Goal: Information Seeking & Learning: Understand process/instructions

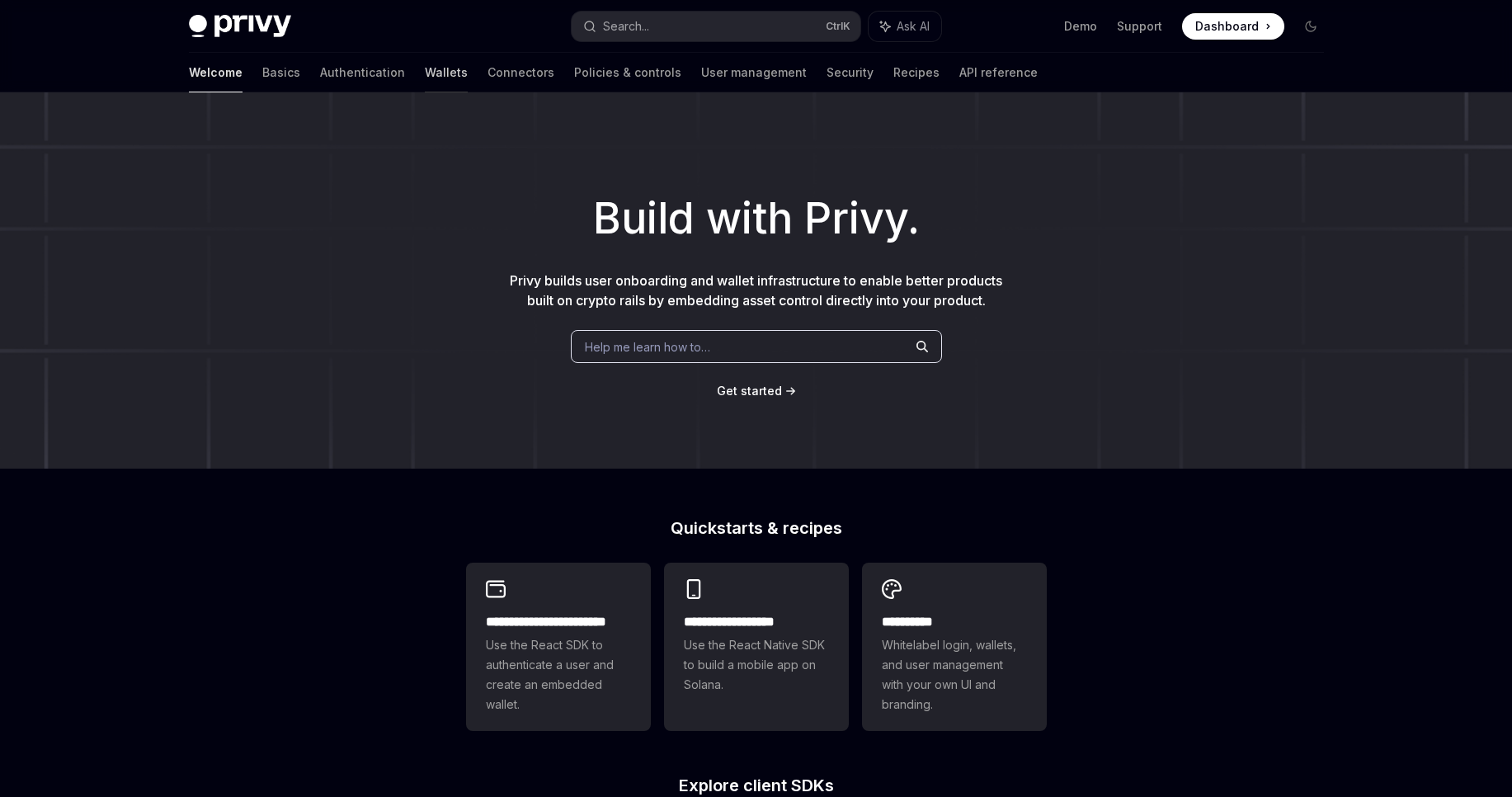
click at [424, 71] on link "Wallets" at bounding box center [445, 72] width 43 height 39
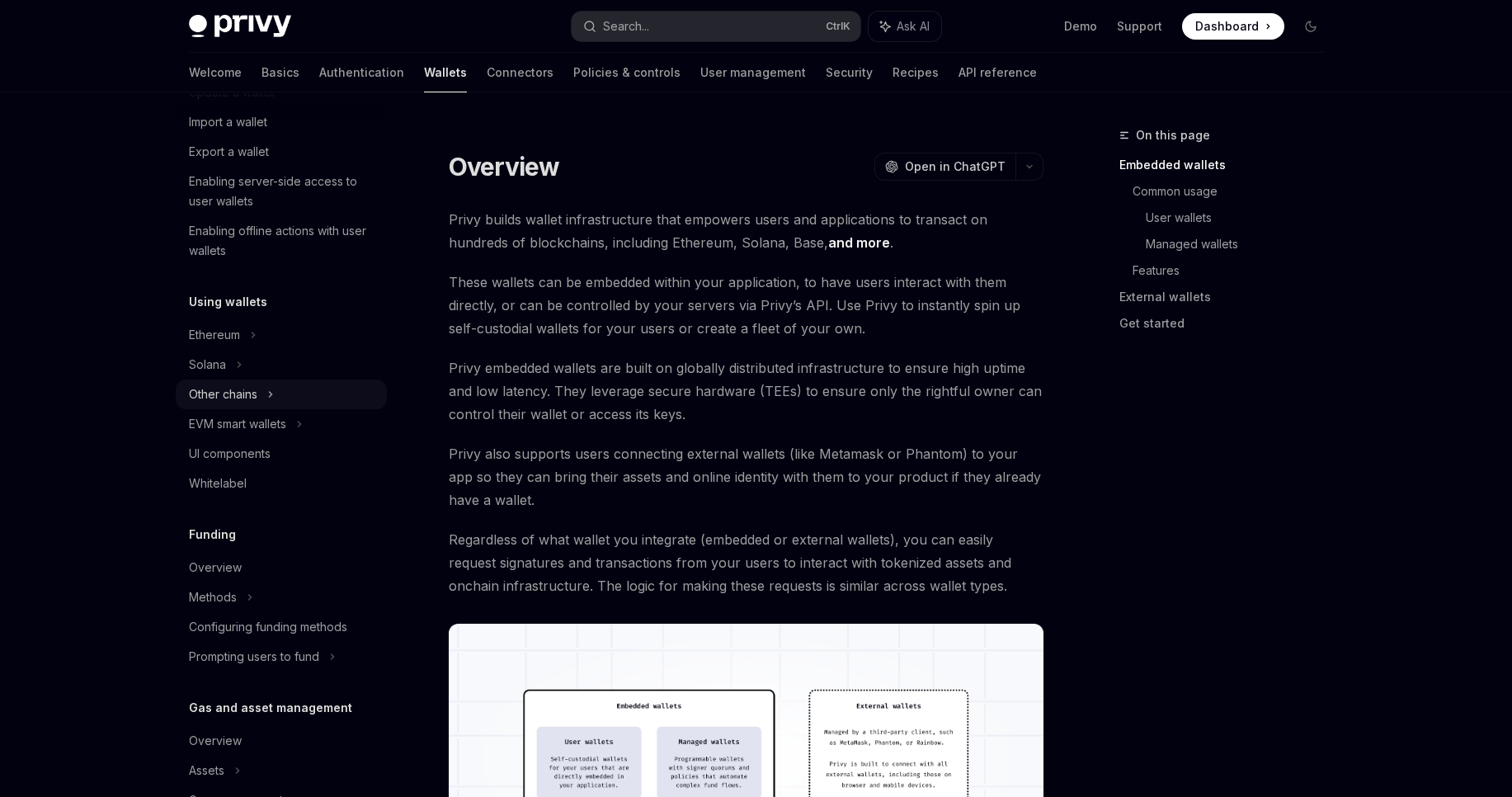
scroll to position [220, 0]
click at [215, 46] on div "Ethereum" at bounding box center [229, 37] width 81 height 20
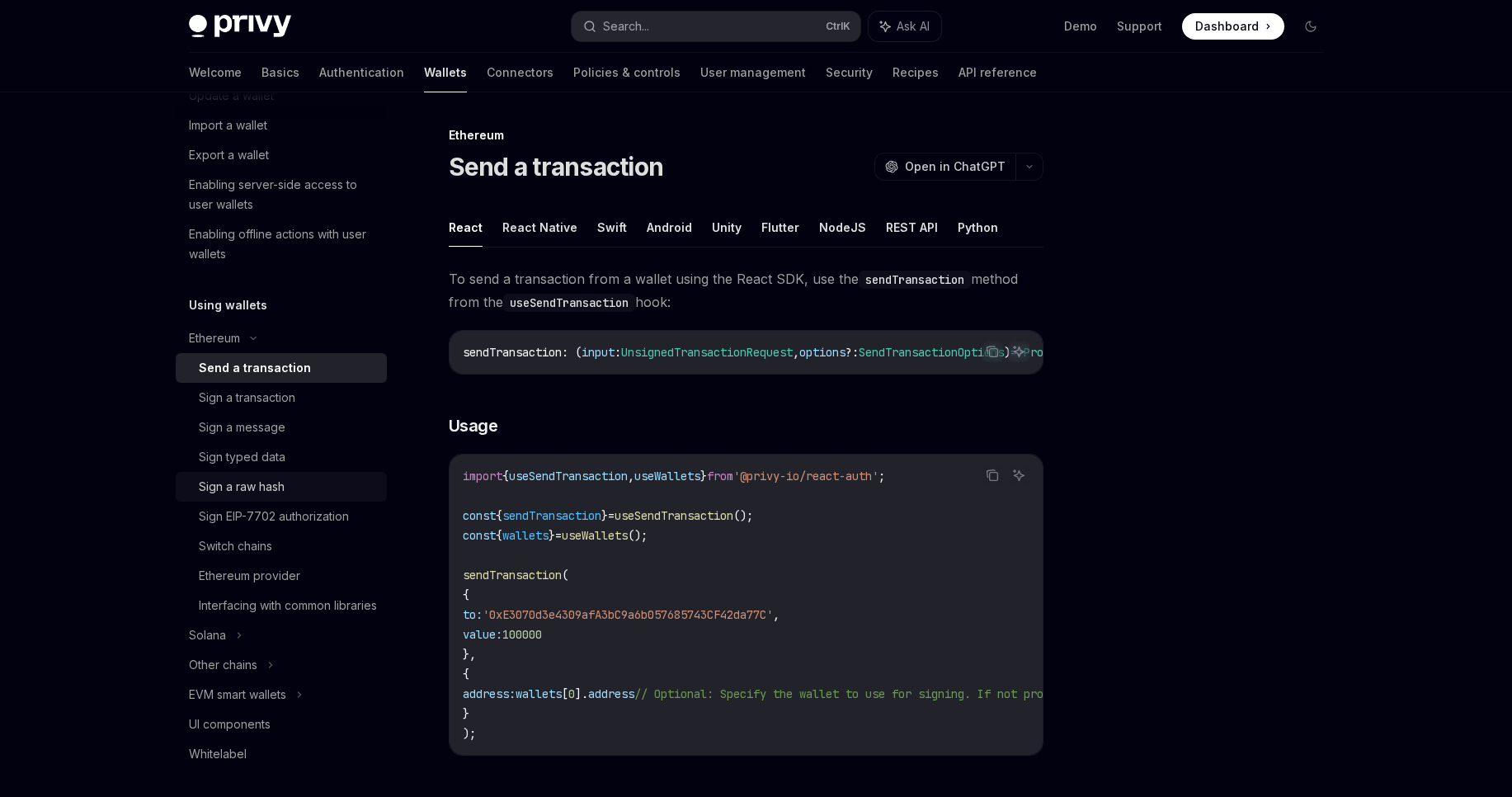
click at [280, 482] on div "Sign a raw hash" at bounding box center [241, 487] width 86 height 20
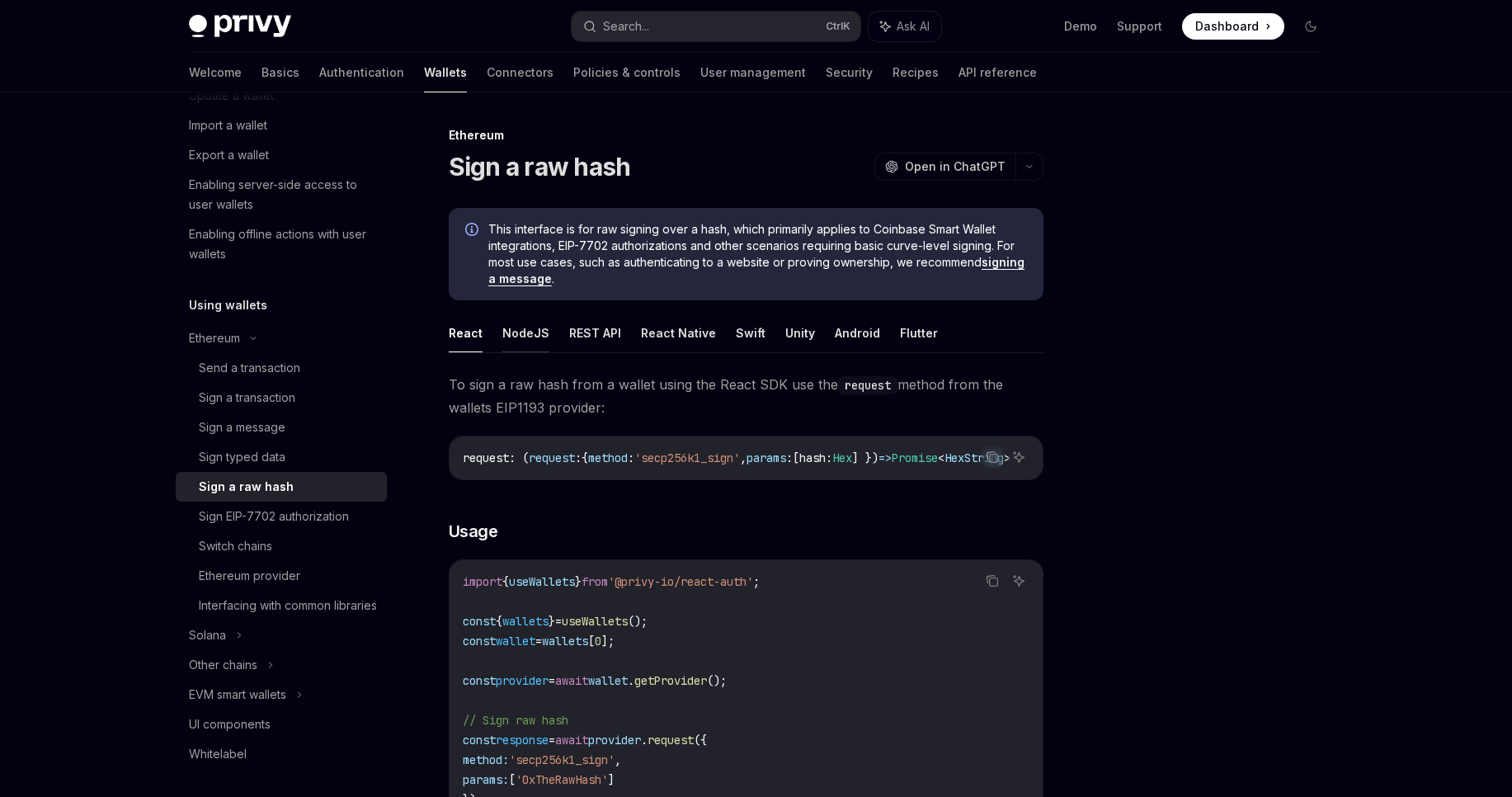
click at [526, 334] on button "NodeJS" at bounding box center [525, 333] width 47 height 38
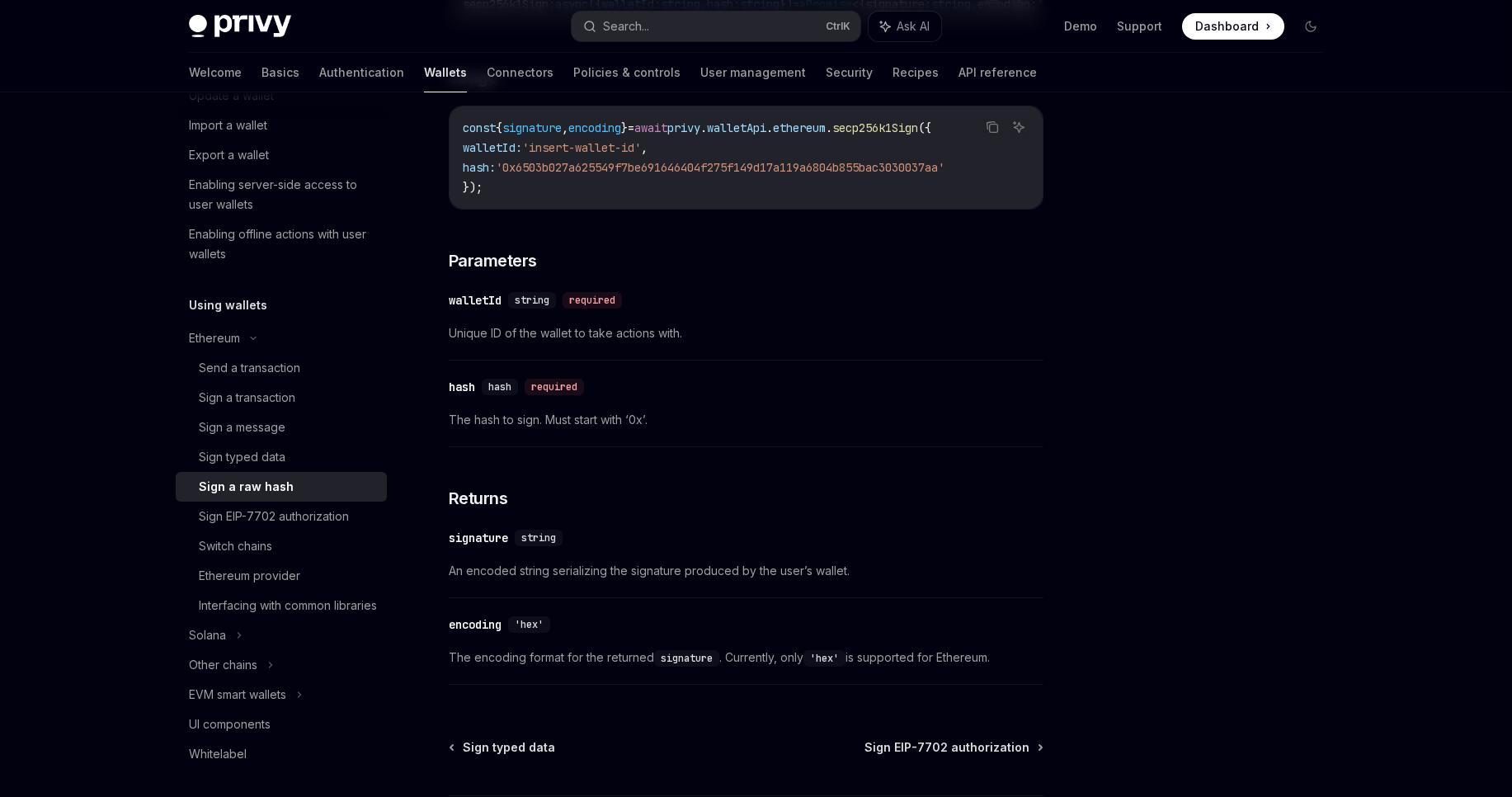
scroll to position [601, 0]
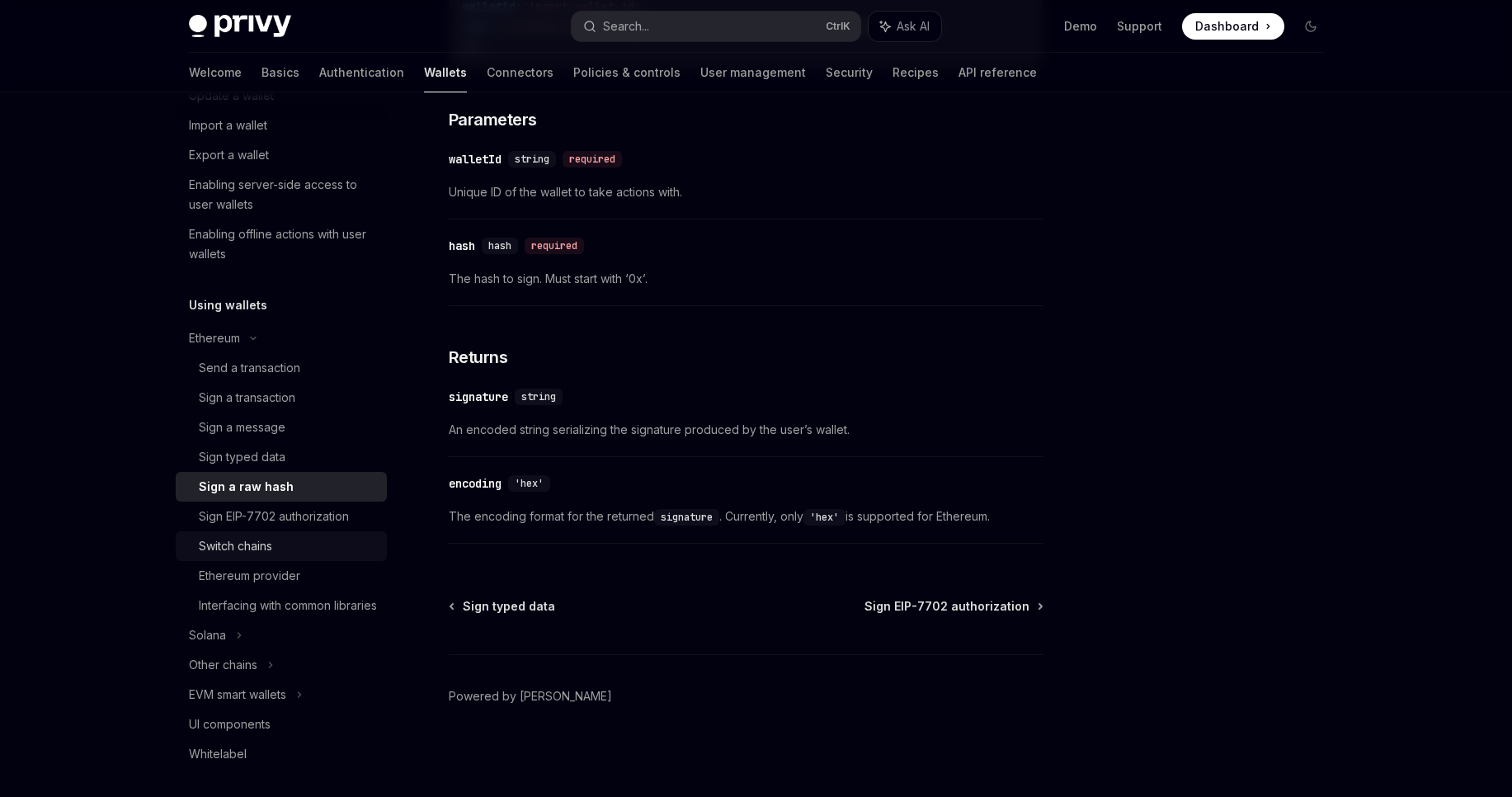
click at [309, 550] on div "Switch chains" at bounding box center [287, 546] width 178 height 20
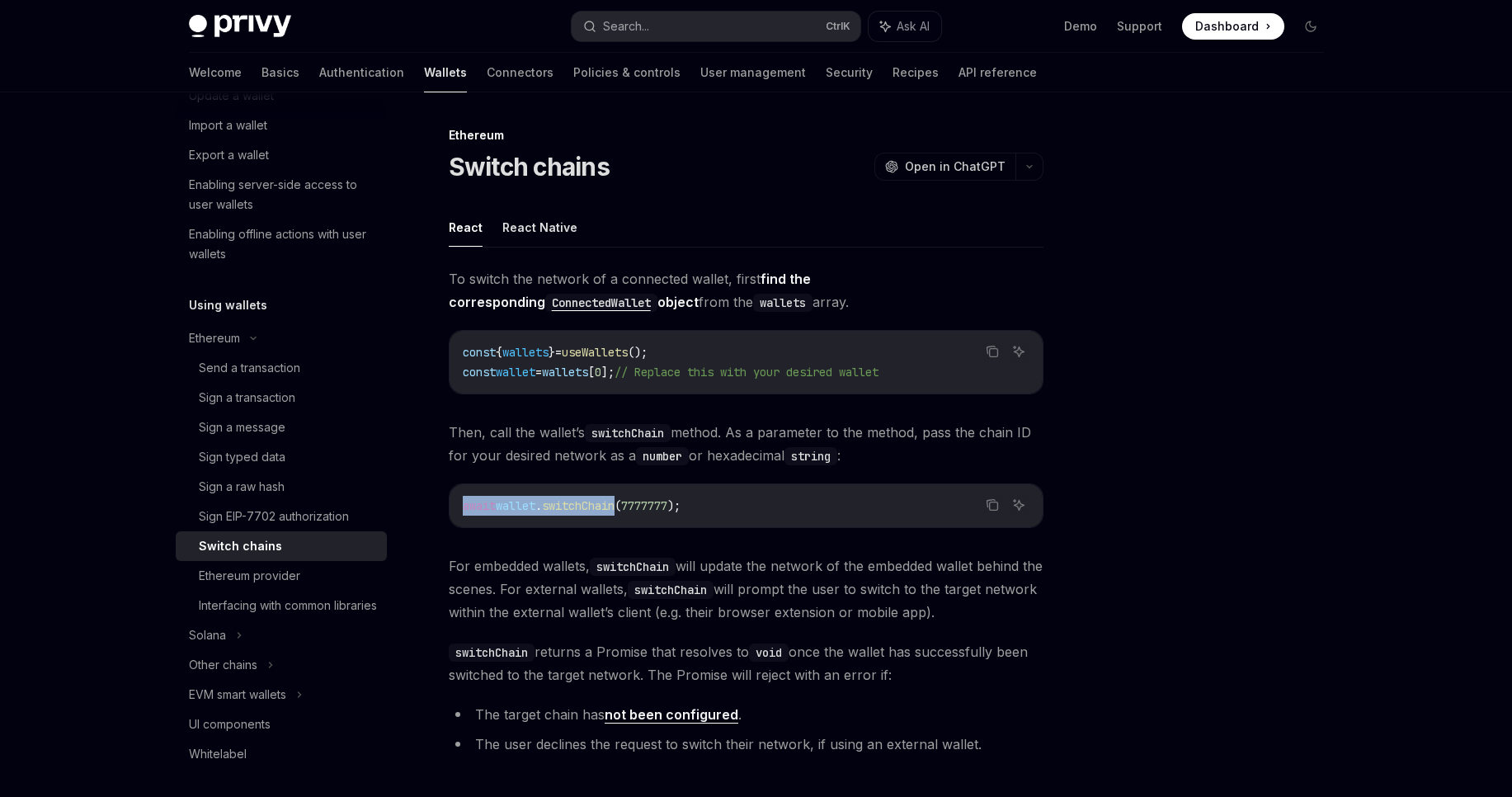
drag, startPoint x: 628, startPoint y: 507, endPoint x: 458, endPoint y: 508, distance: 170.0
click at [458, 508] on div "await wallet . switchChain ( 7777777 );" at bounding box center [745, 505] width 593 height 43
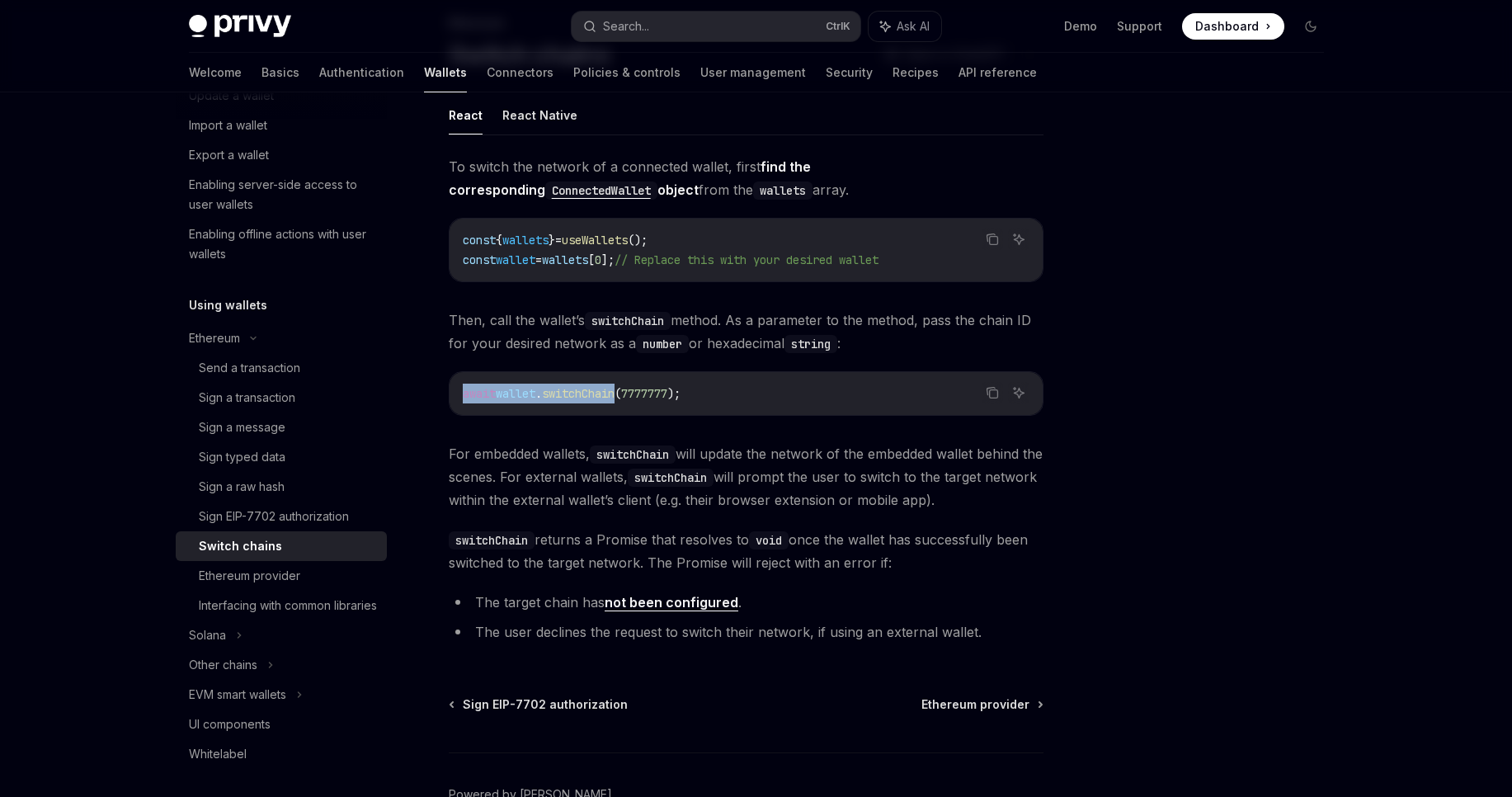
scroll to position [210, 0]
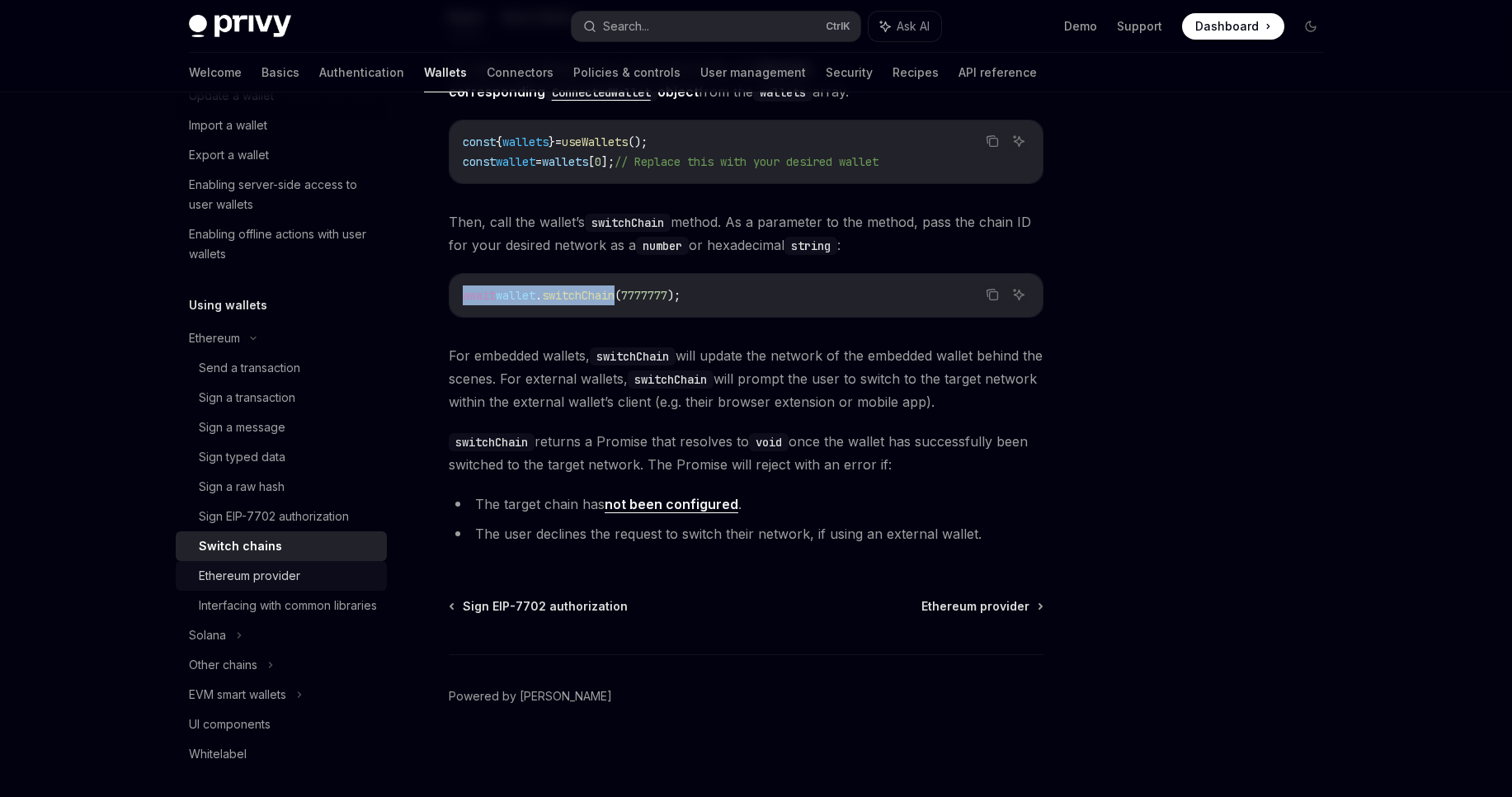
click at [334, 584] on div "Ethereum provider" at bounding box center [287, 576] width 178 height 20
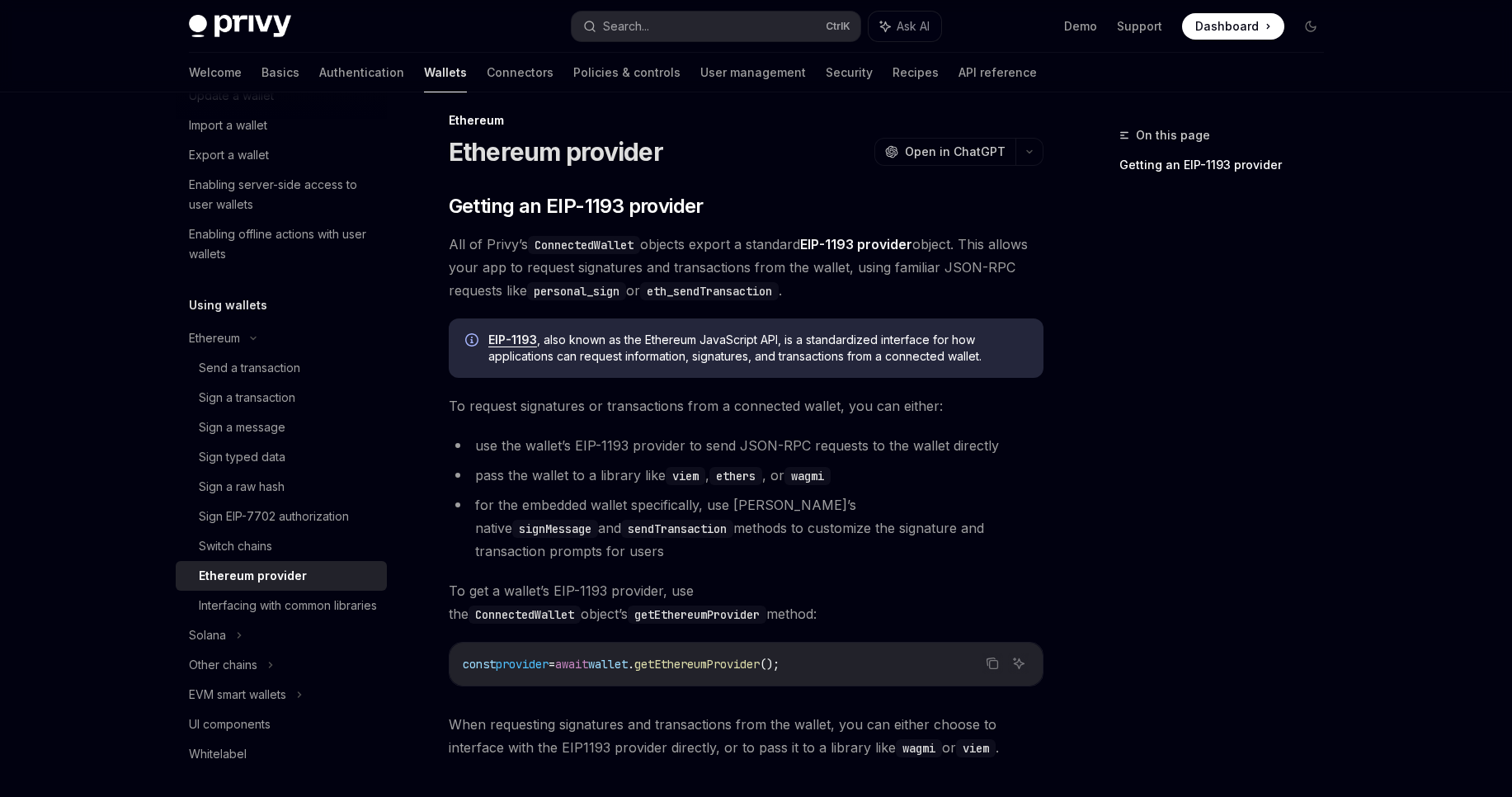
scroll to position [199, 0]
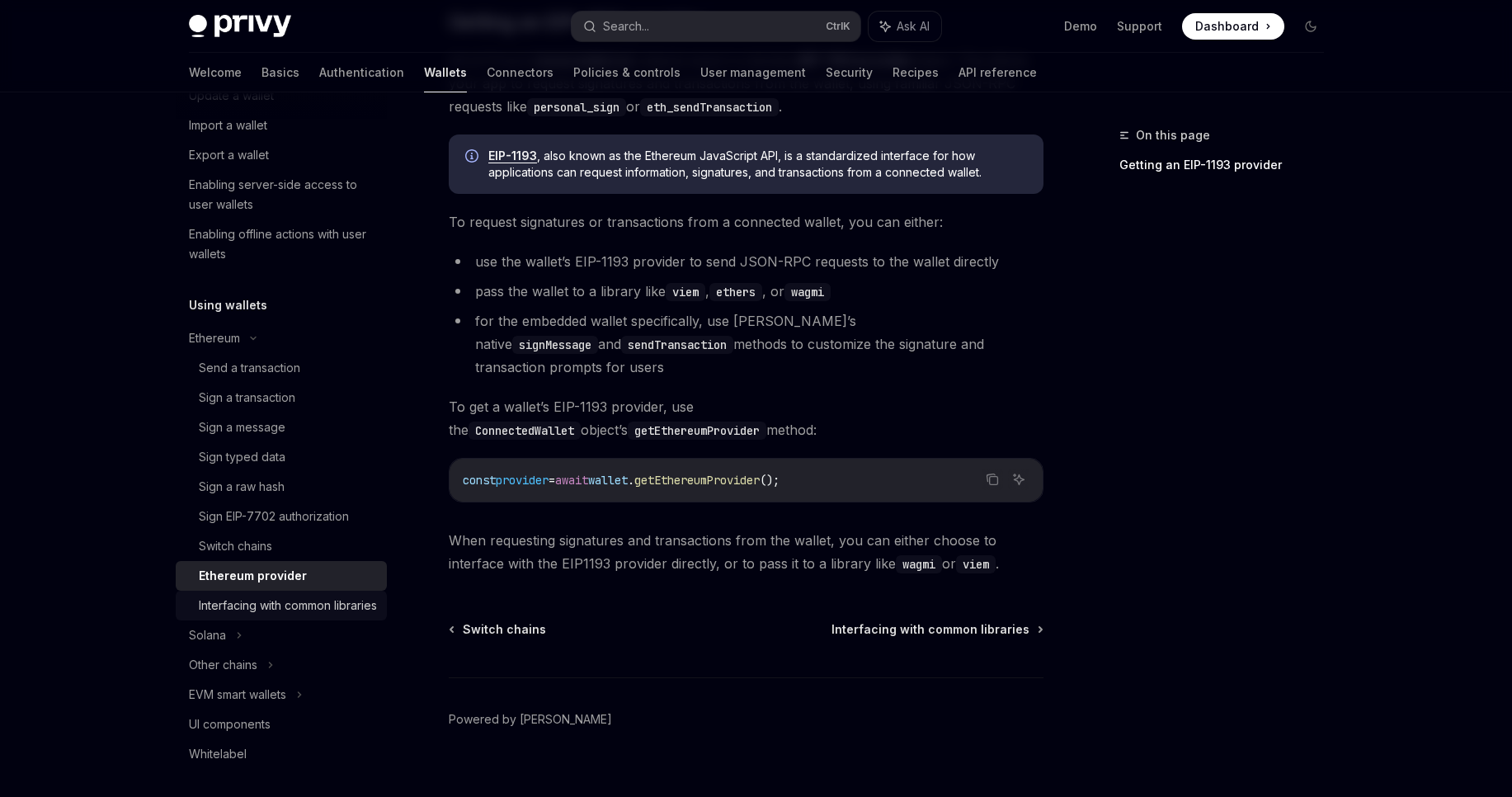
click at [327, 605] on div "Interfacing with common libraries" at bounding box center [287, 606] width 178 height 20
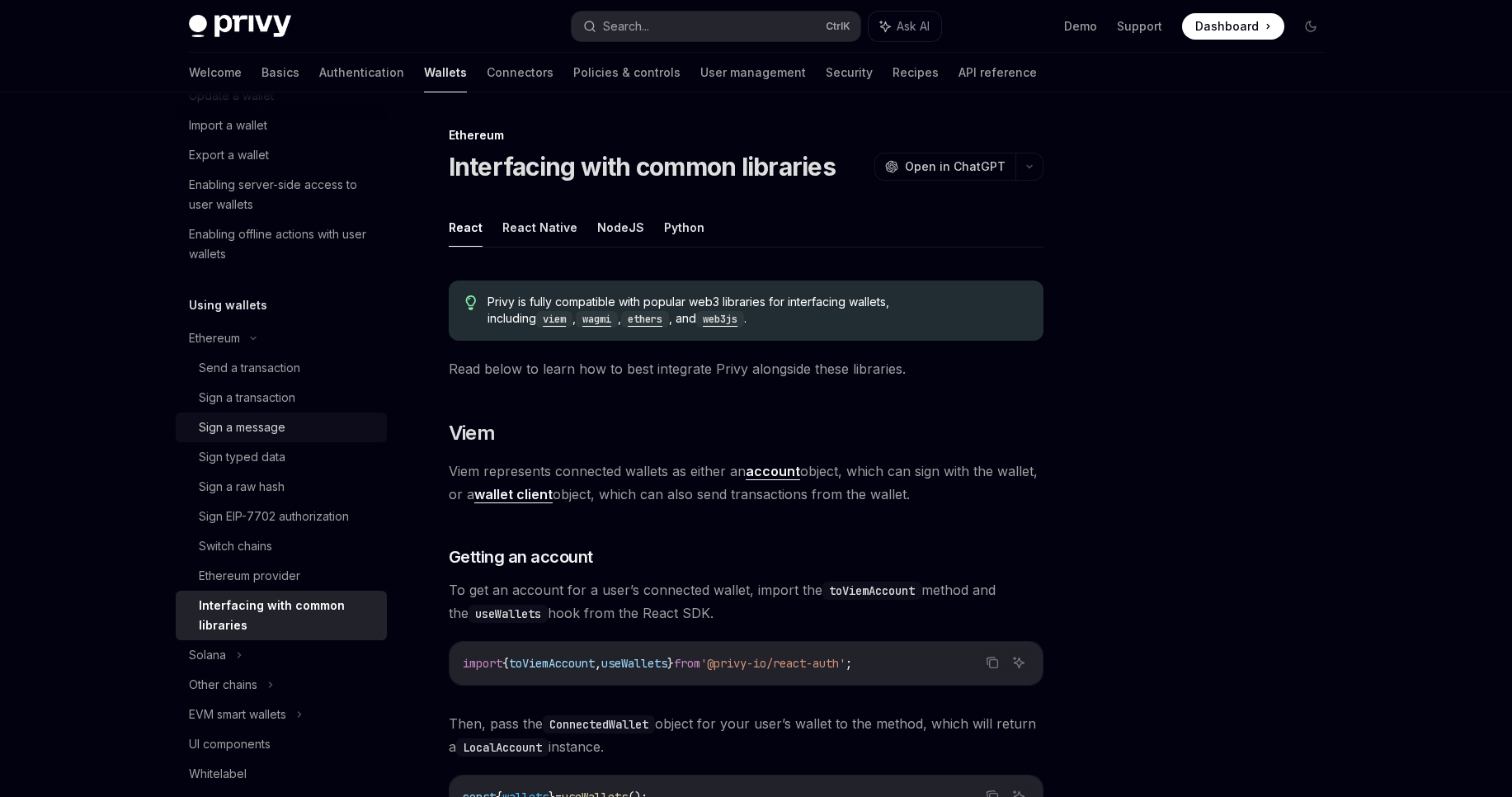
click at [306, 431] on div "Sign a message" at bounding box center [287, 427] width 178 height 20
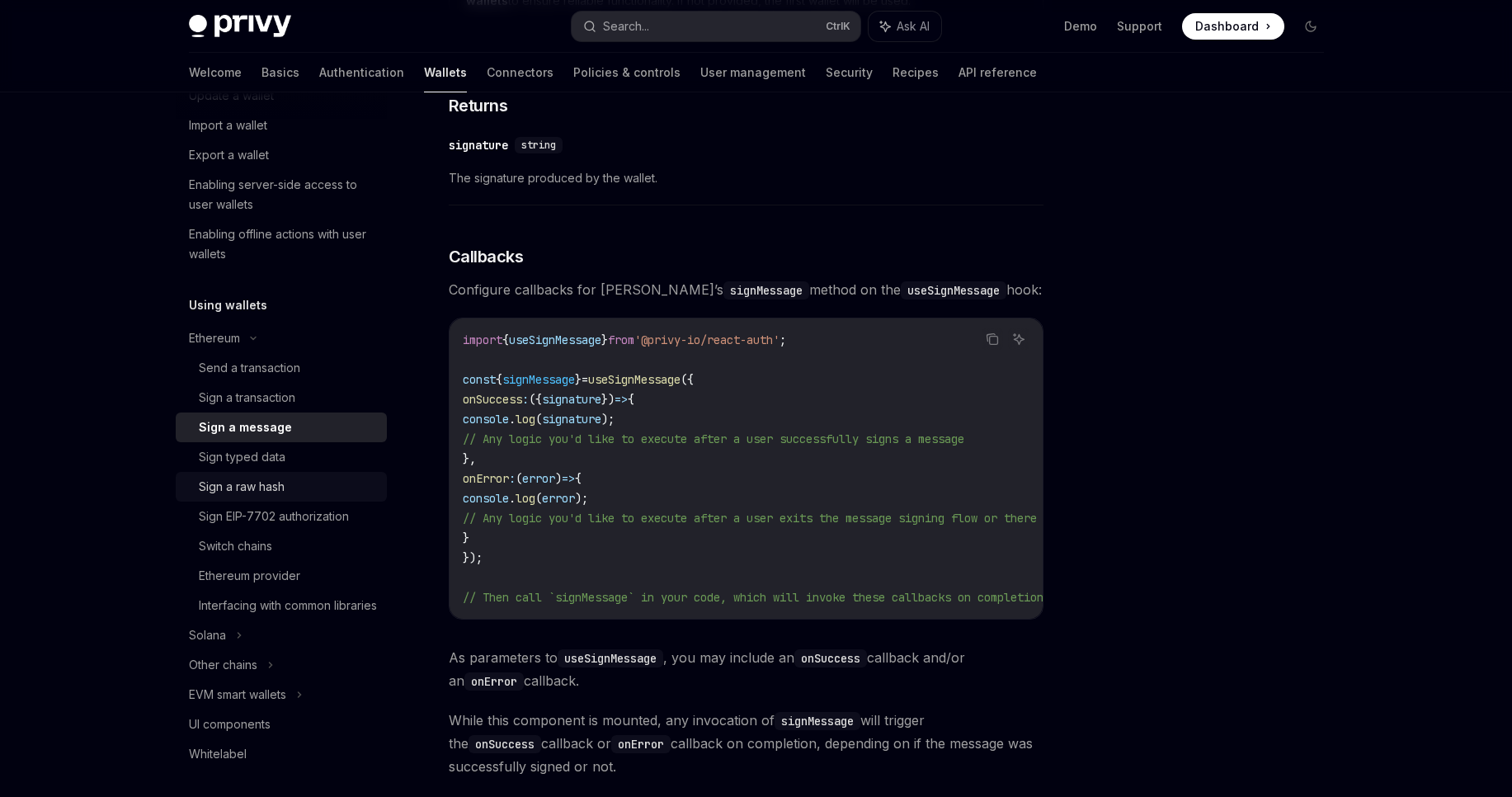
scroll to position [1485, 0]
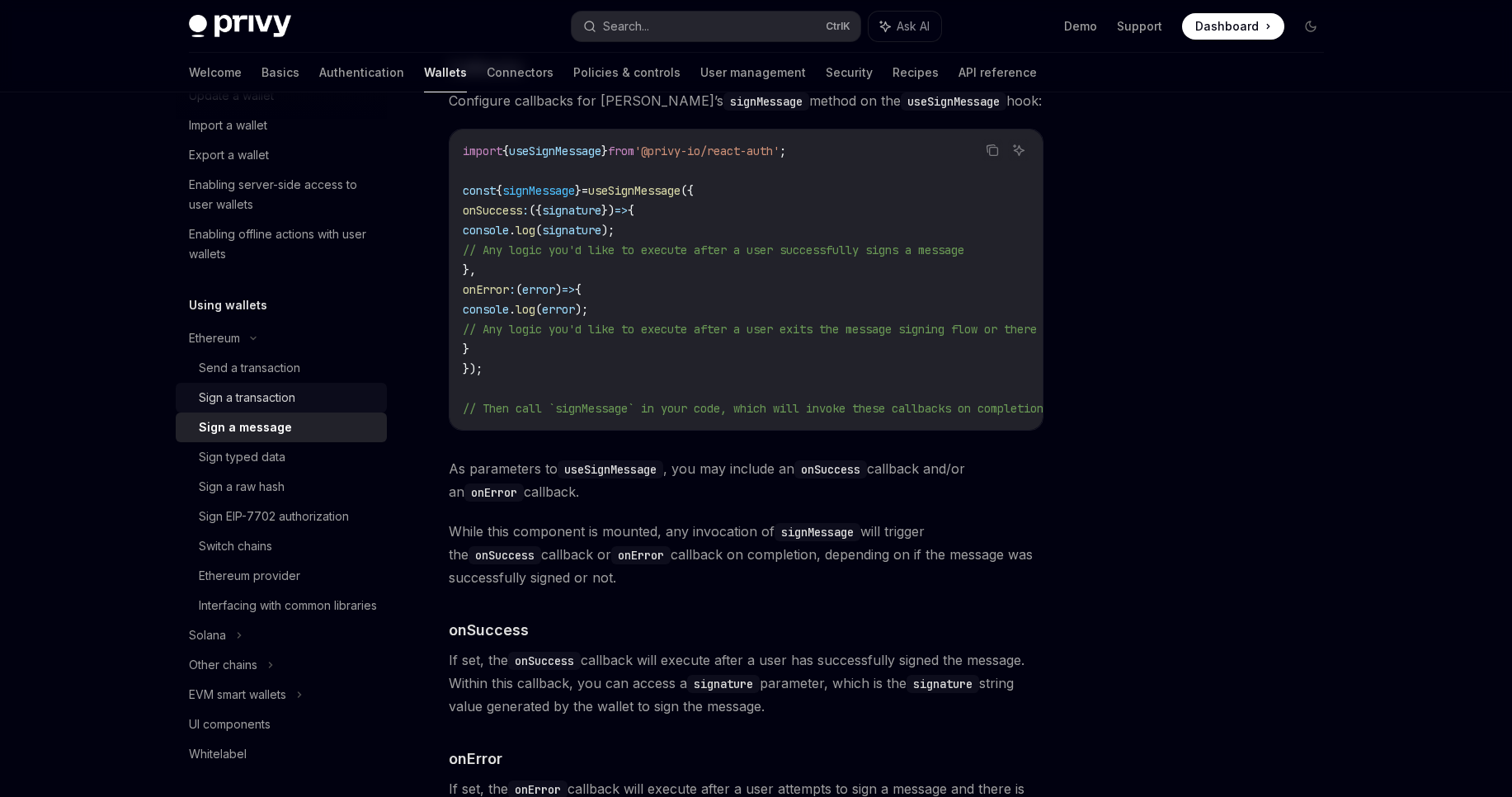
click at [268, 400] on div "Sign a transaction" at bounding box center [246, 398] width 96 height 20
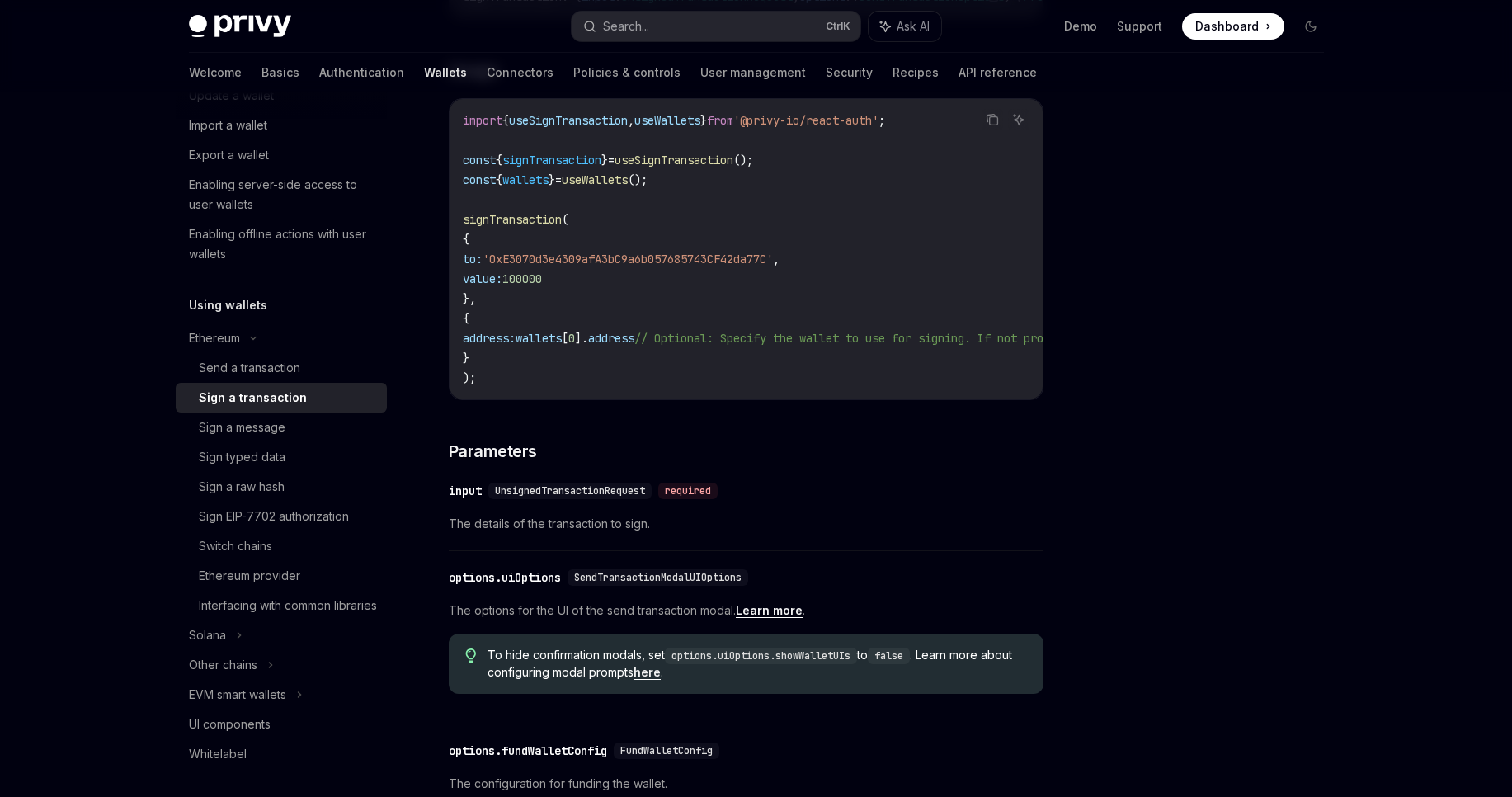
scroll to position [396, 0]
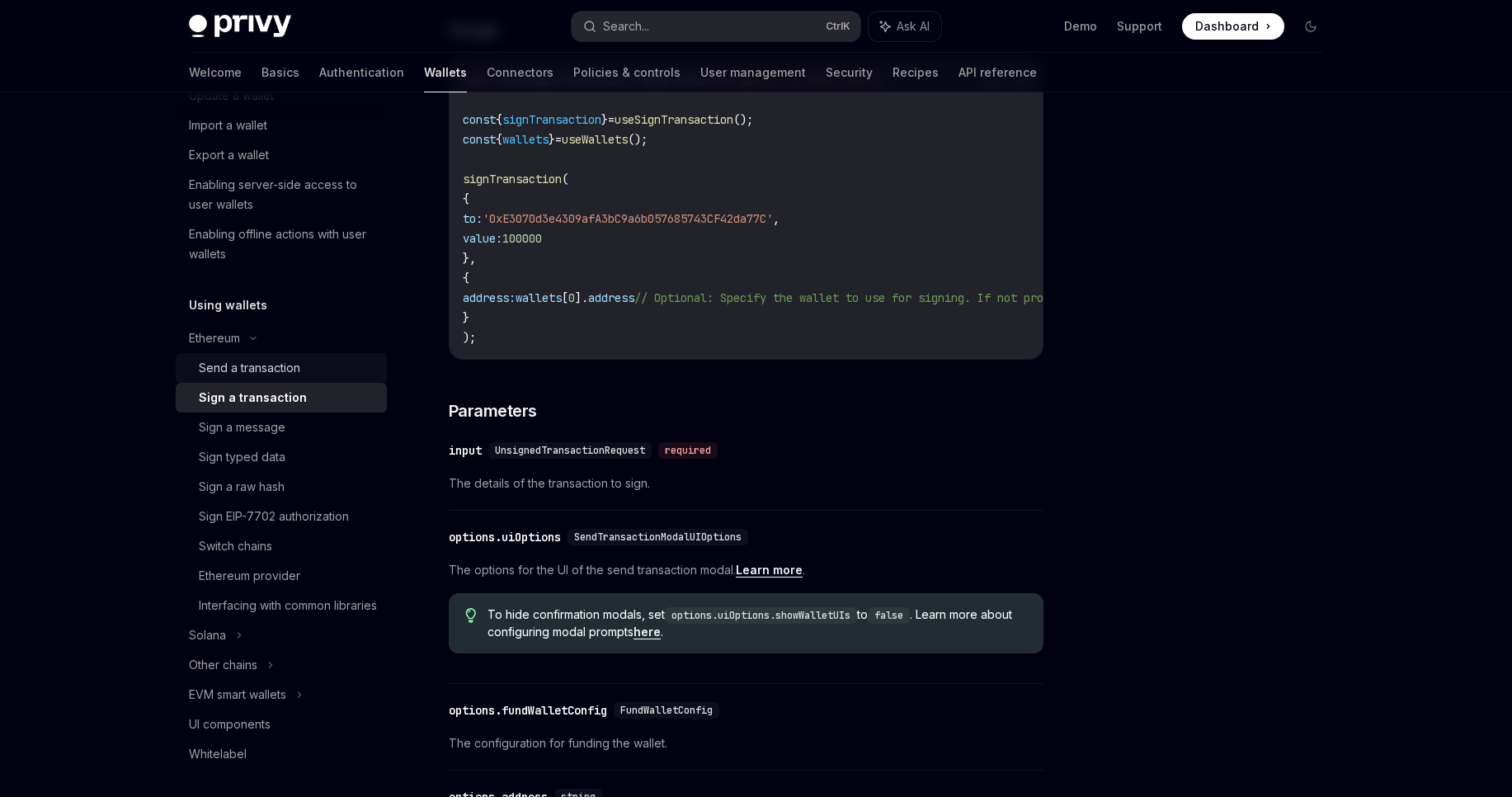
click at [288, 373] on div "Send a transaction" at bounding box center [249, 368] width 102 height 20
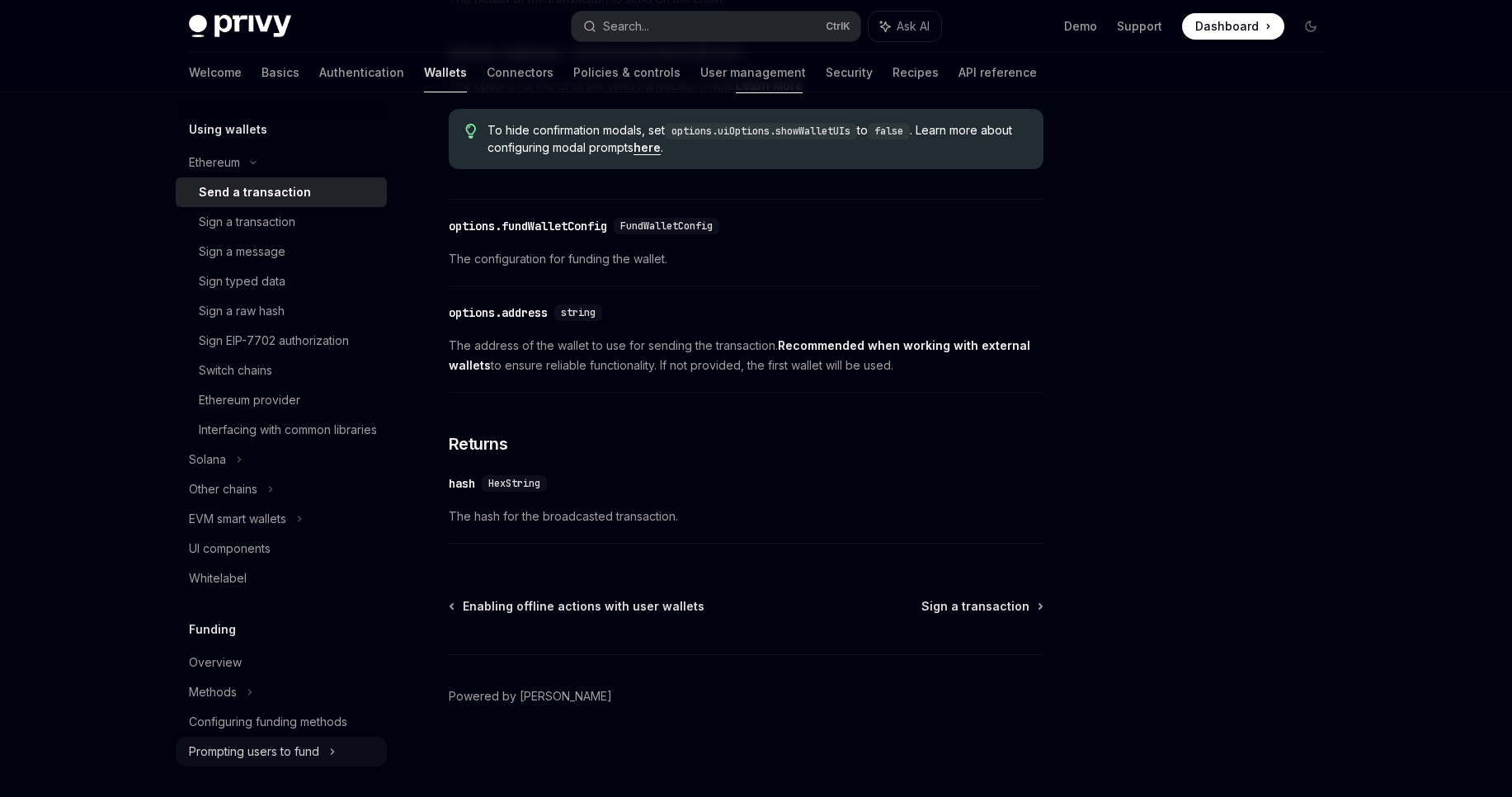
scroll to position [616, 0]
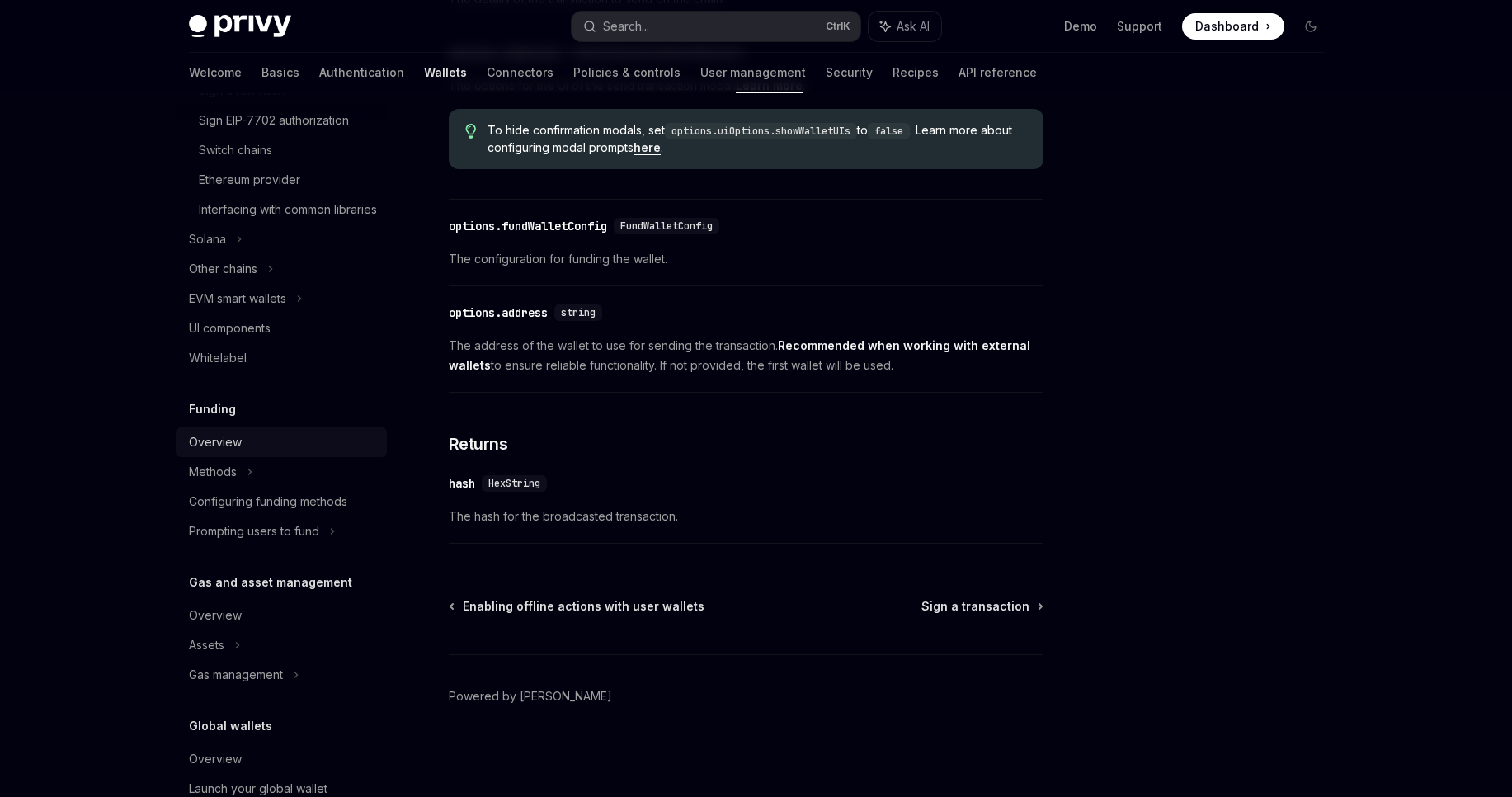
click at [225, 452] on div "Overview" at bounding box center [215, 442] width 53 height 20
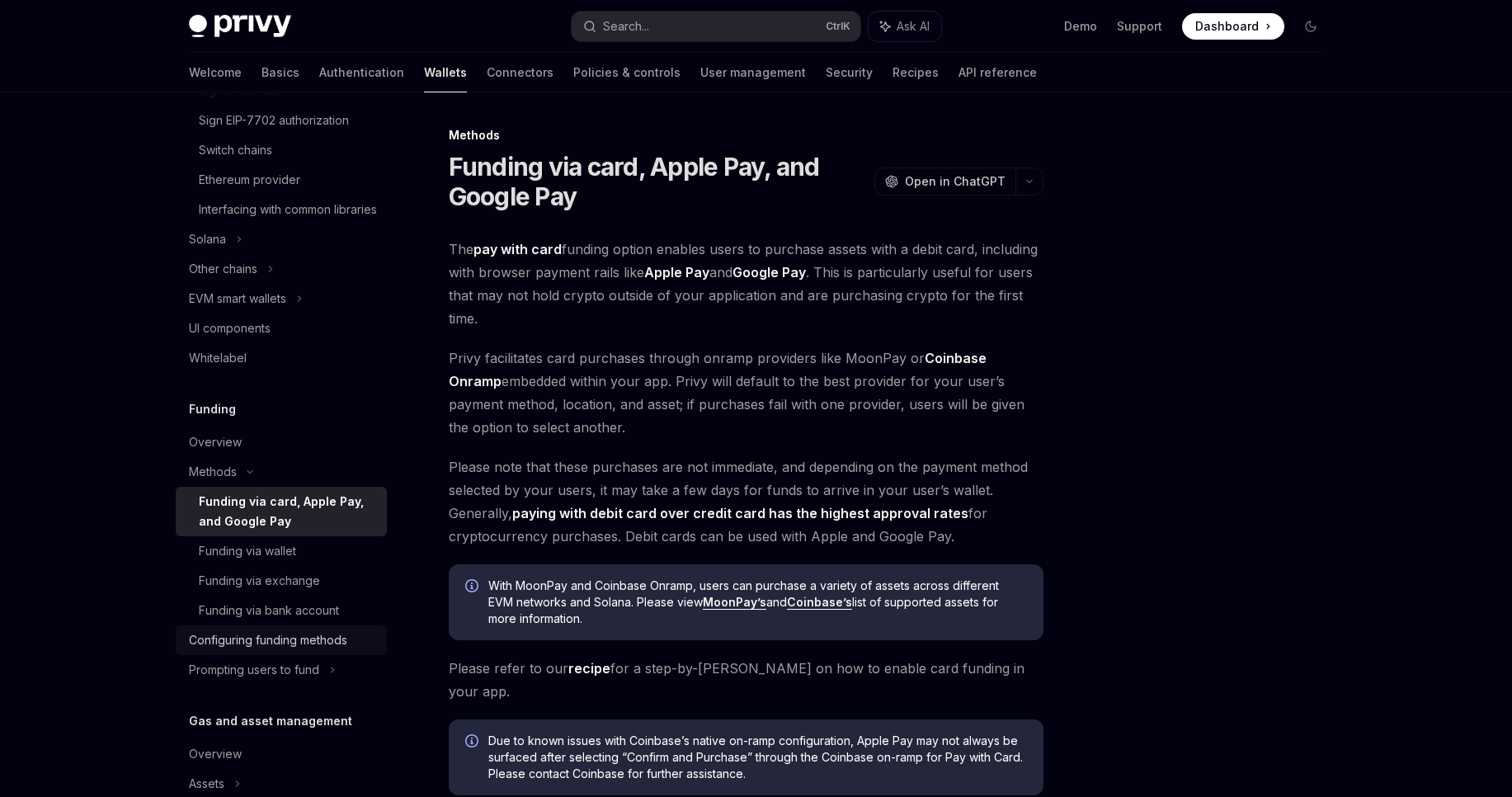
click at [315, 651] on div "Configuring funding methods" at bounding box center [267, 641] width 158 height 20
type textarea "*"
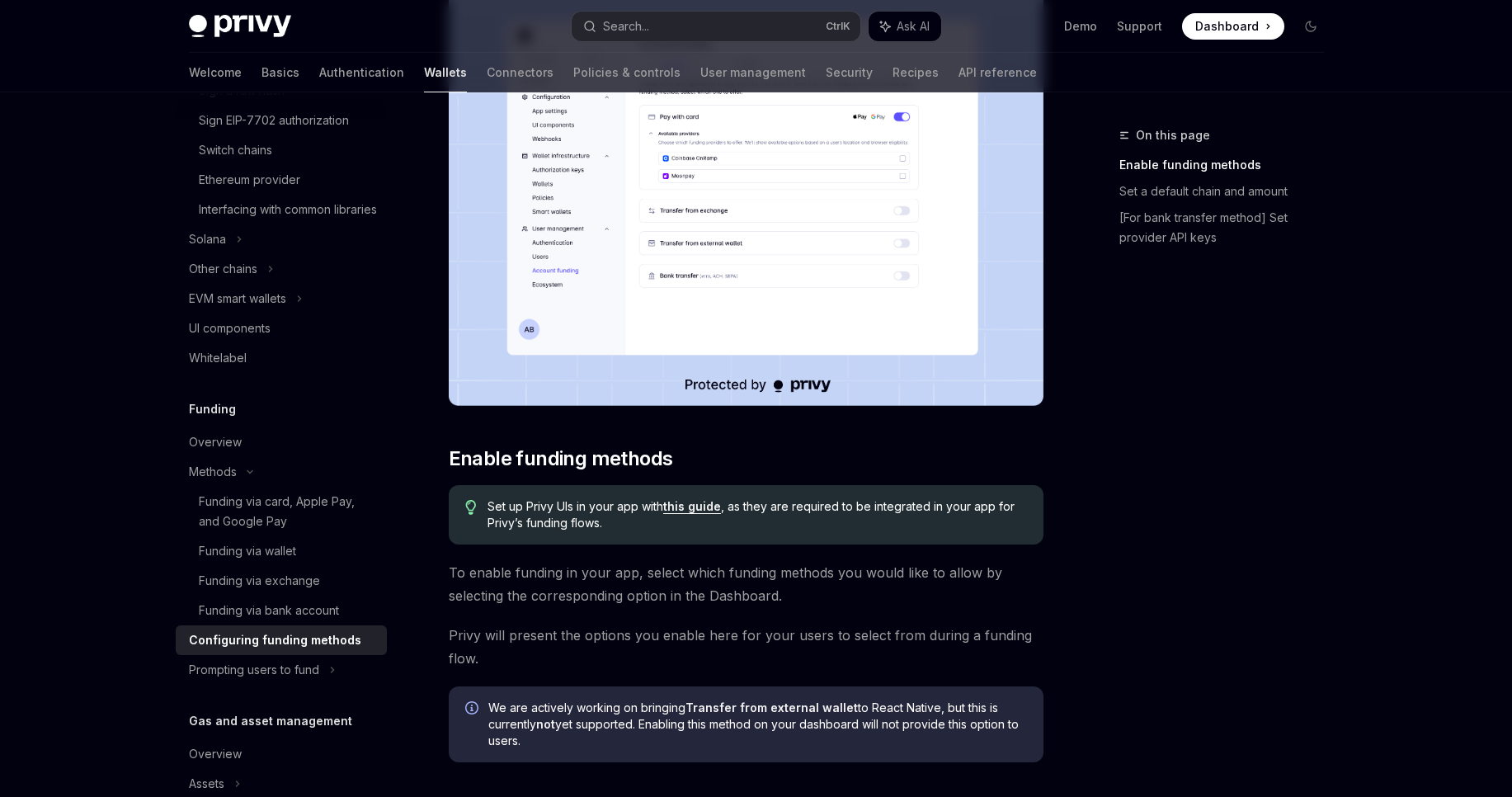
scroll to position [297, 0]
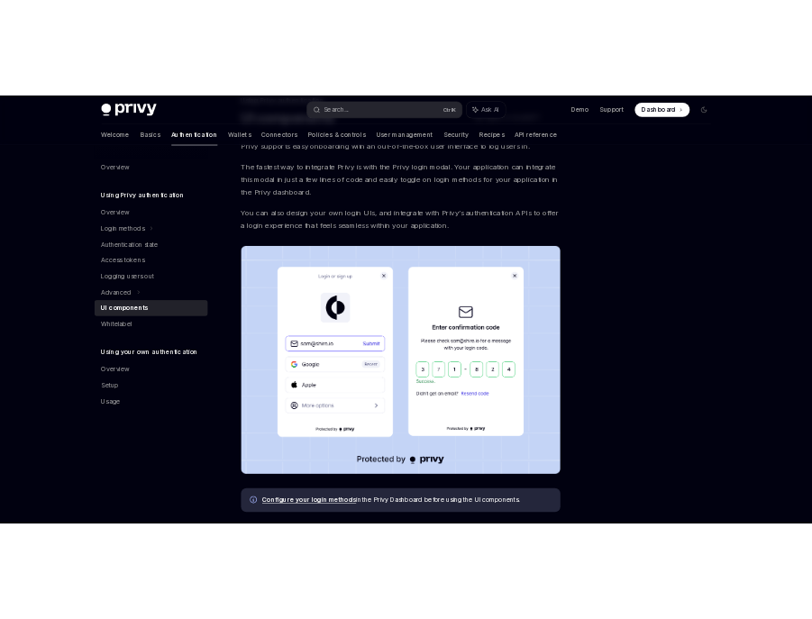
scroll to position [108, 0]
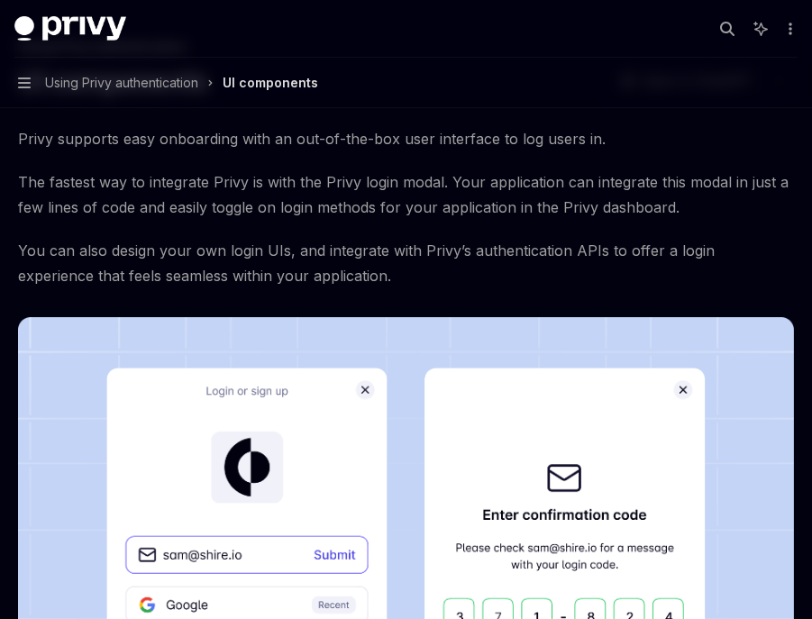
drag, startPoint x: 113, startPoint y: 165, endPoint x: 227, endPoint y: 121, distance: 122.7
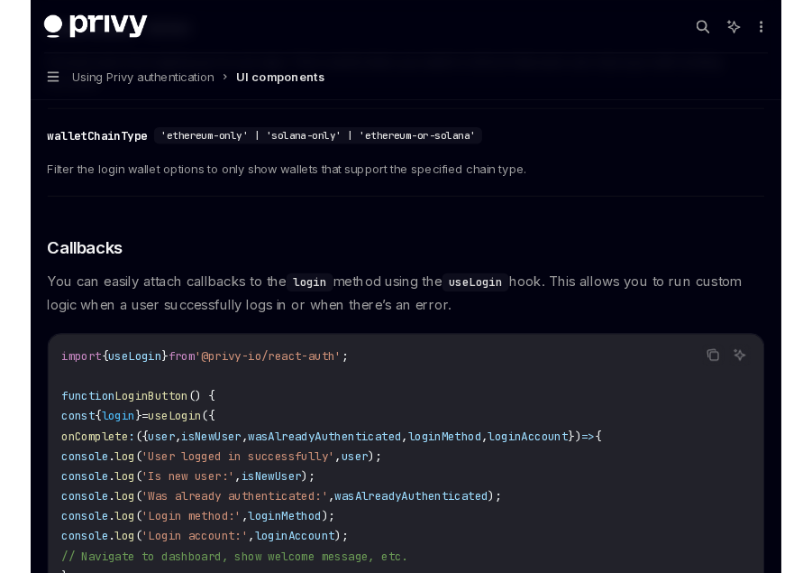
scroll to position [2272, 0]
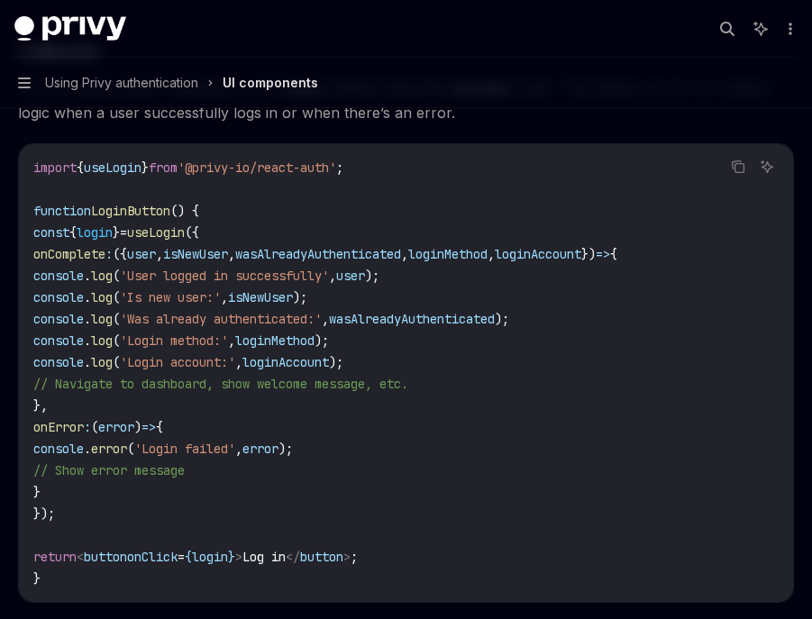
type textarea "*"
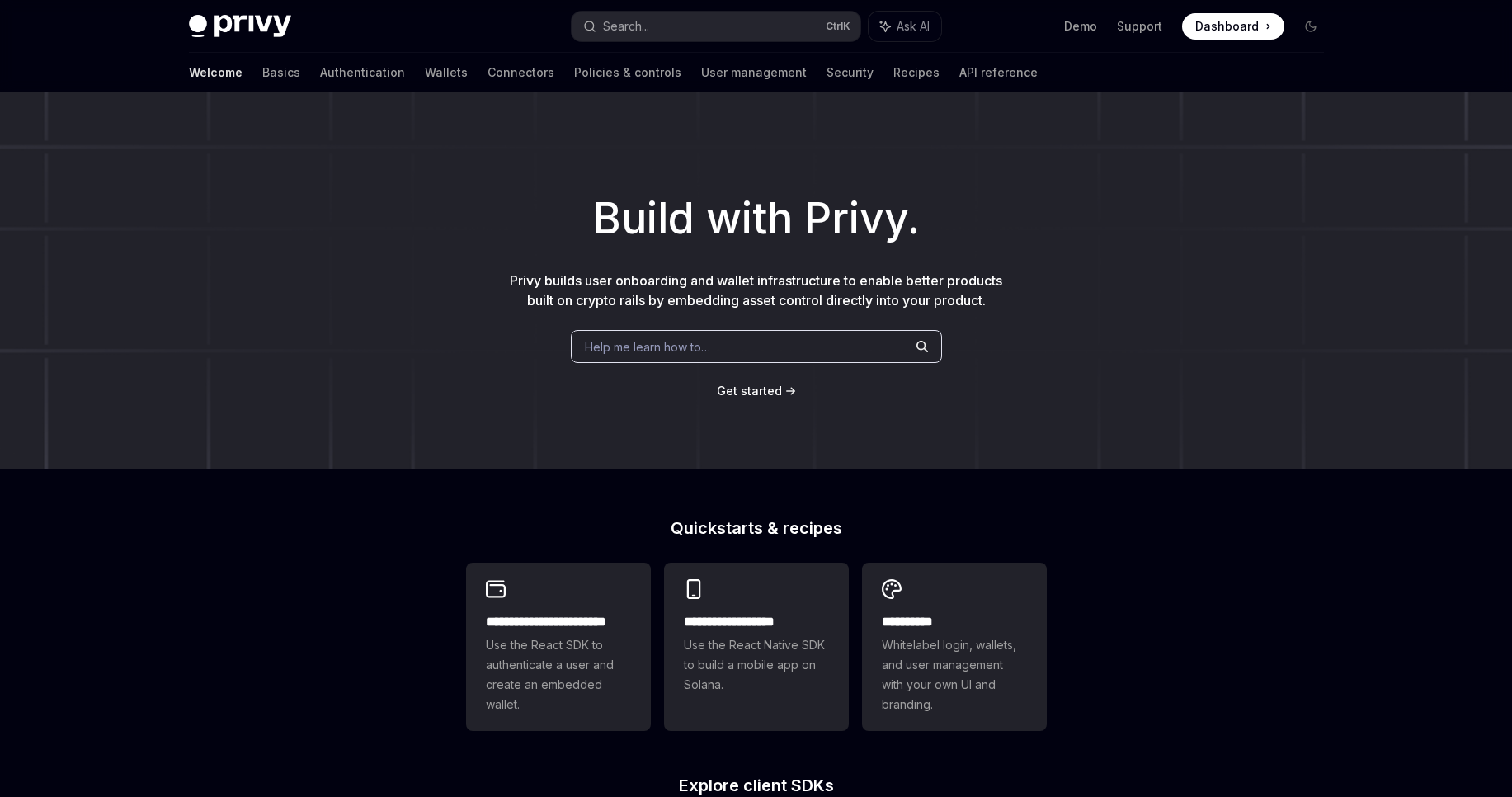
scroll to position [515, 0]
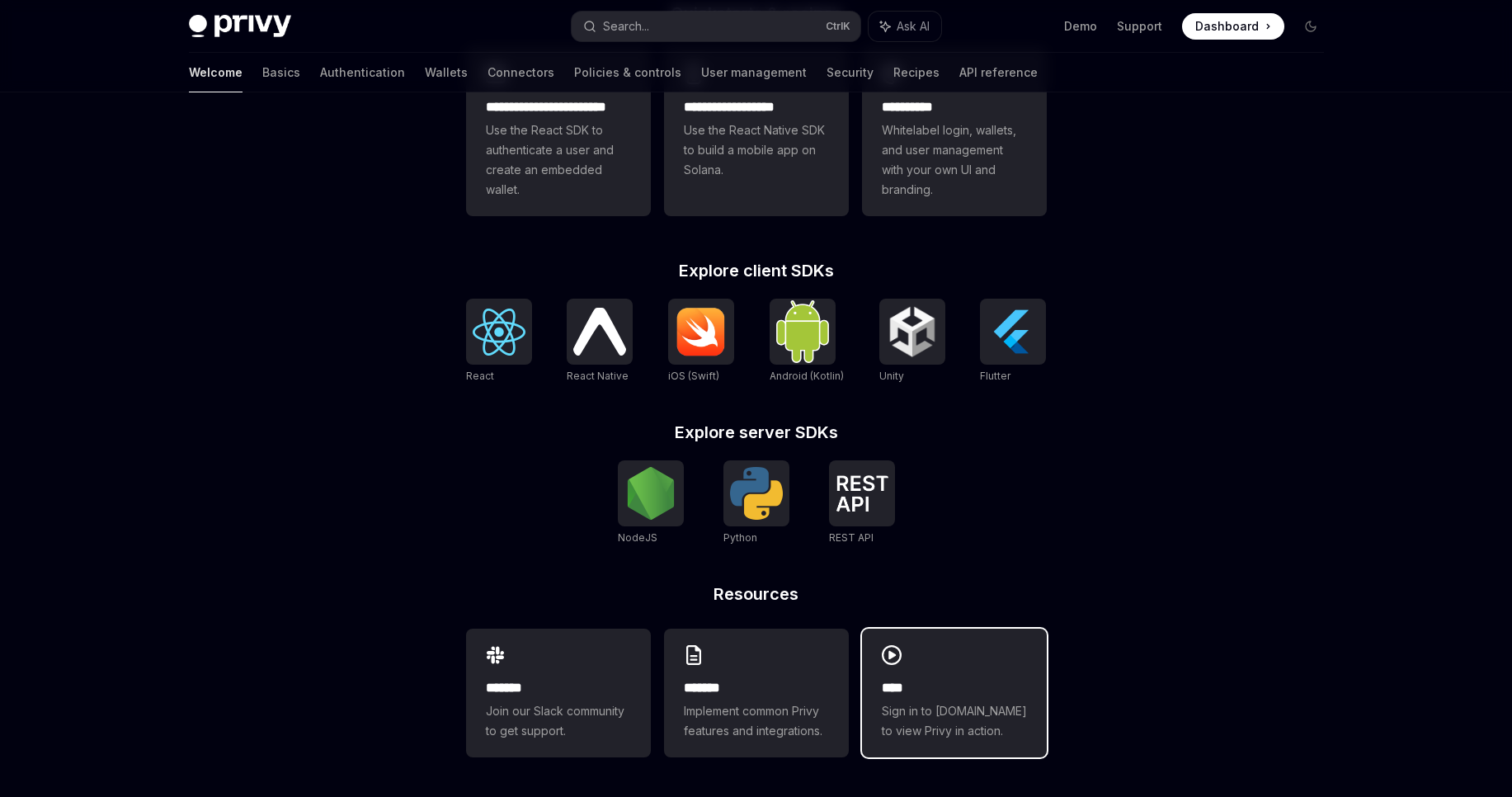
click at [921, 682] on h2 "****" at bounding box center [954, 688] width 145 height 20
click at [480, 339] on img at bounding box center [499, 331] width 53 height 47
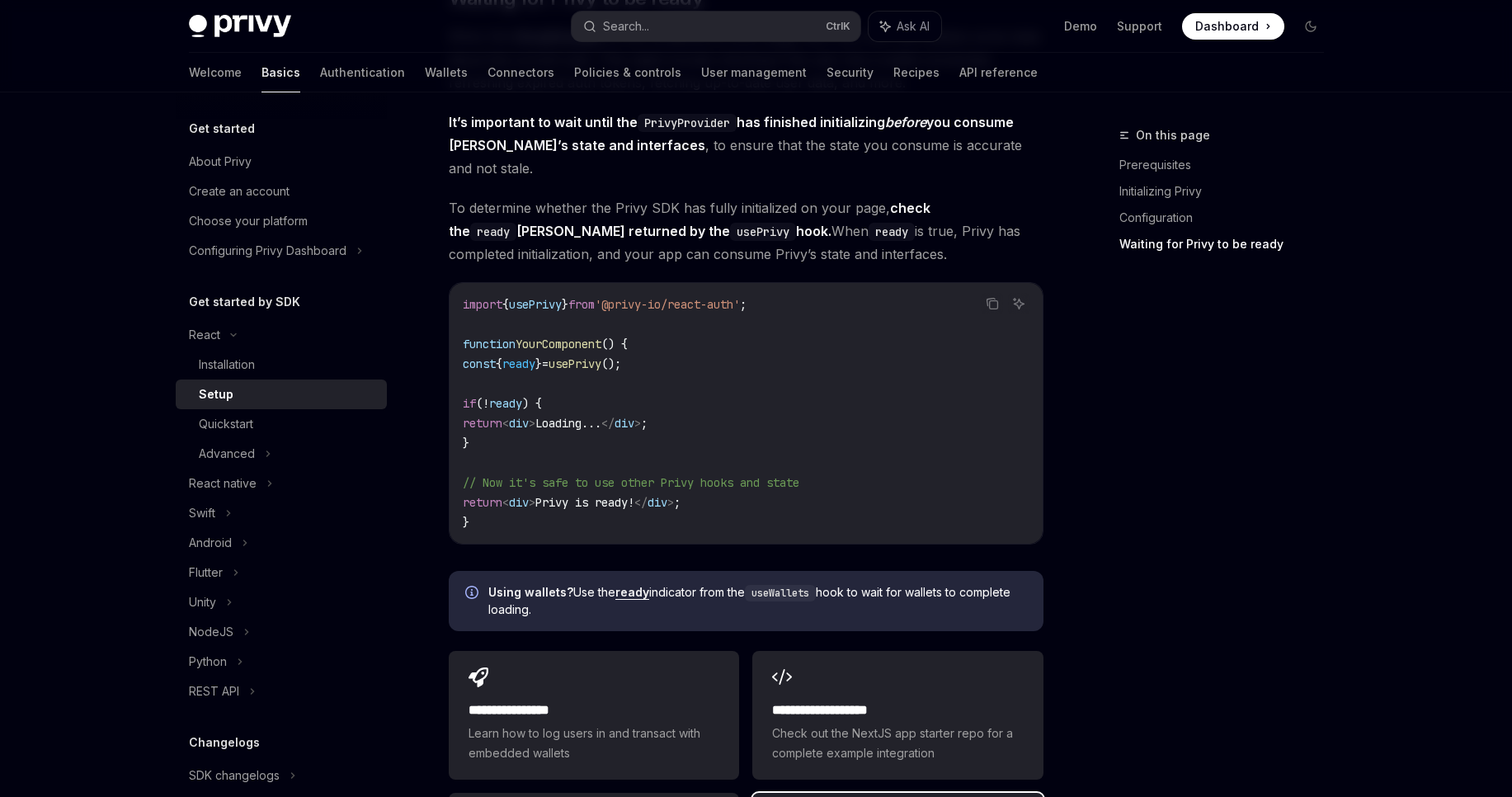
scroll to position [2036, 0]
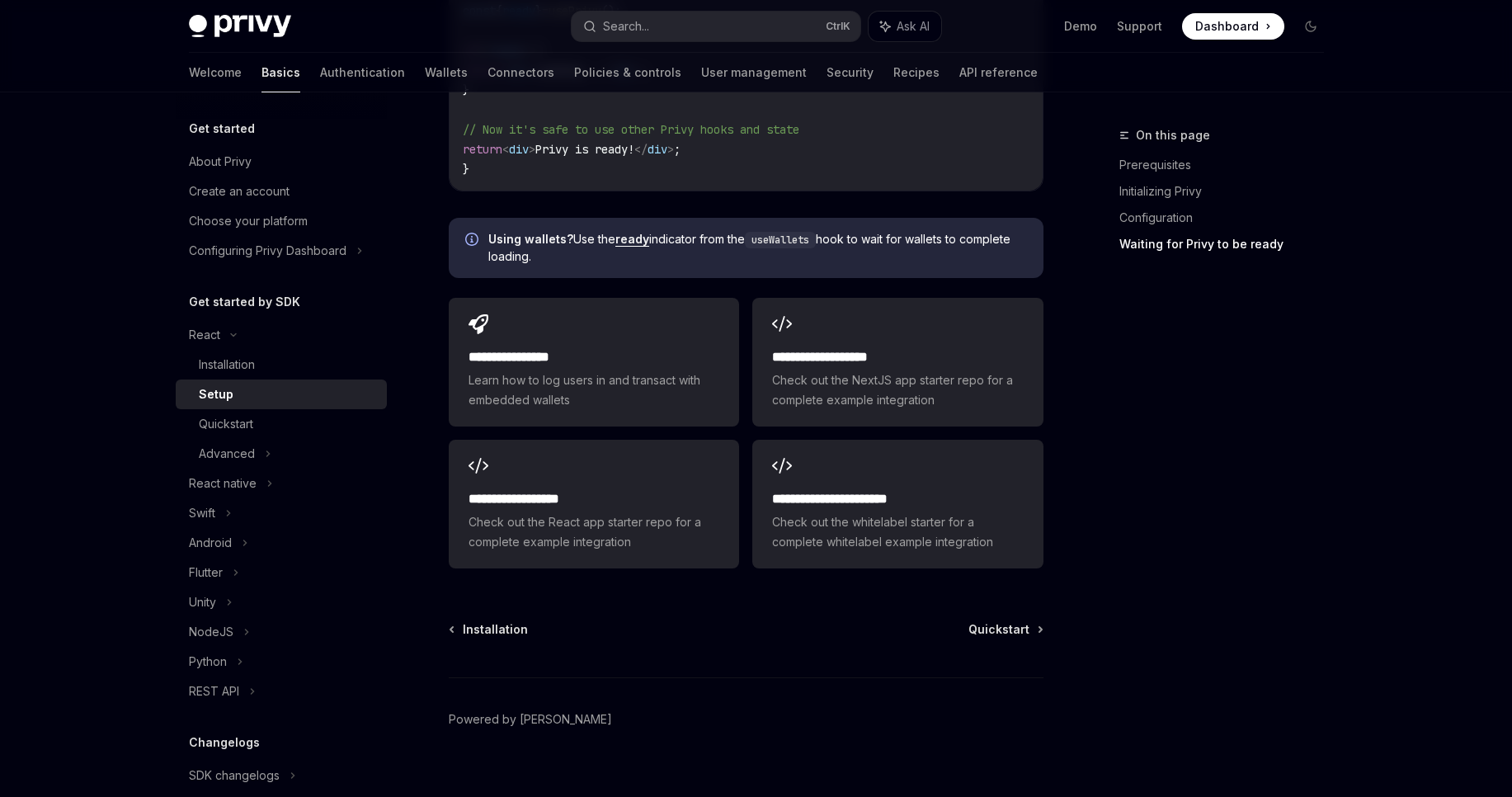
click at [970, 621] on div "Installation Quickstart Powered by Mintlify" at bounding box center [746, 720] width 595 height 199
click at [986, 621] on span "Quickstart" at bounding box center [999, 630] width 61 height 16
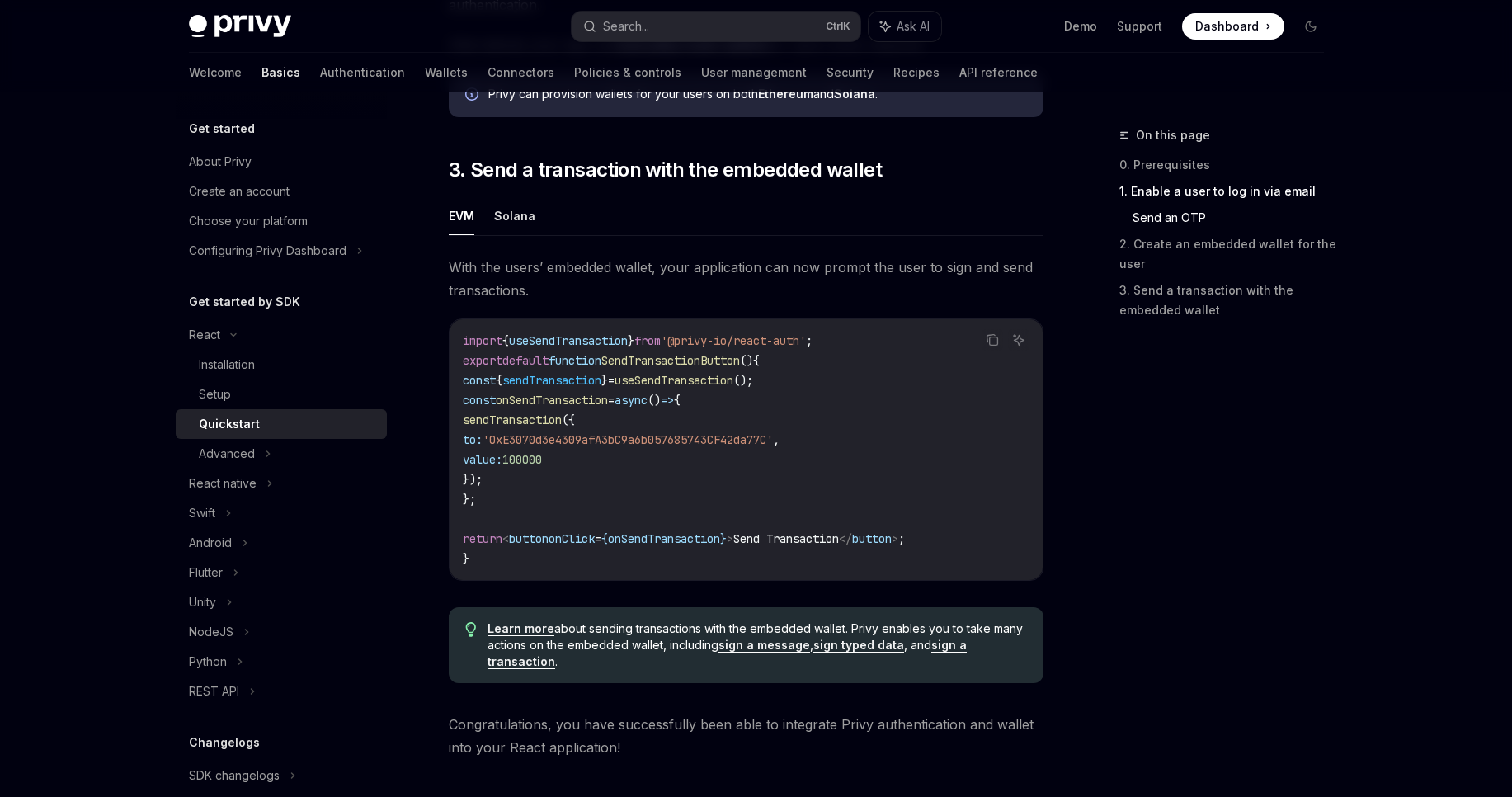
scroll to position [1386, 0]
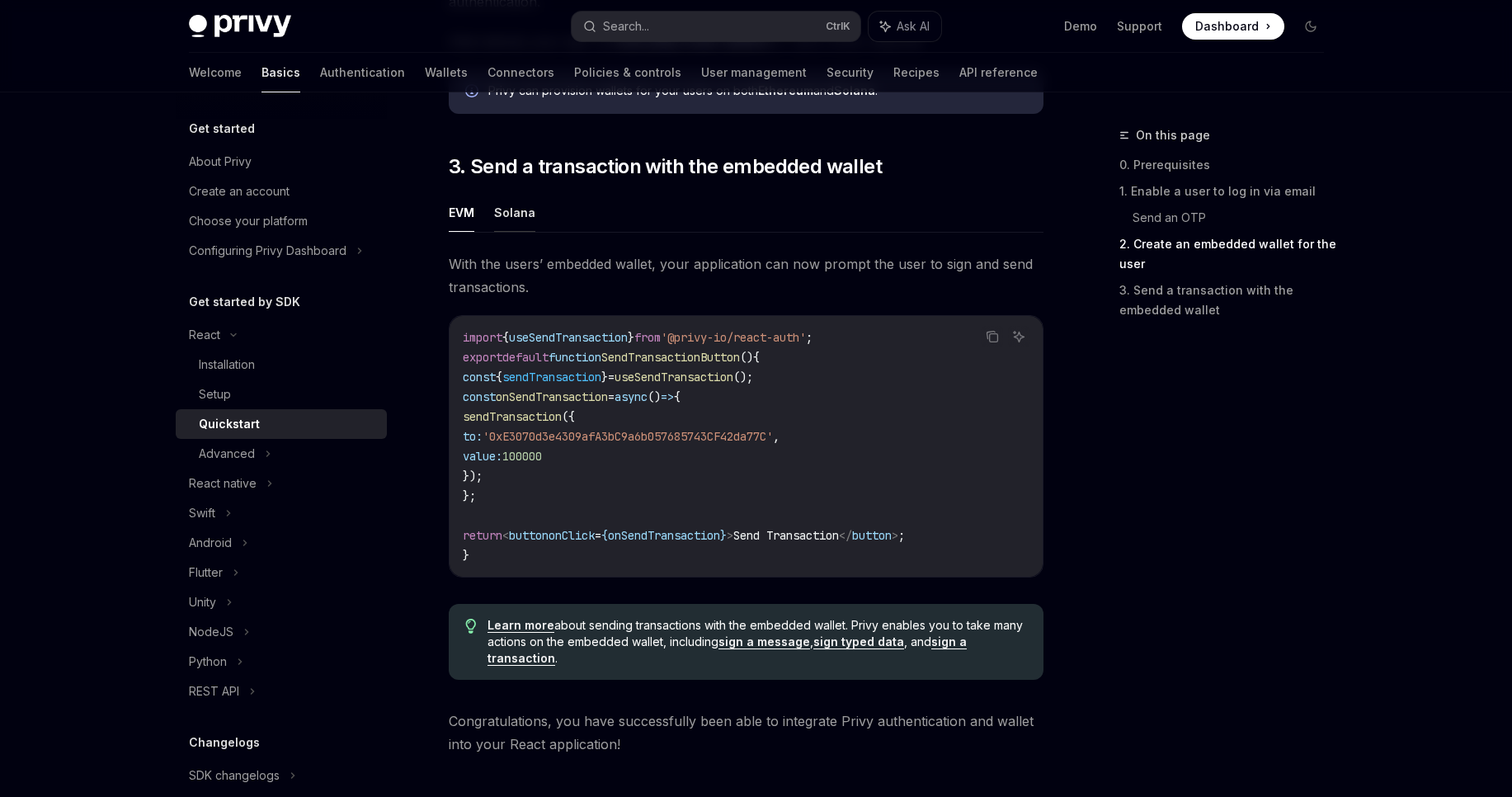
click at [516, 225] on button "Solana" at bounding box center [514, 212] width 41 height 38
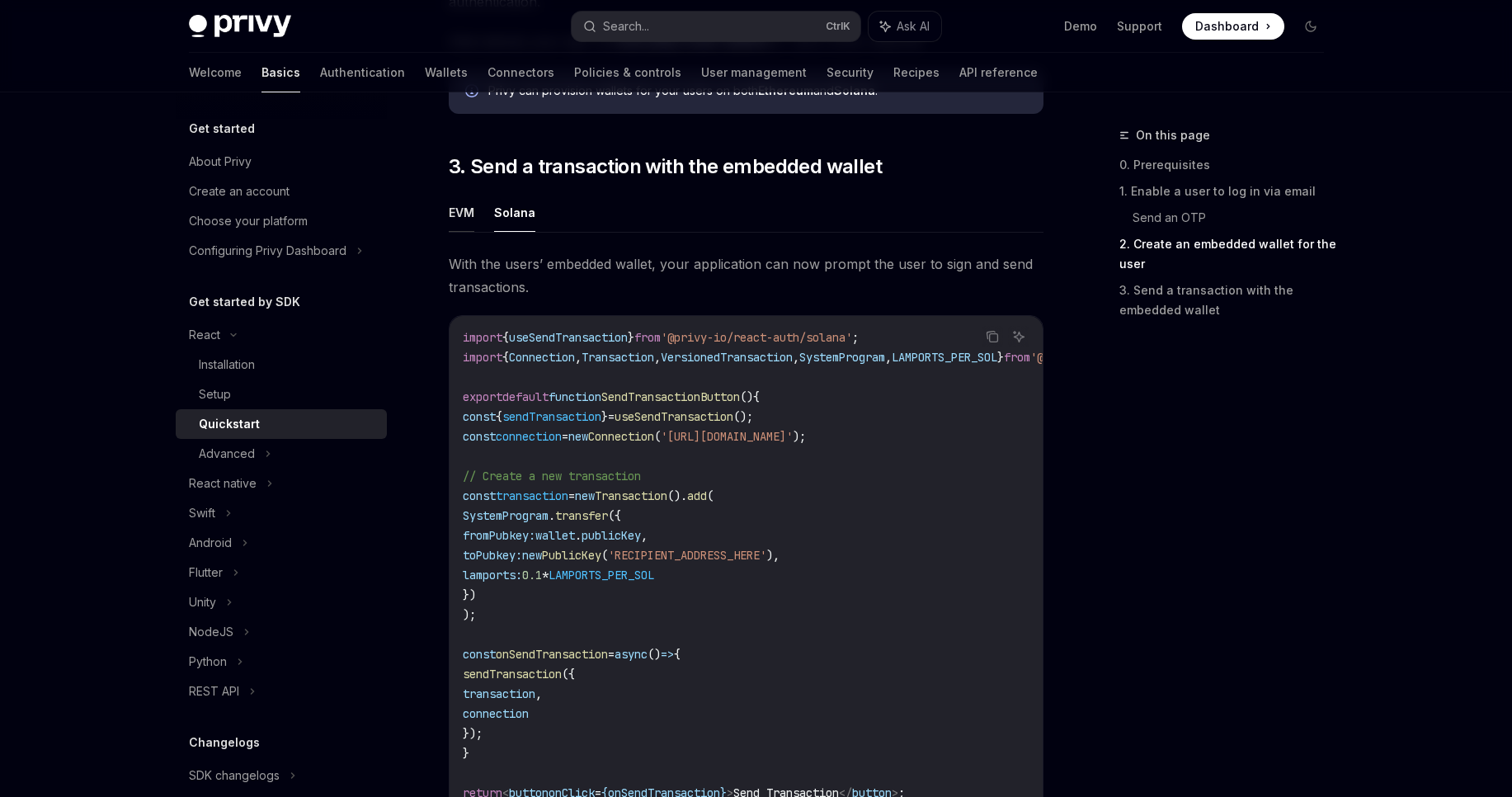
click at [456, 220] on button "EVM" at bounding box center [462, 212] width 26 height 38
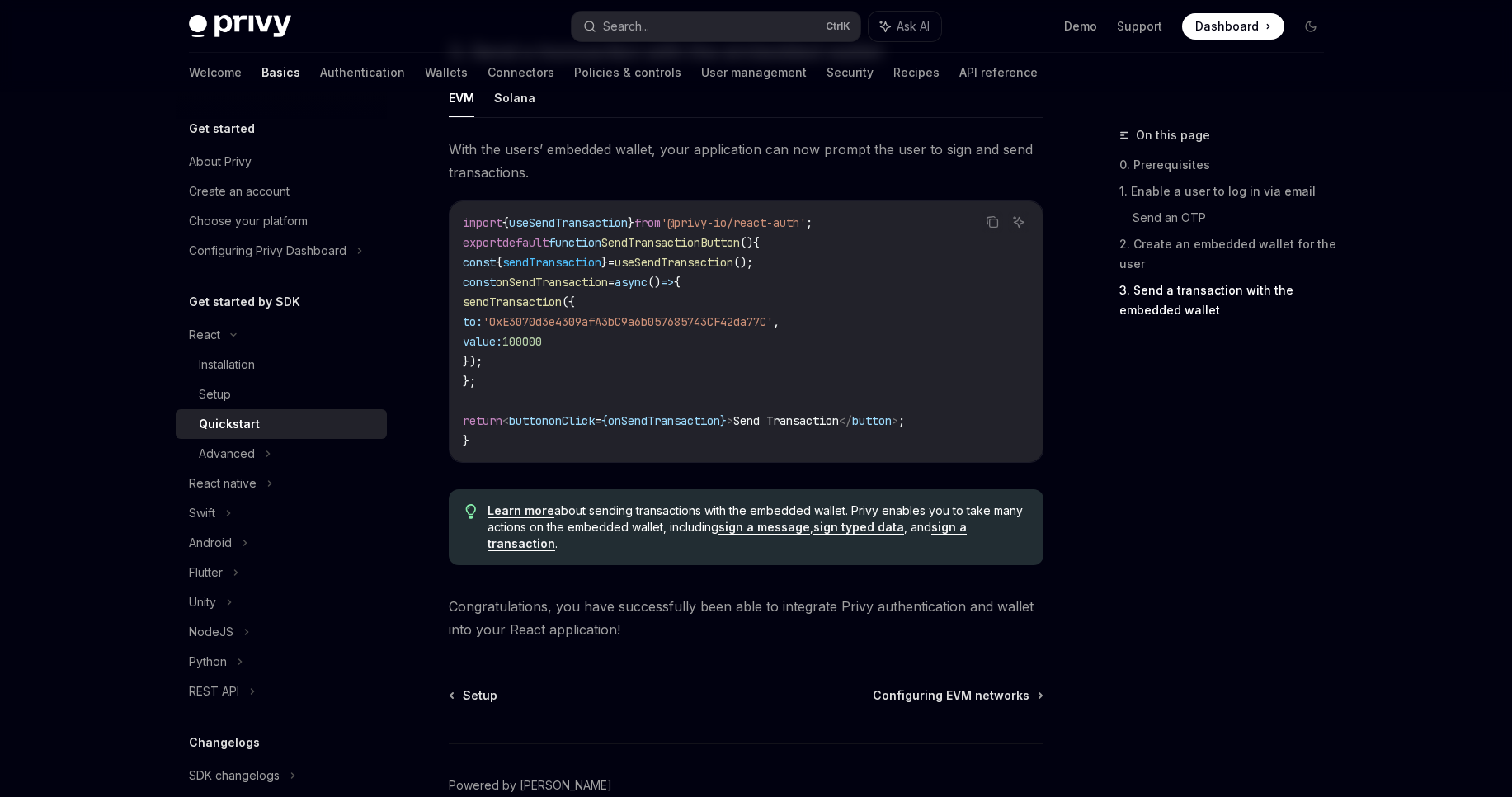
scroll to position [1398, 0]
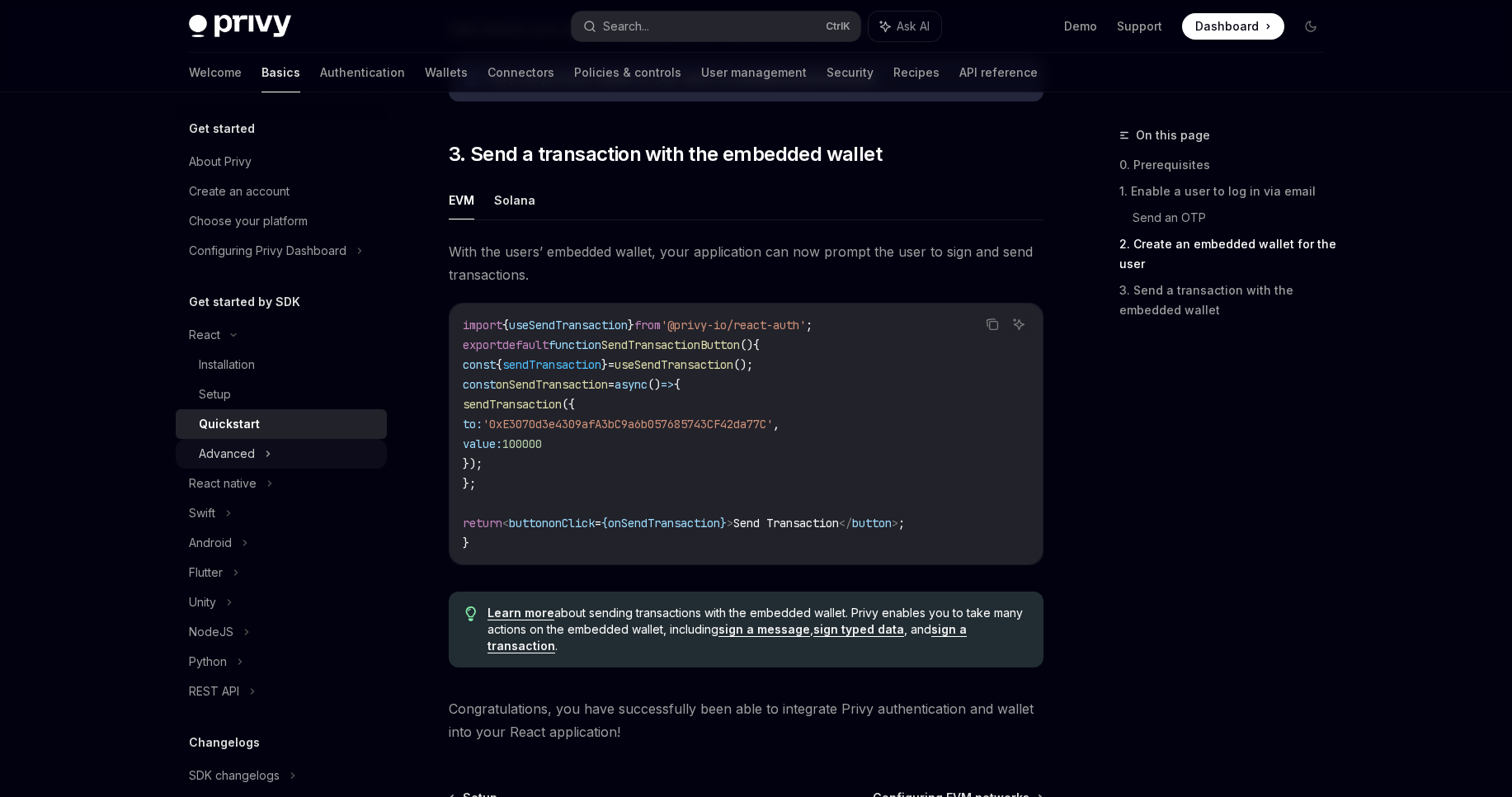
click at [264, 457] on icon at bounding box center [267, 454] width 6 height 20
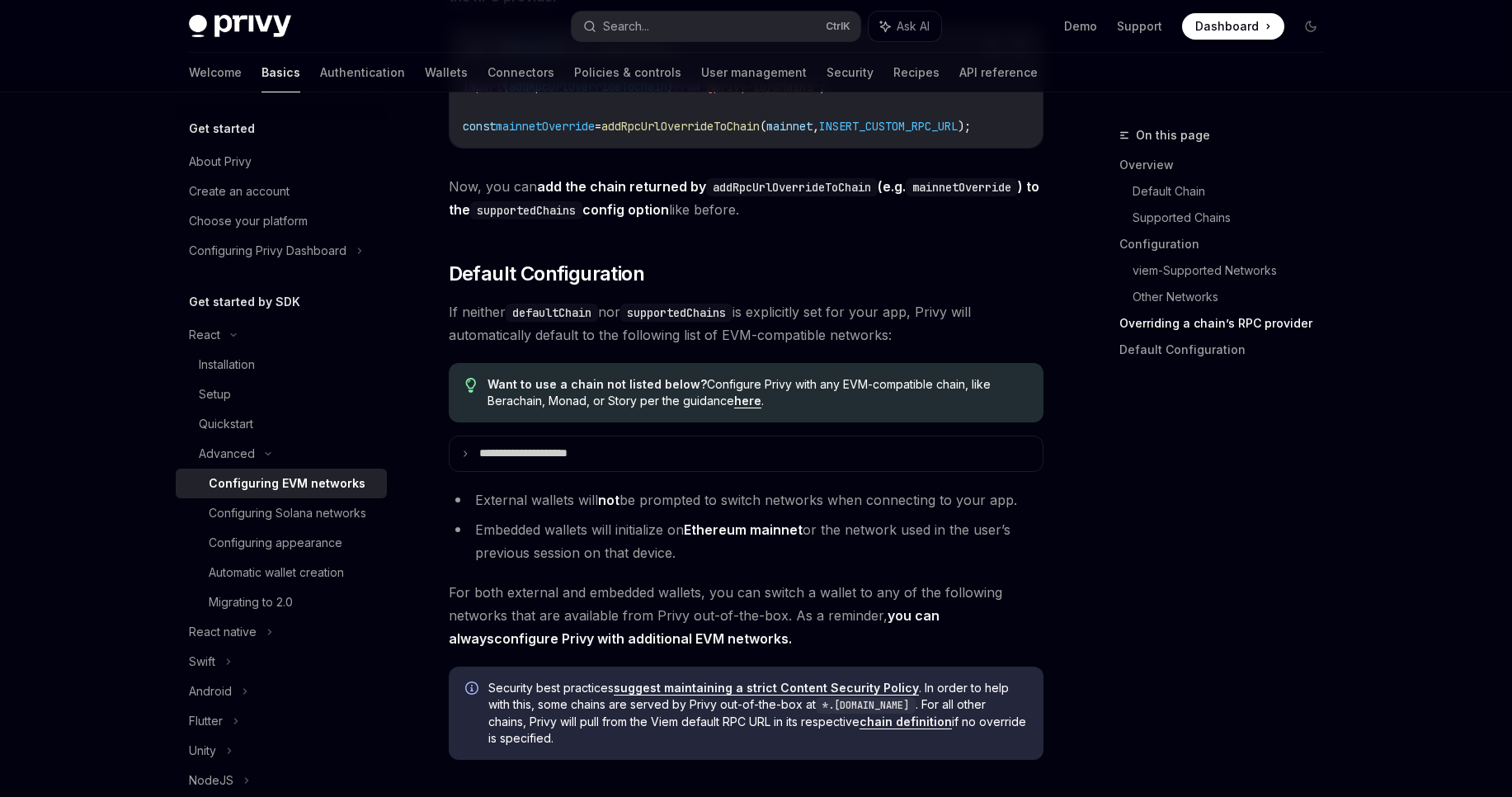
scroll to position [4158, 0]
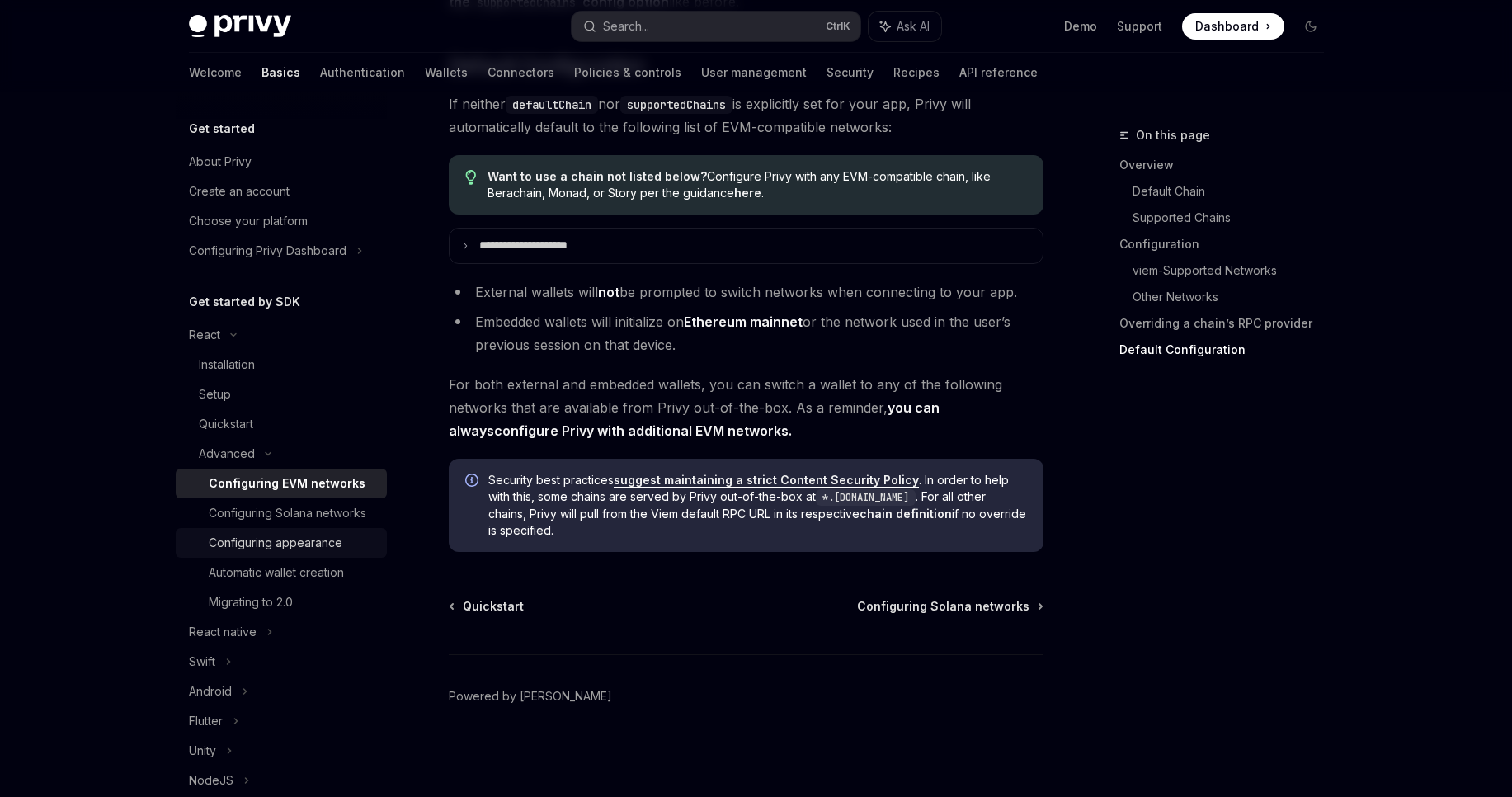
click at [311, 553] on div "Configuring appearance" at bounding box center [275, 543] width 134 height 20
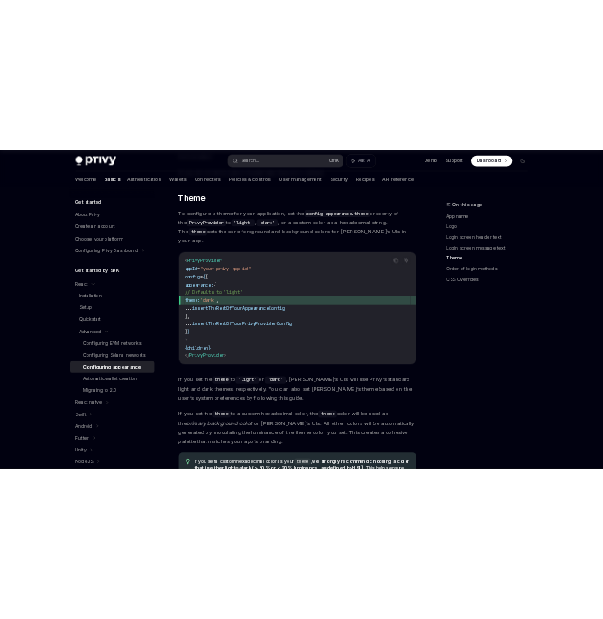
scroll to position [2597, 0]
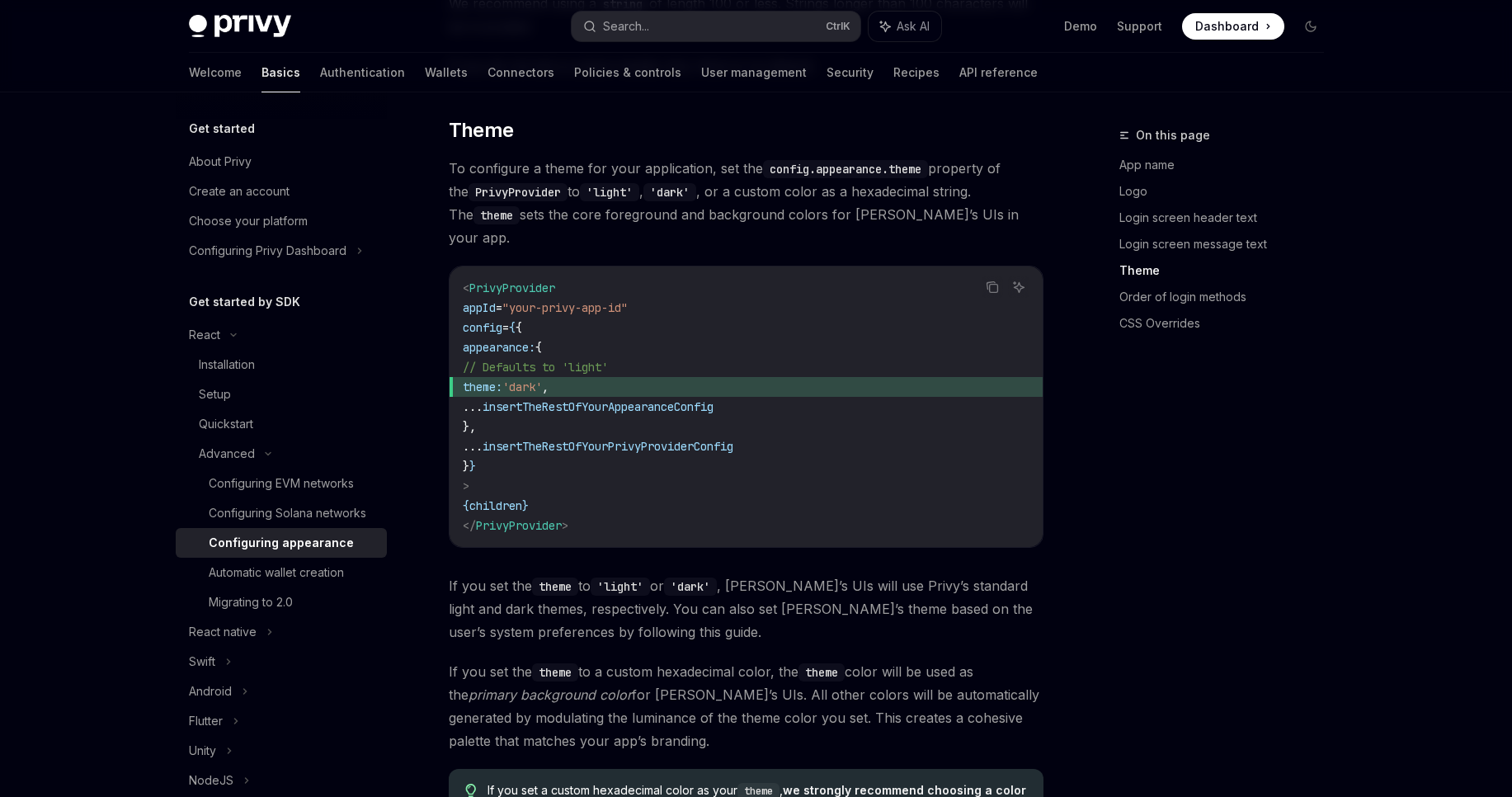
click at [502, 380] on span "theme:" at bounding box center [482, 387] width 39 height 15
copy code "theme: 'dark' ,"
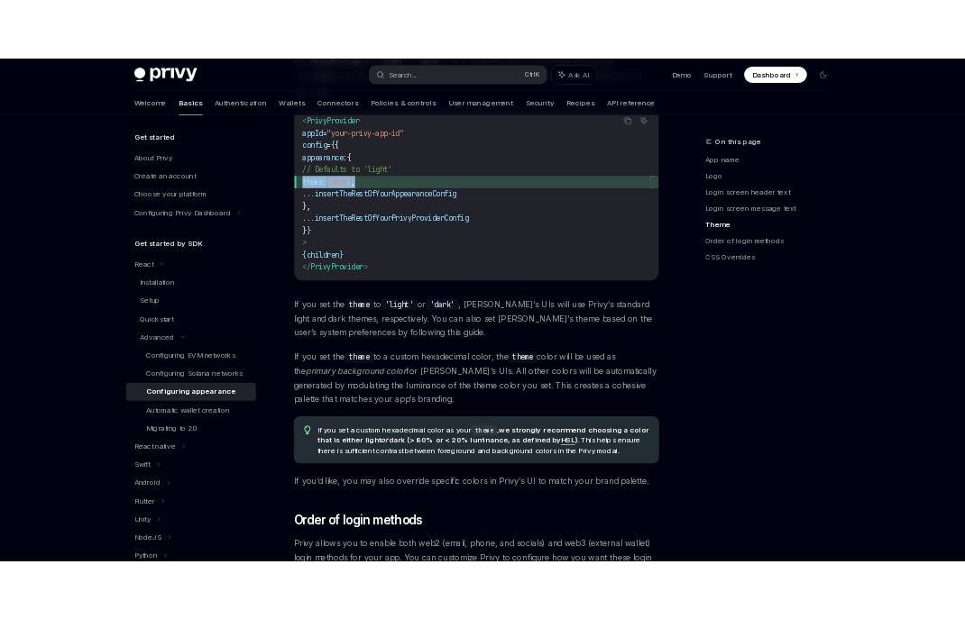
scroll to position [2705, 0]
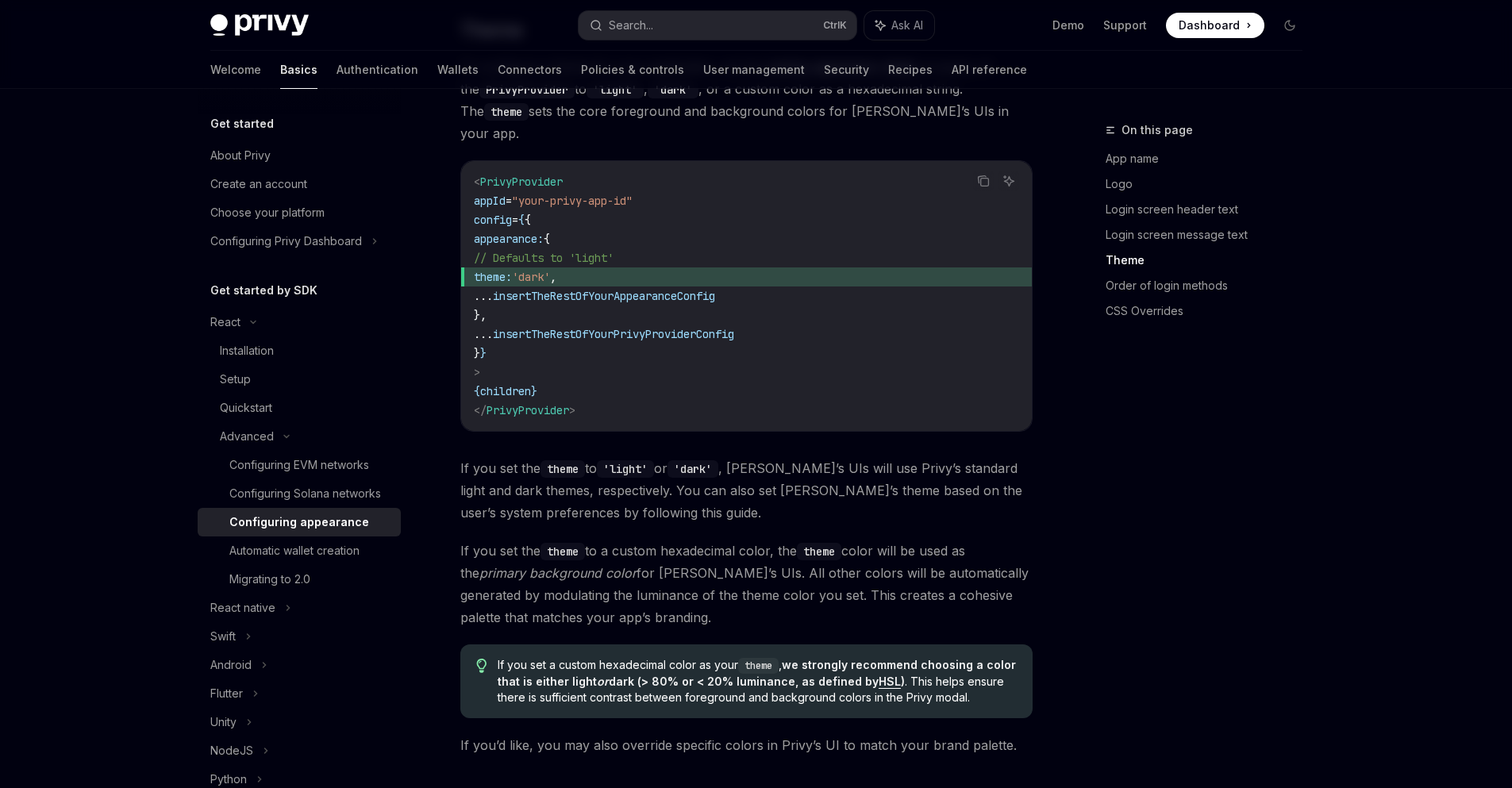
click at [767, 345] on code "< PrivyProvider appId = "your-privy-app-id" config = { { appearance: { // Defau…" at bounding box center [745, 296] width 545 height 247
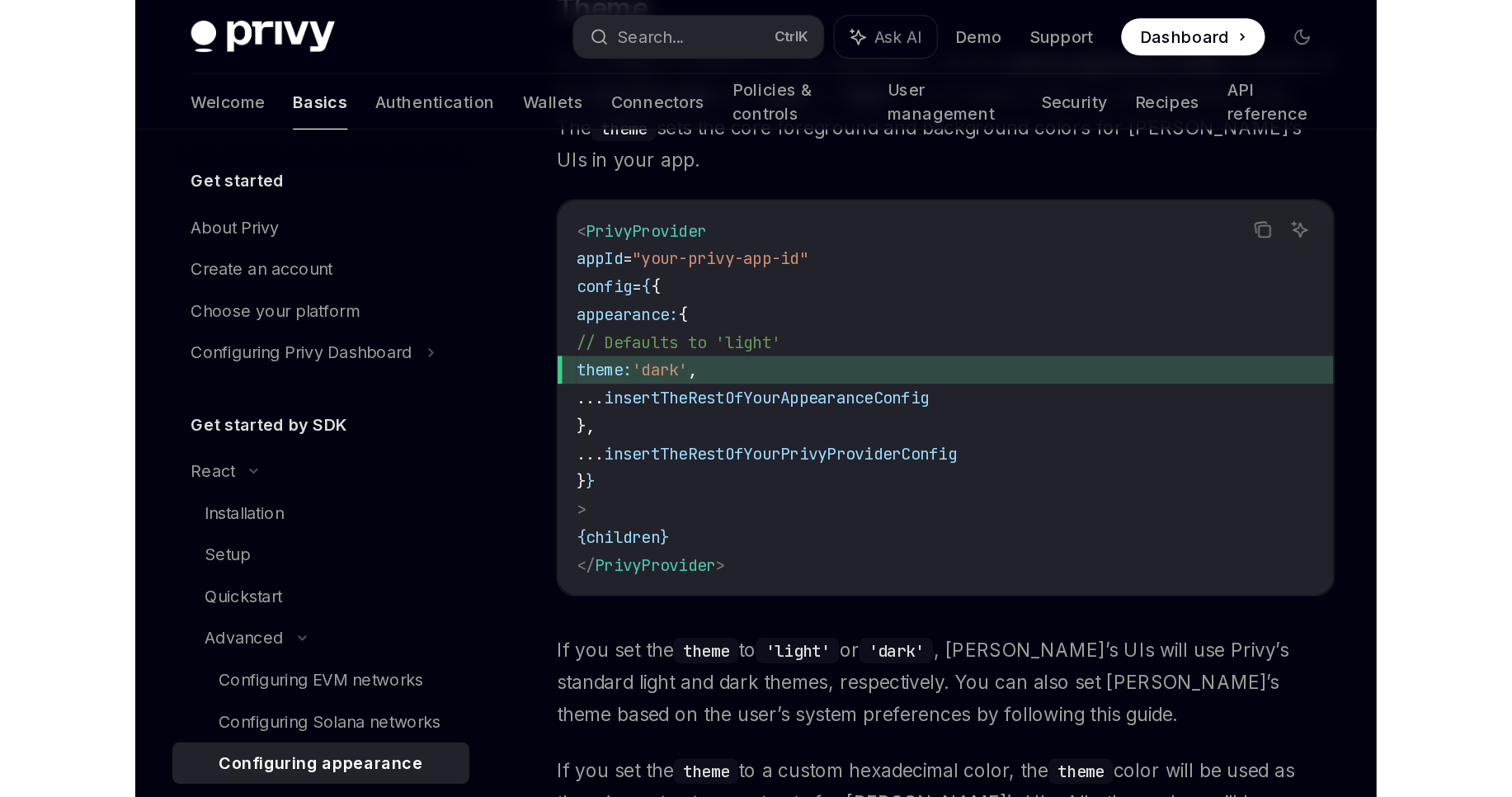
scroll to position [2673, 0]
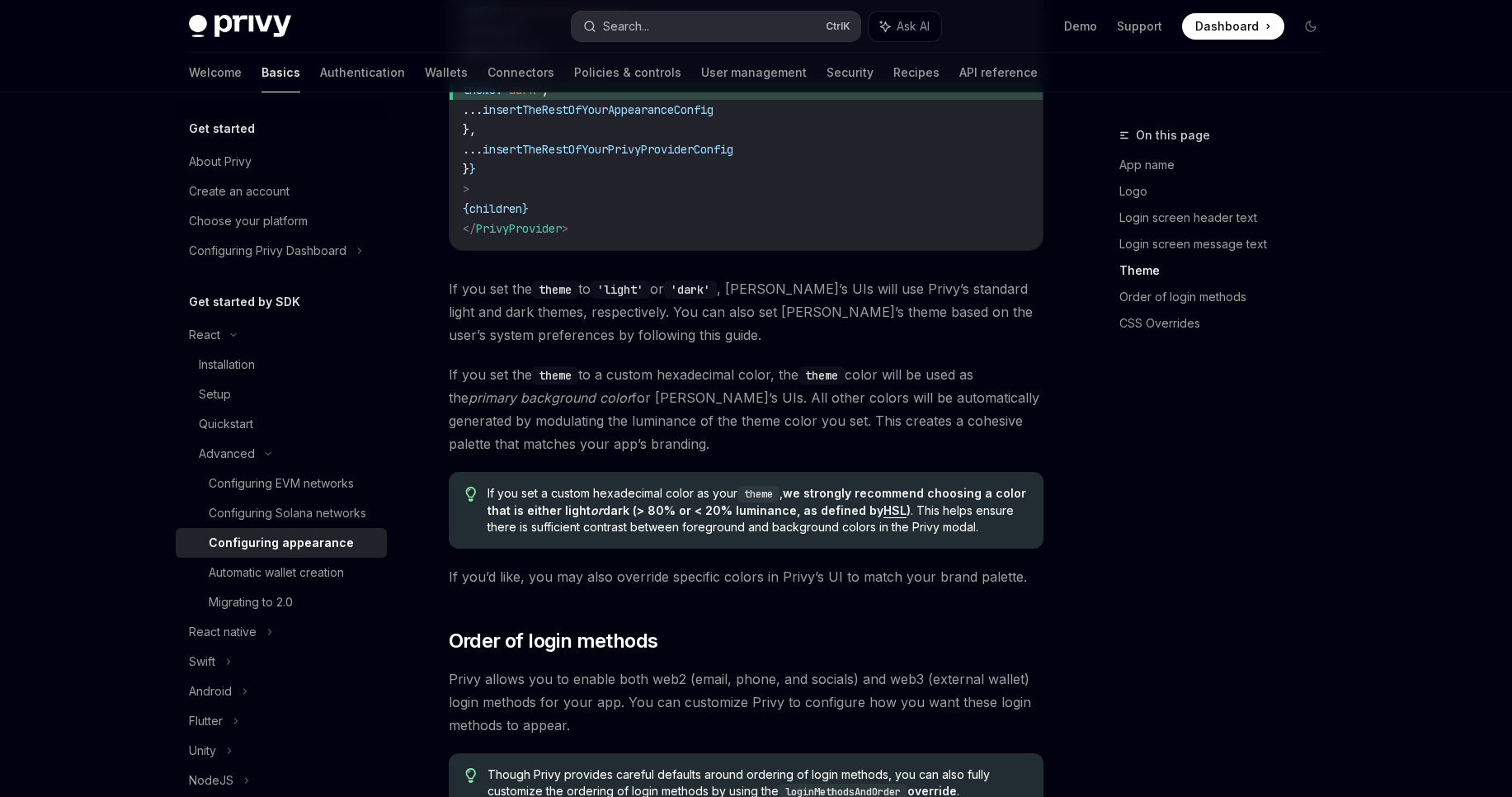
click at [689, 17] on button "Search... Ctrl K" at bounding box center [716, 27] width 289 height 29
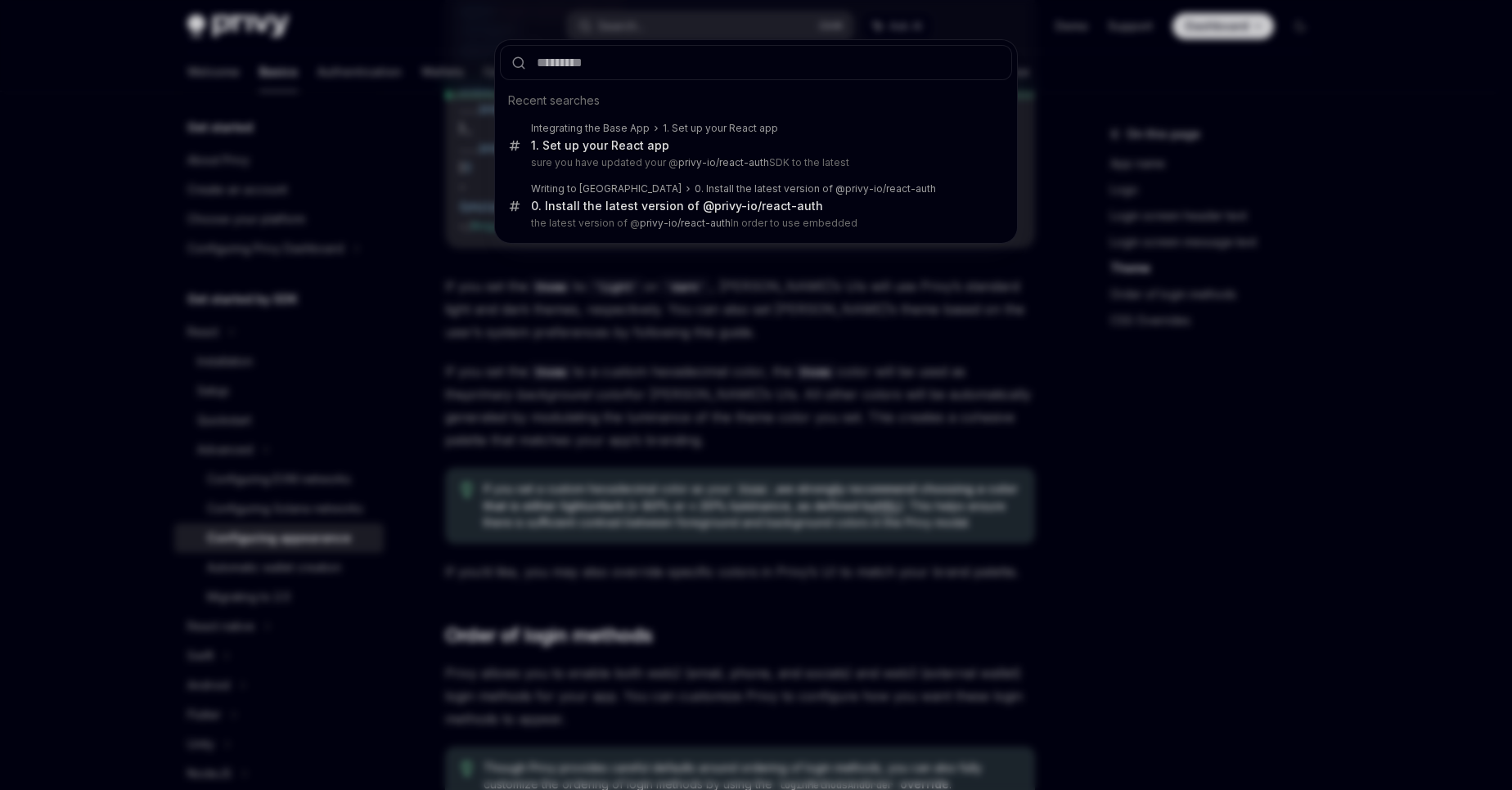
click at [1119, 422] on div "Recent searches Integrating the Base App 1. Set up your React app 1. Set up you…" at bounding box center [756, 395] width 1512 height 790
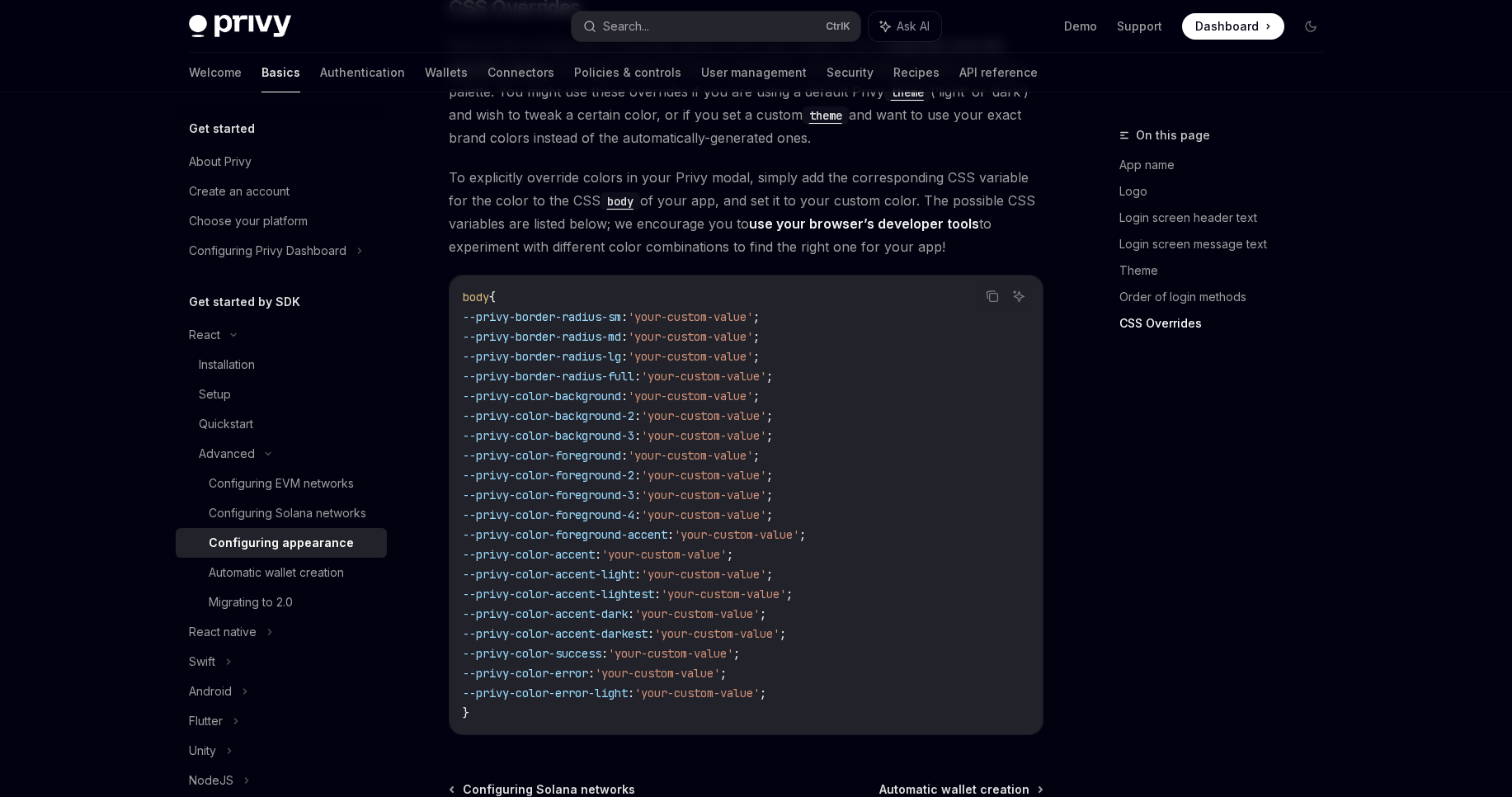
scroll to position [4124, 0]
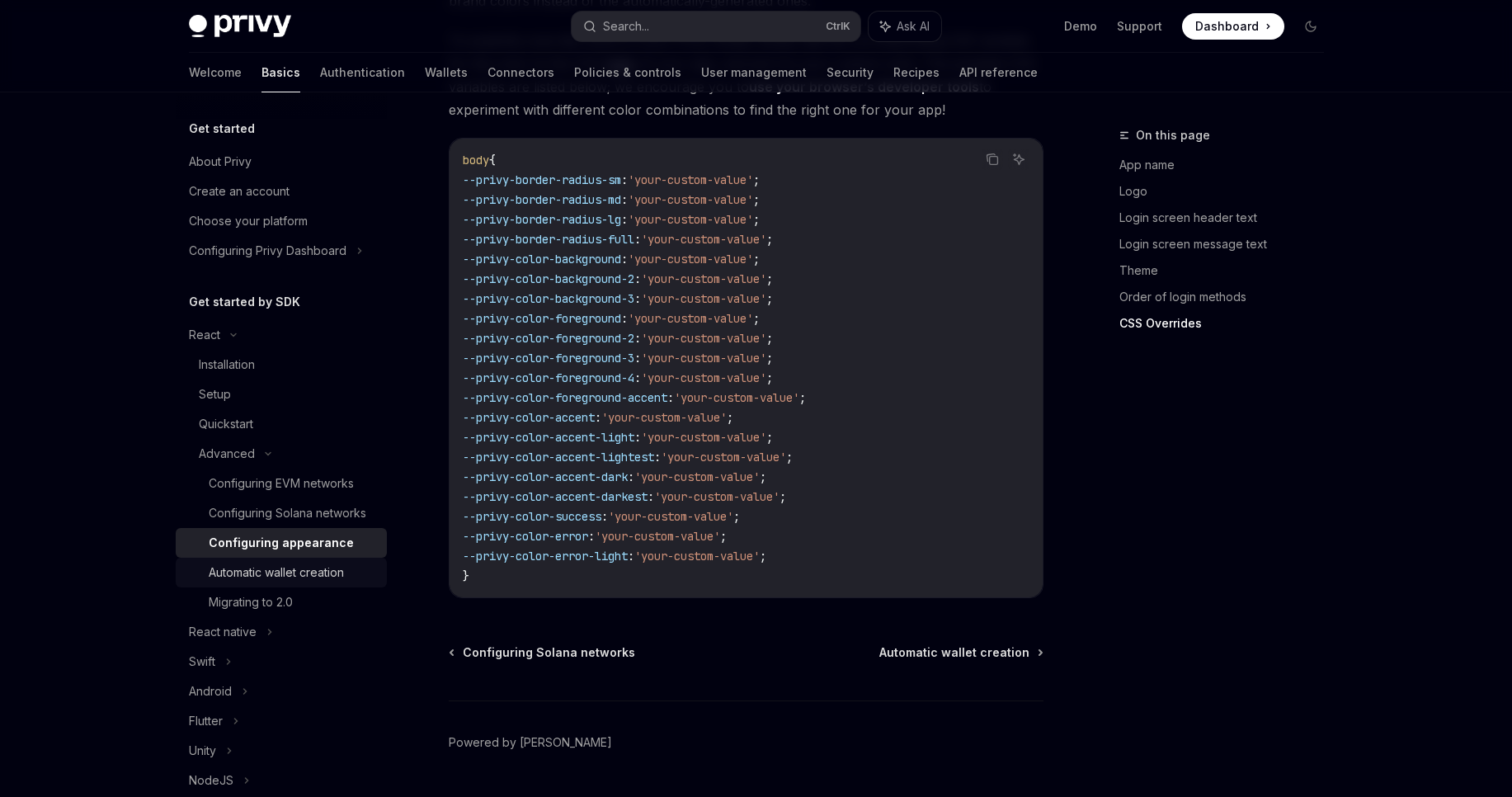
click at [329, 583] on div "Automatic wallet creation" at bounding box center [276, 573] width 135 height 20
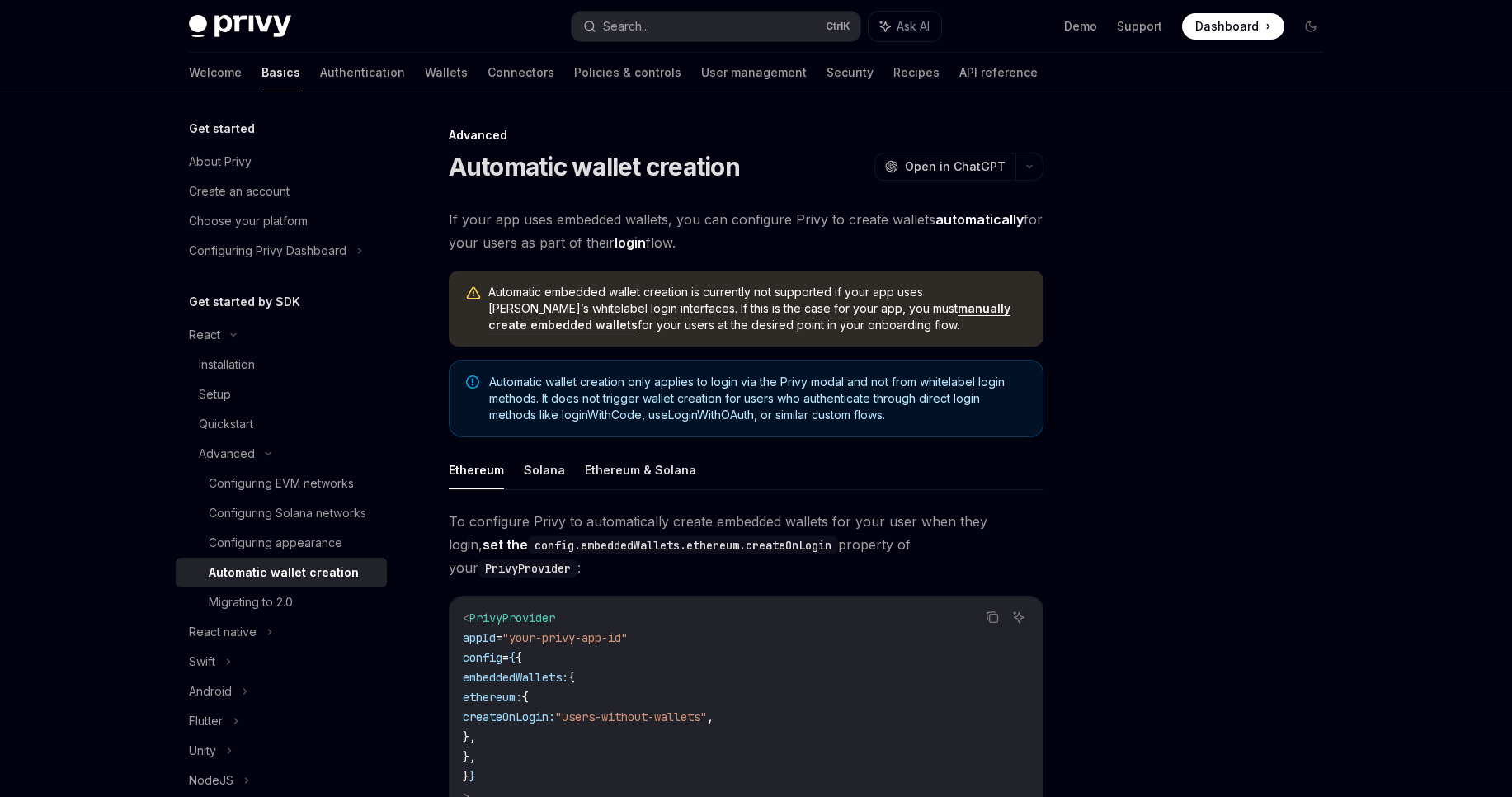
scroll to position [396, 0]
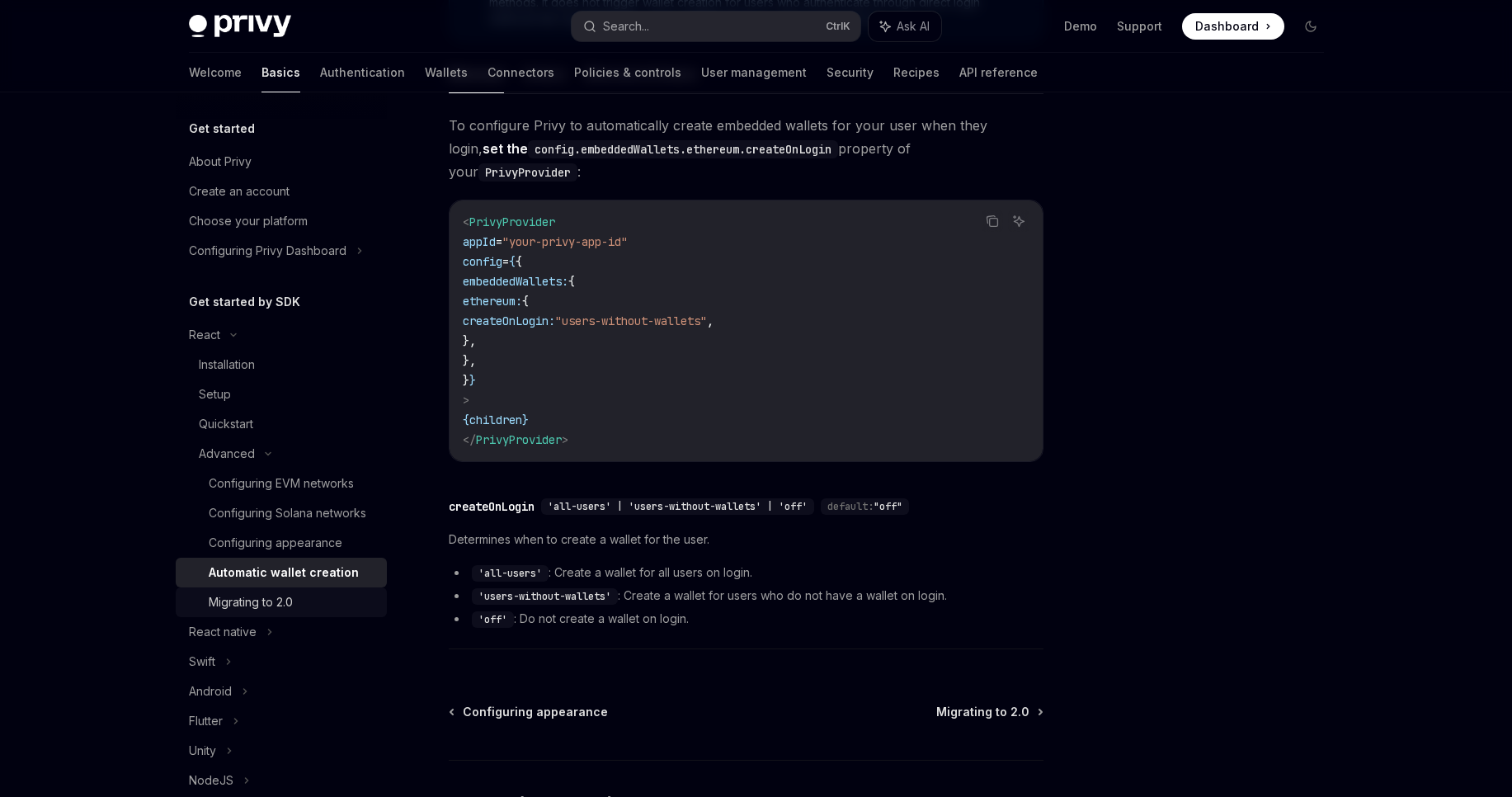
click at [261, 612] on div "Migrating to 2.0" at bounding box center [251, 602] width 84 height 20
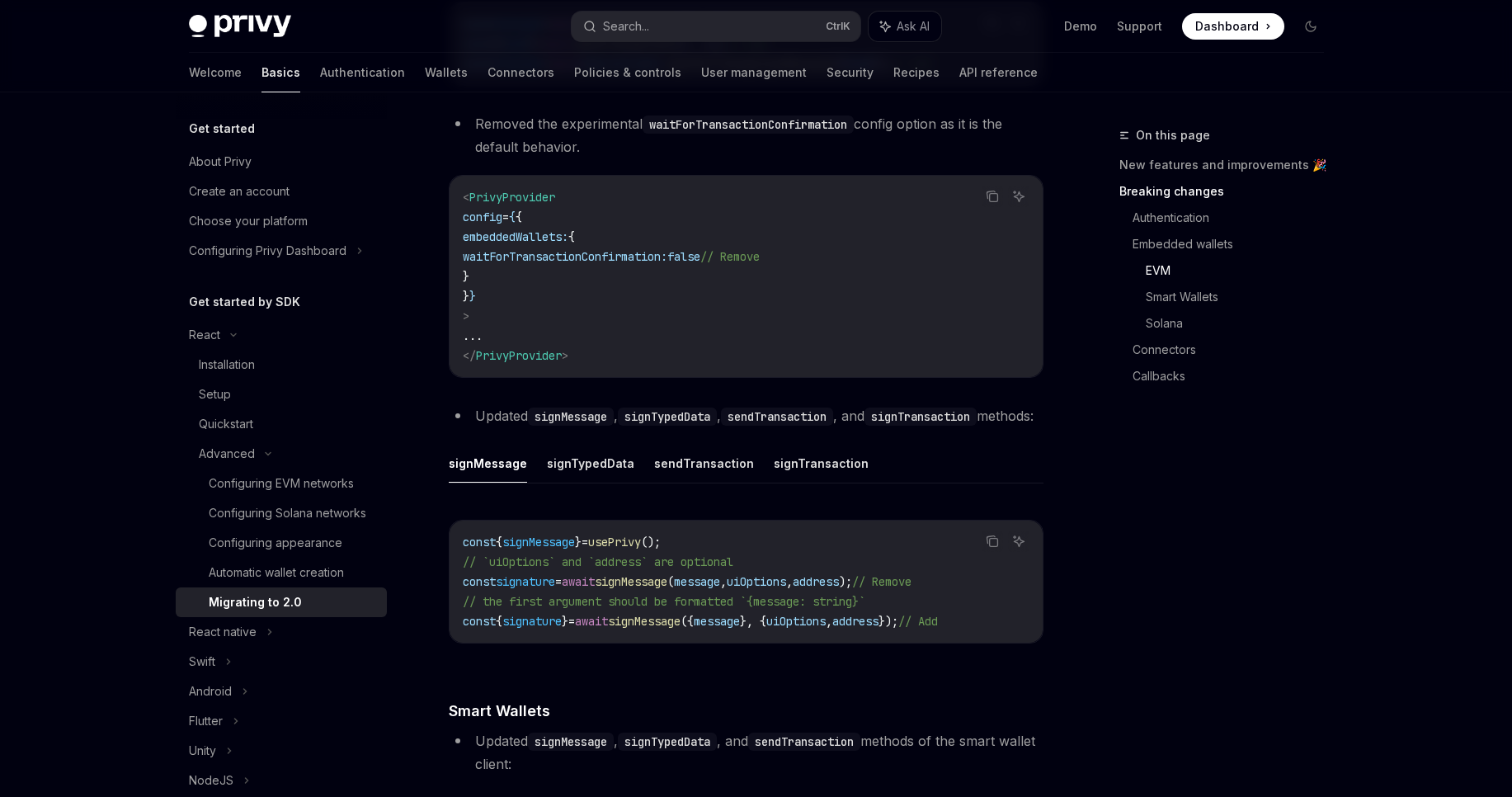
scroll to position [2178, 0]
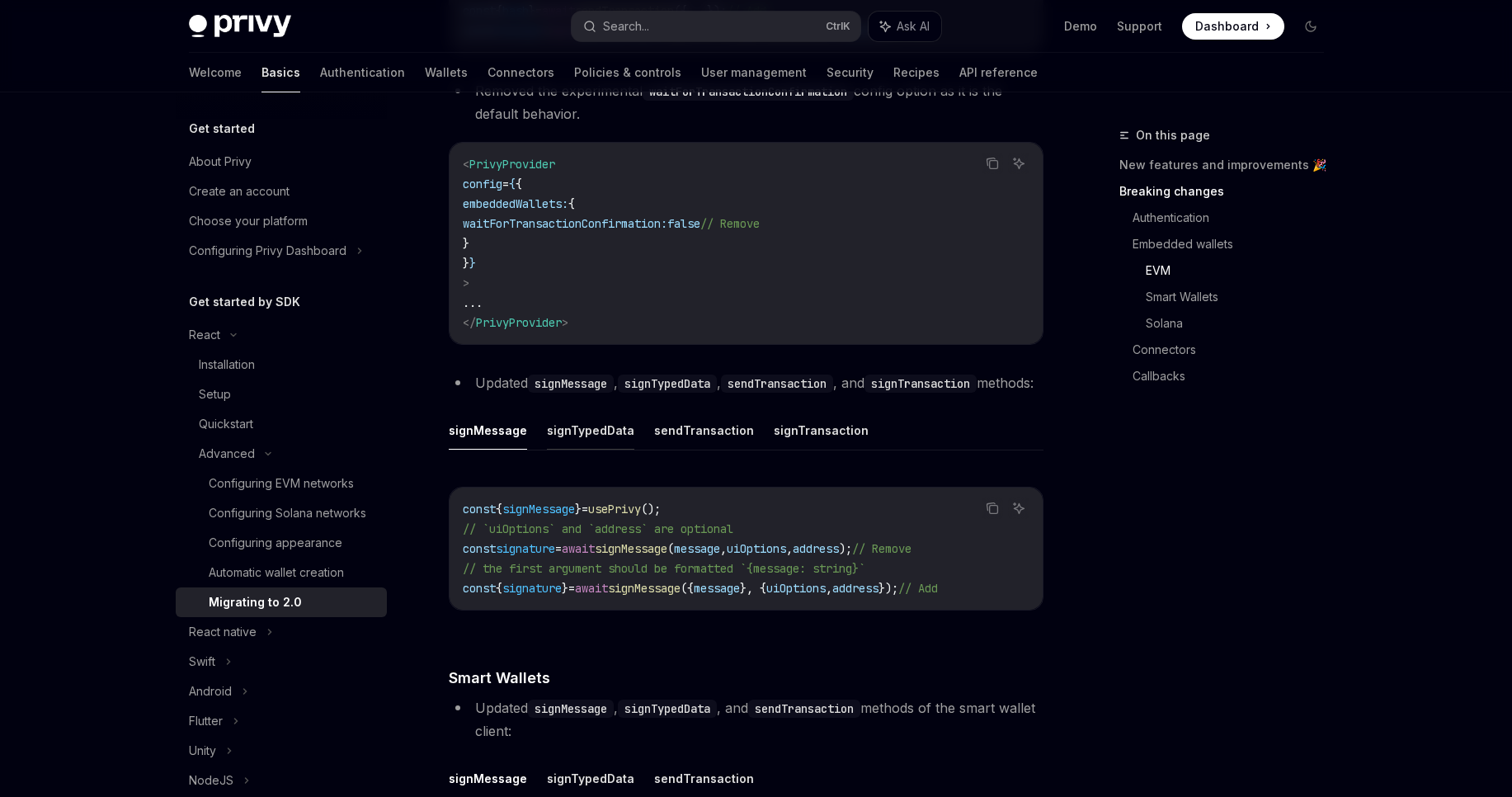
click at [597, 449] on button "signTypedData" at bounding box center [591, 430] width 88 height 38
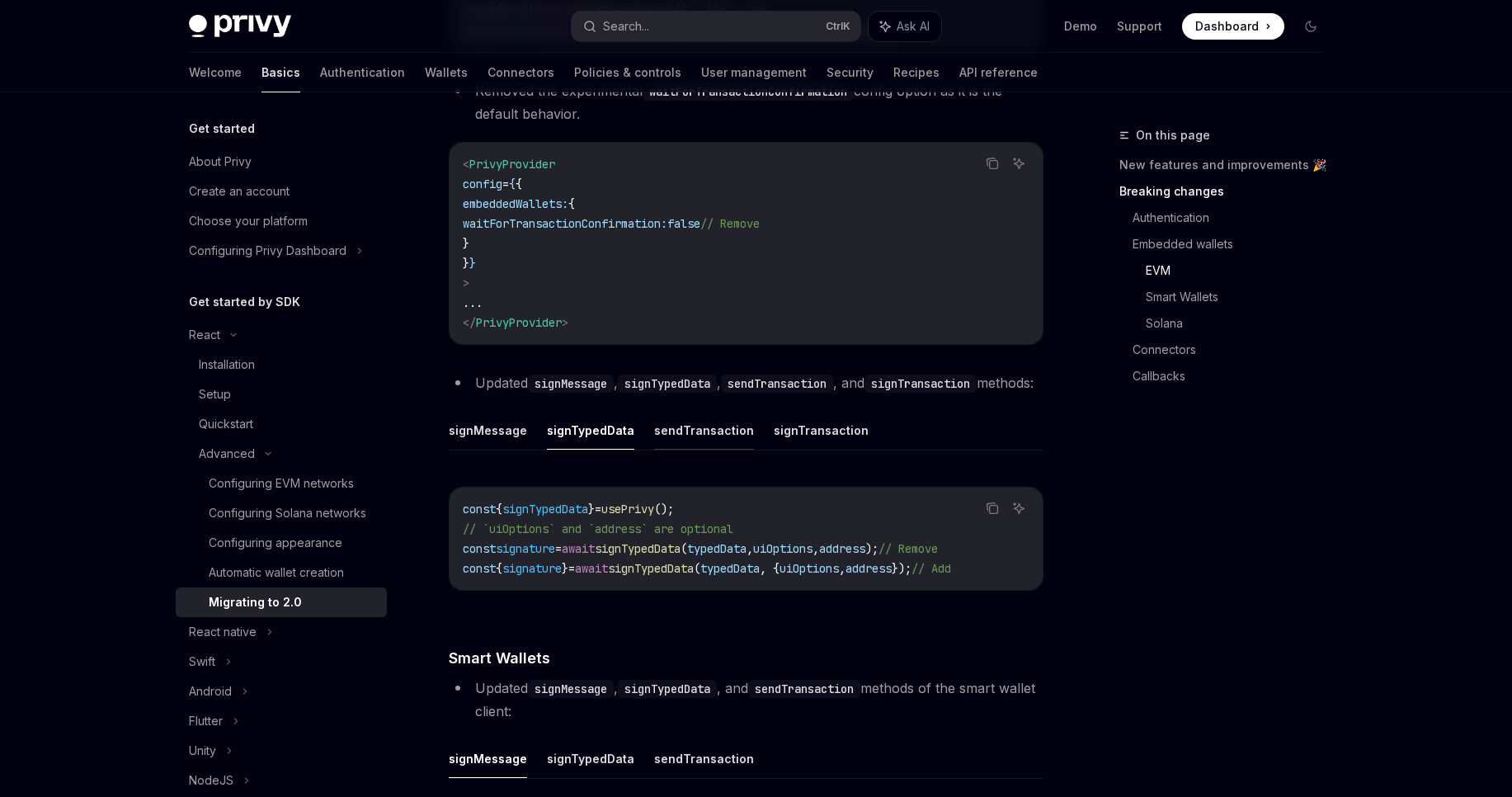
click at [670, 449] on button "sendTransaction" at bounding box center [703, 430] width 100 height 38
click at [798, 449] on button "signTransaction" at bounding box center [821, 430] width 95 height 38
click at [654, 449] on button "sendTransaction" at bounding box center [703, 430] width 100 height 38
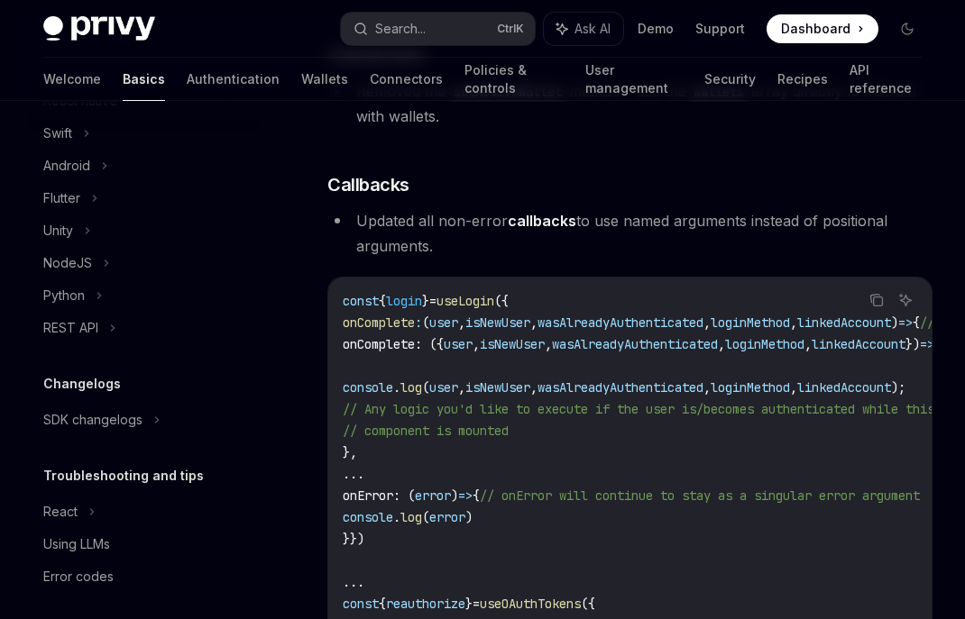
scroll to position [621, 0]
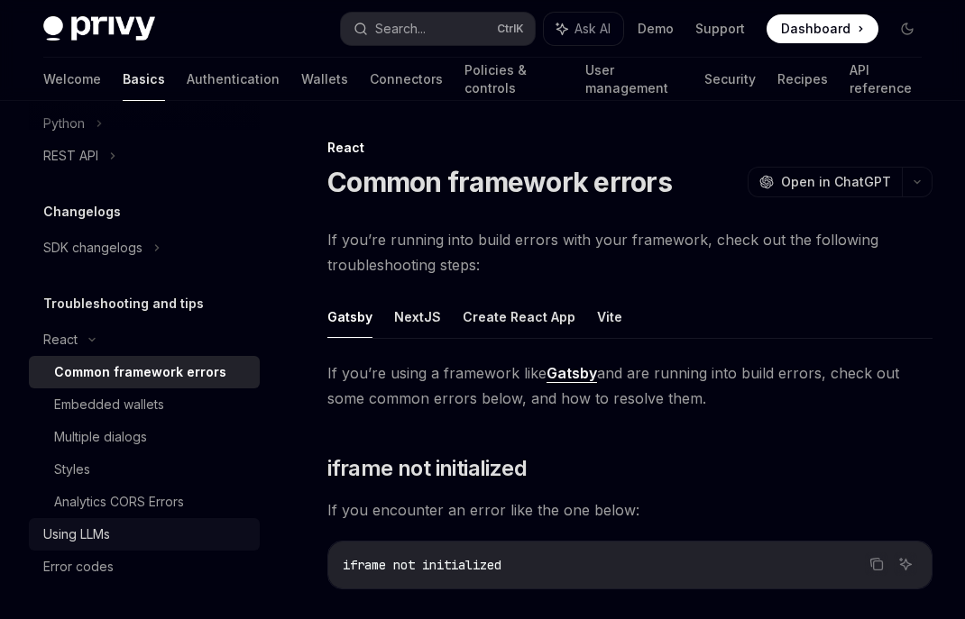
scroll to position [784, 0]
click at [86, 527] on div "Using LLMs" at bounding box center [76, 535] width 67 height 22
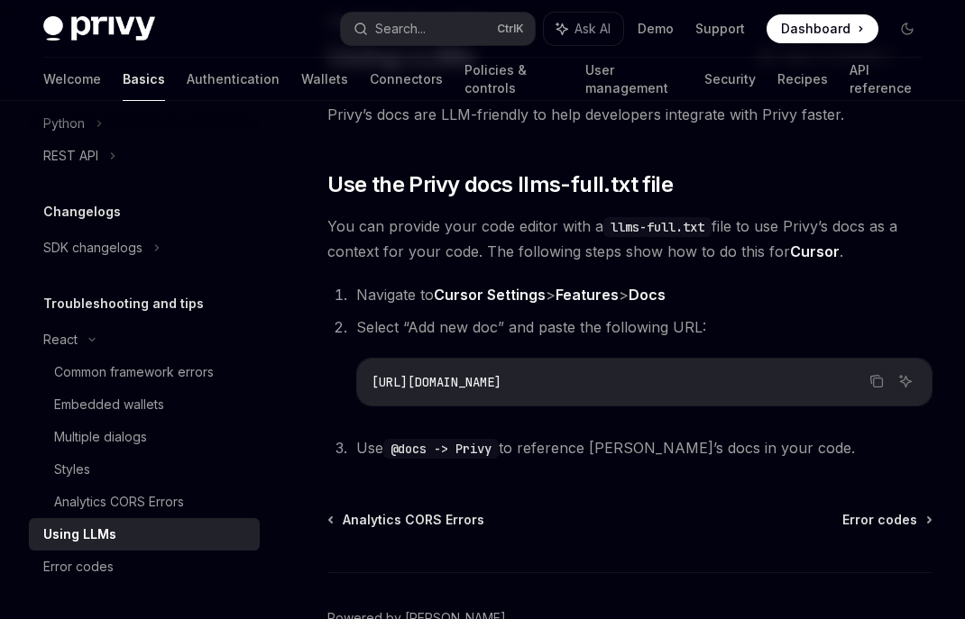
scroll to position [234, 0]
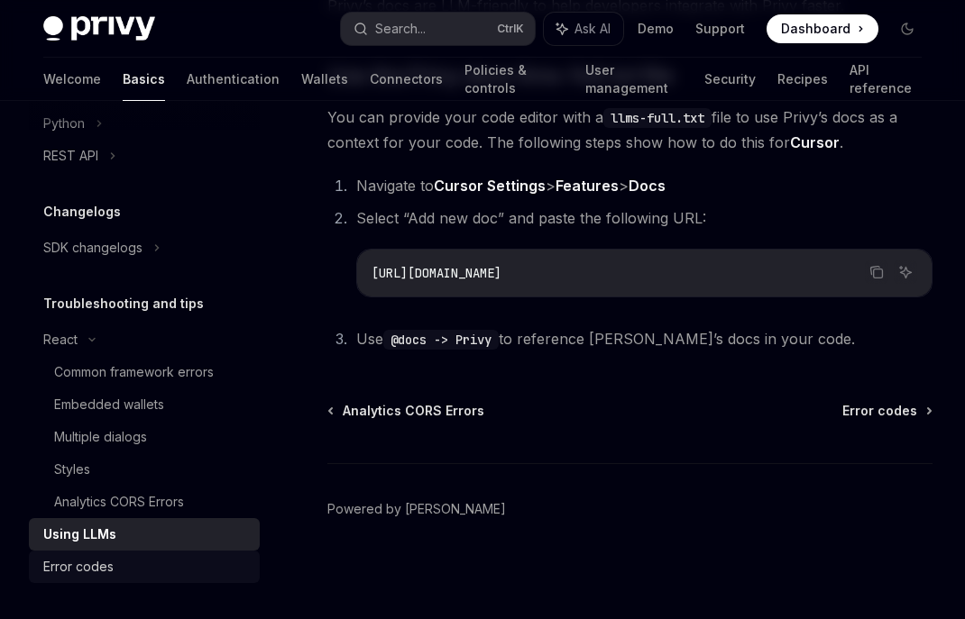
click at [99, 566] on div "Error codes" at bounding box center [78, 567] width 70 height 22
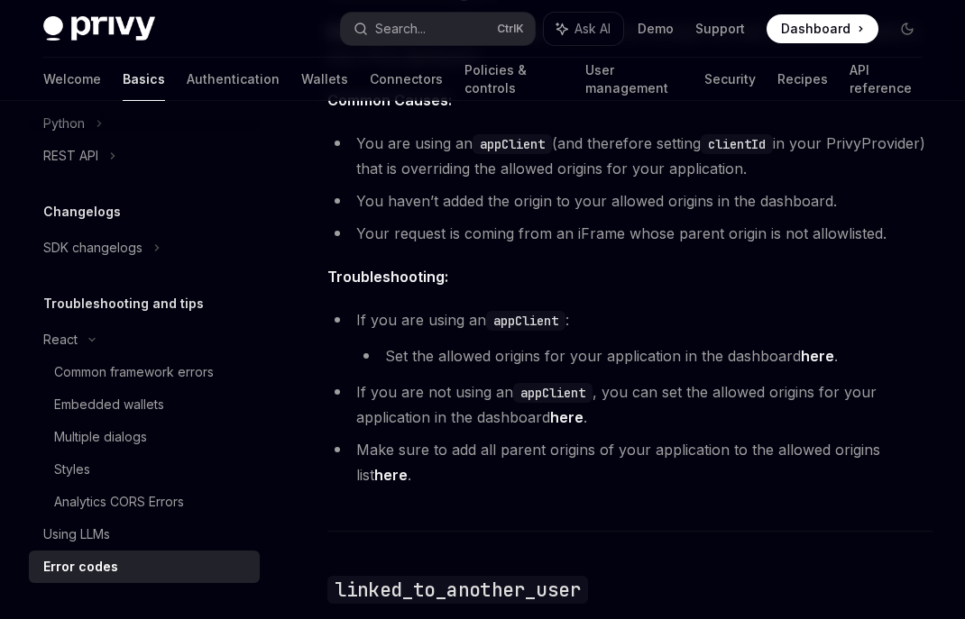
scroll to position [1298, 0]
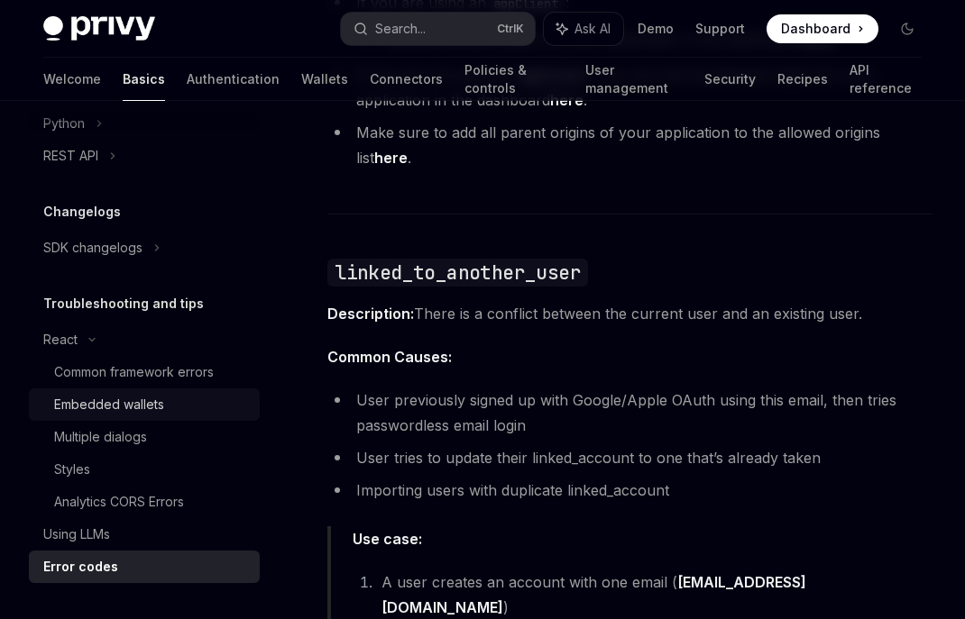
click at [138, 406] on div "Embedded wallets" at bounding box center [109, 405] width 110 height 22
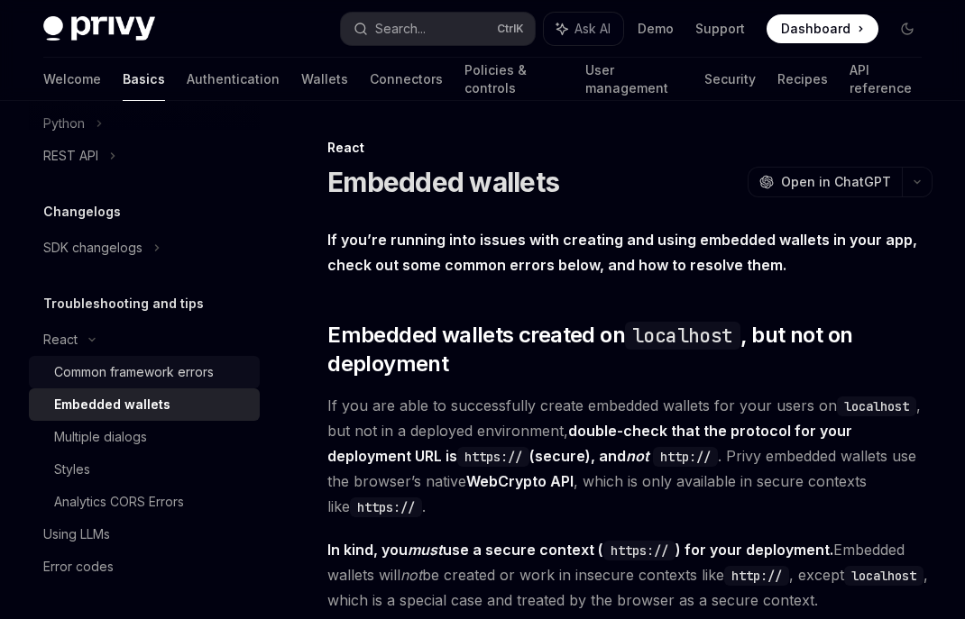
click at [138, 371] on div "Common framework errors" at bounding box center [134, 373] width 160 height 22
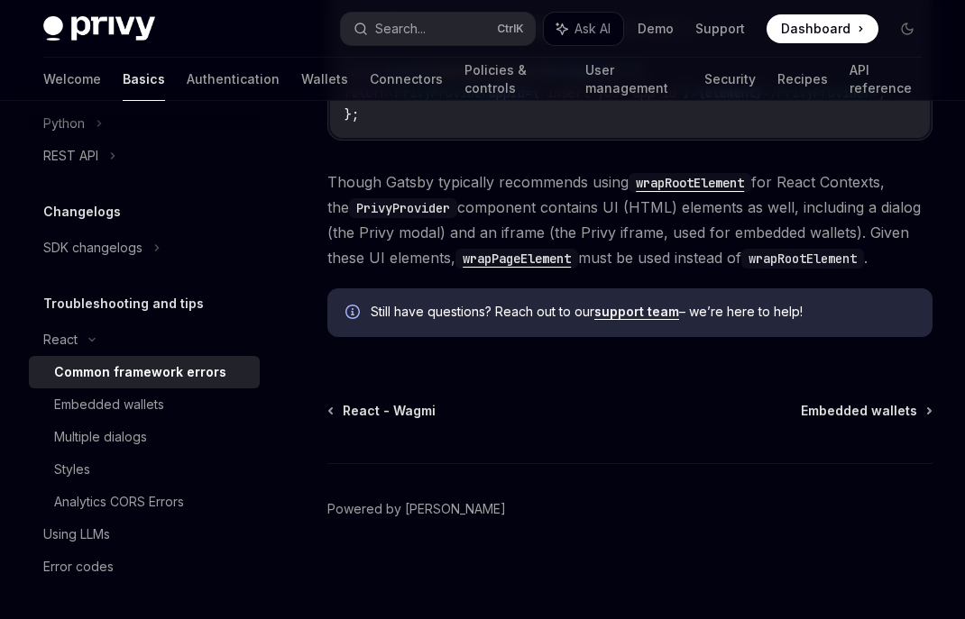
scroll to position [727, 0]
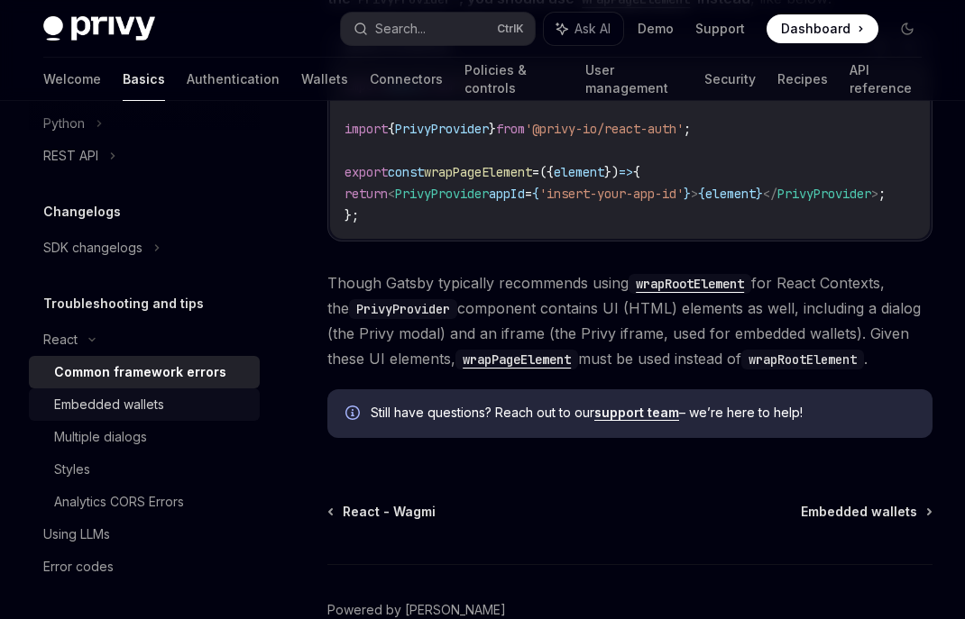
click at [146, 397] on div "Embedded wallets" at bounding box center [109, 405] width 110 height 22
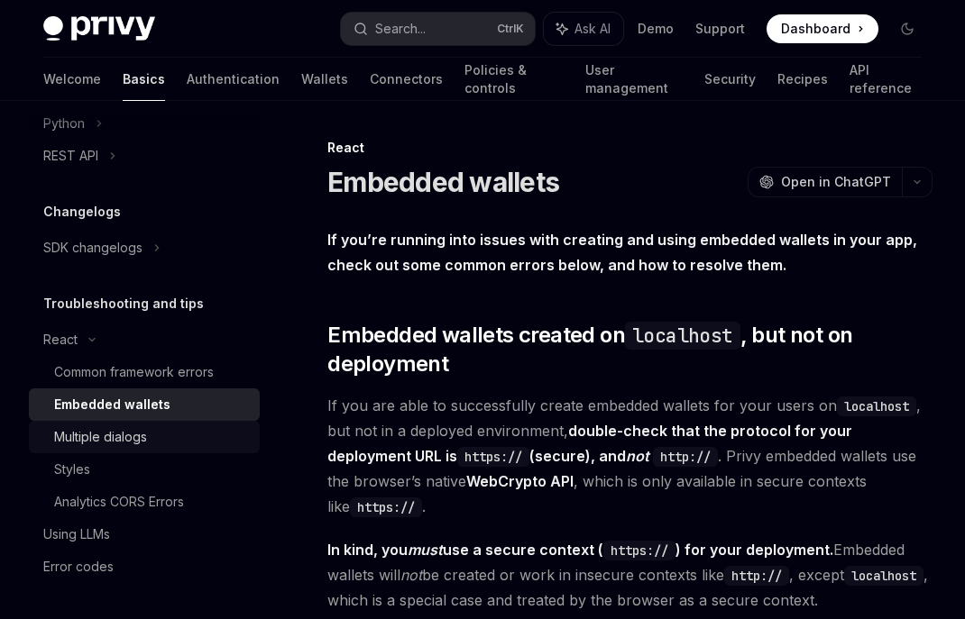
click at [126, 441] on div "Multiple dialogs" at bounding box center [100, 437] width 93 height 22
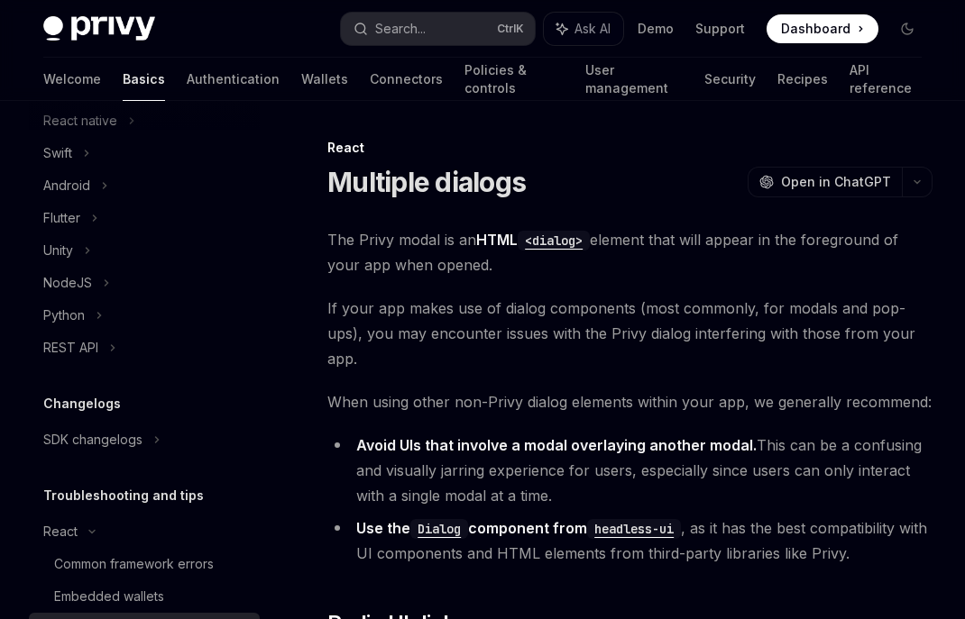
scroll to position [567, 0]
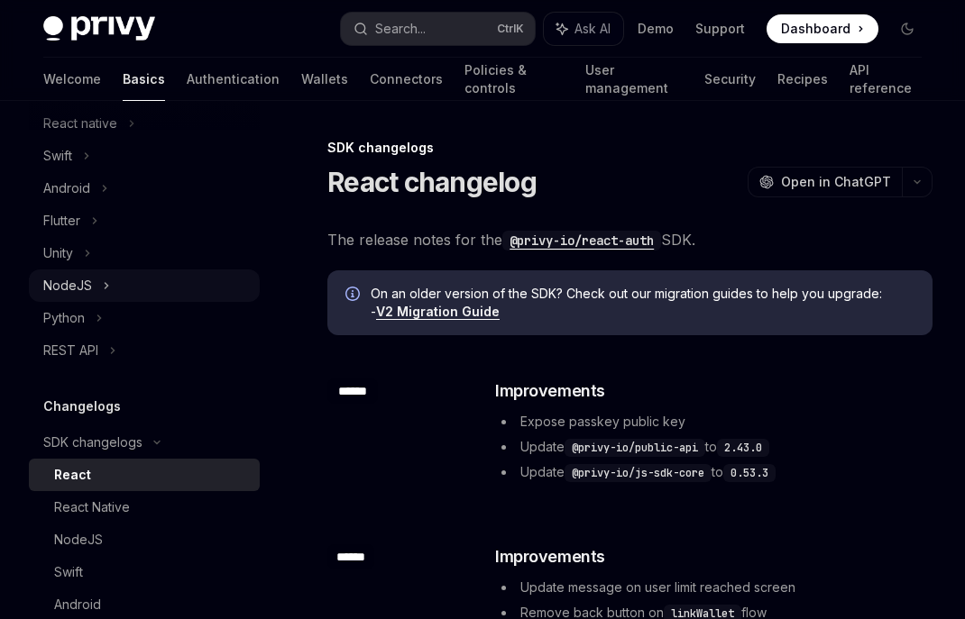
click at [66, 297] on div "NodeJS" at bounding box center [67, 286] width 49 height 22
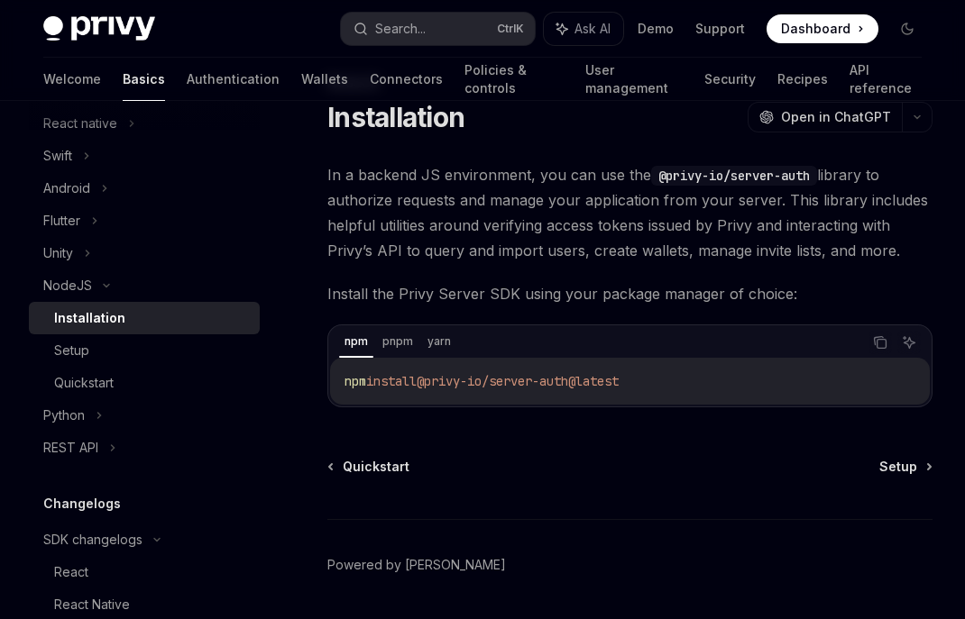
scroll to position [121, 0]
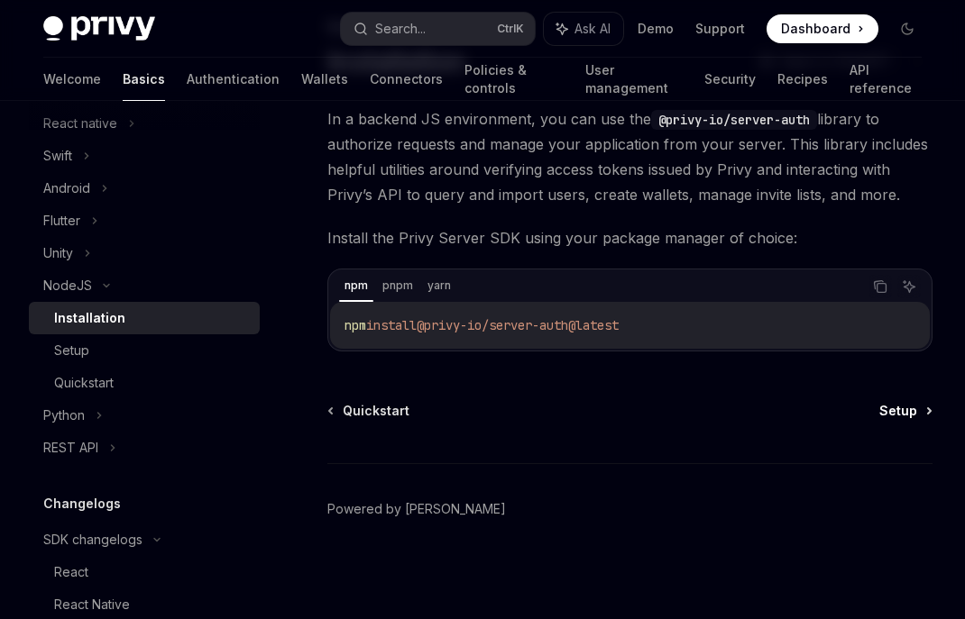
click at [894, 412] on span "Setup" at bounding box center [898, 411] width 38 height 18
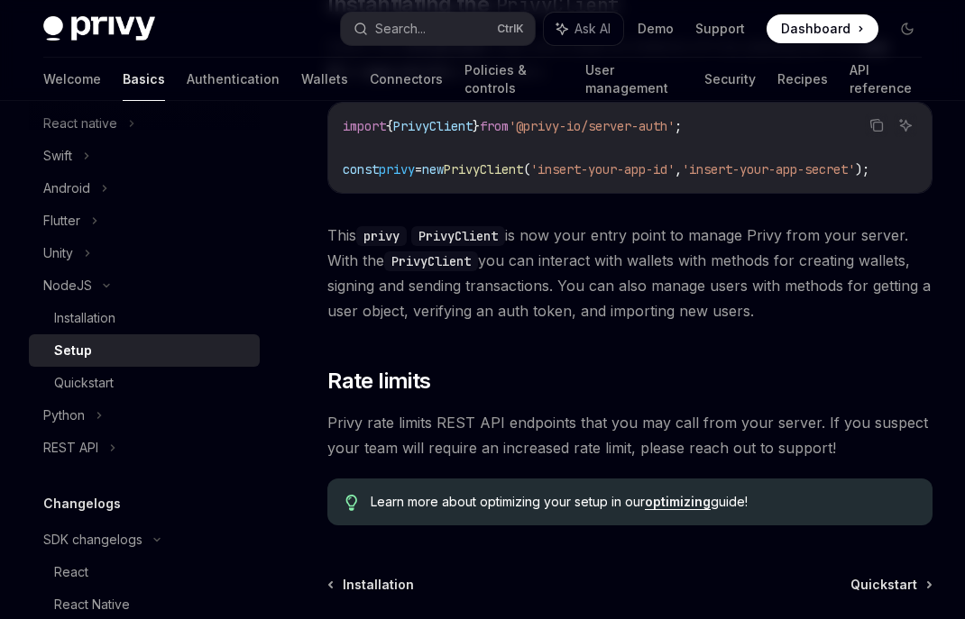
scroll to position [606, 0]
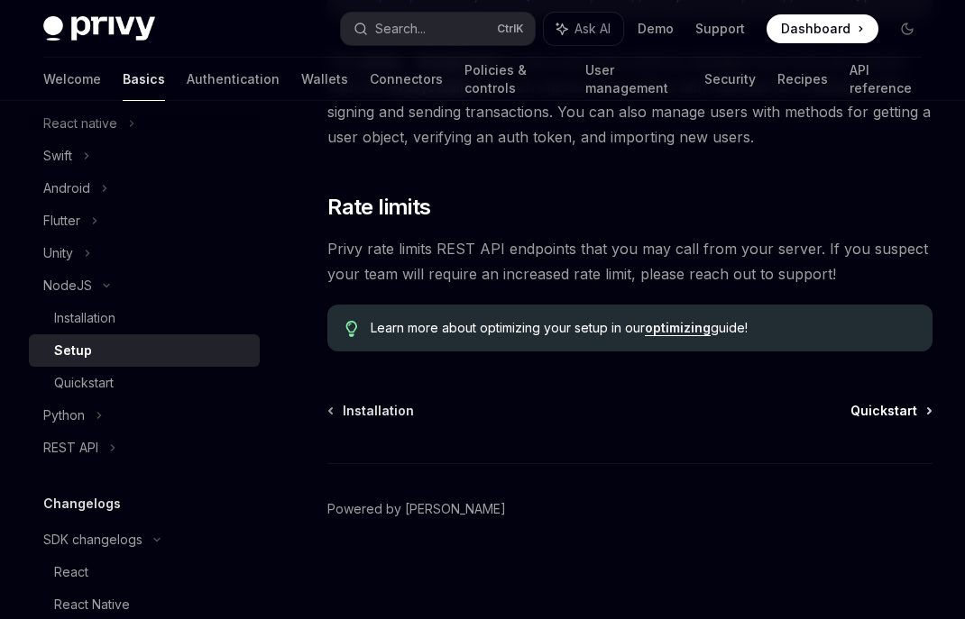
click at [885, 411] on span "Quickstart" at bounding box center [883, 411] width 67 height 18
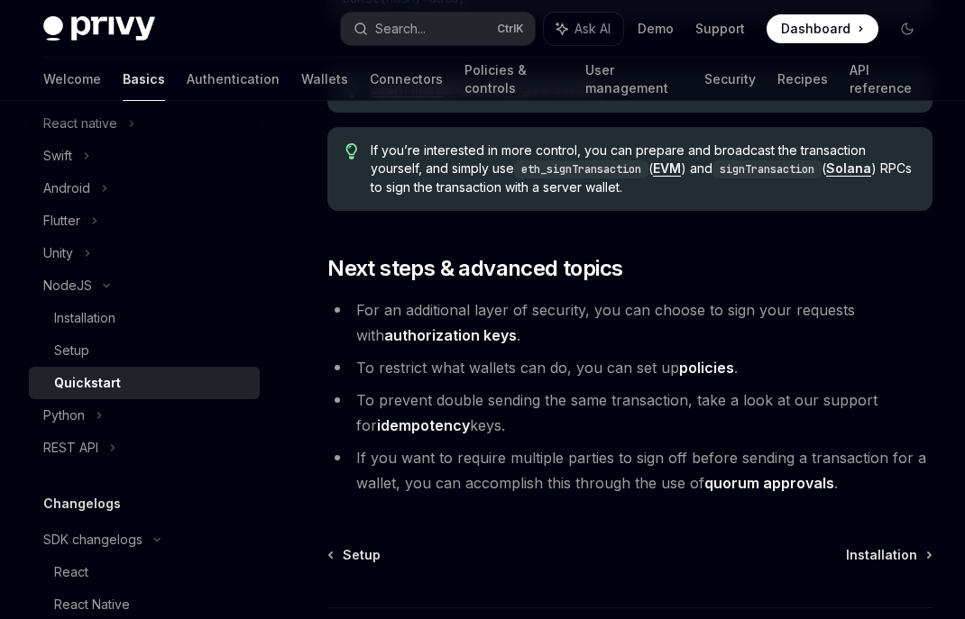
scroll to position [2082, 0]
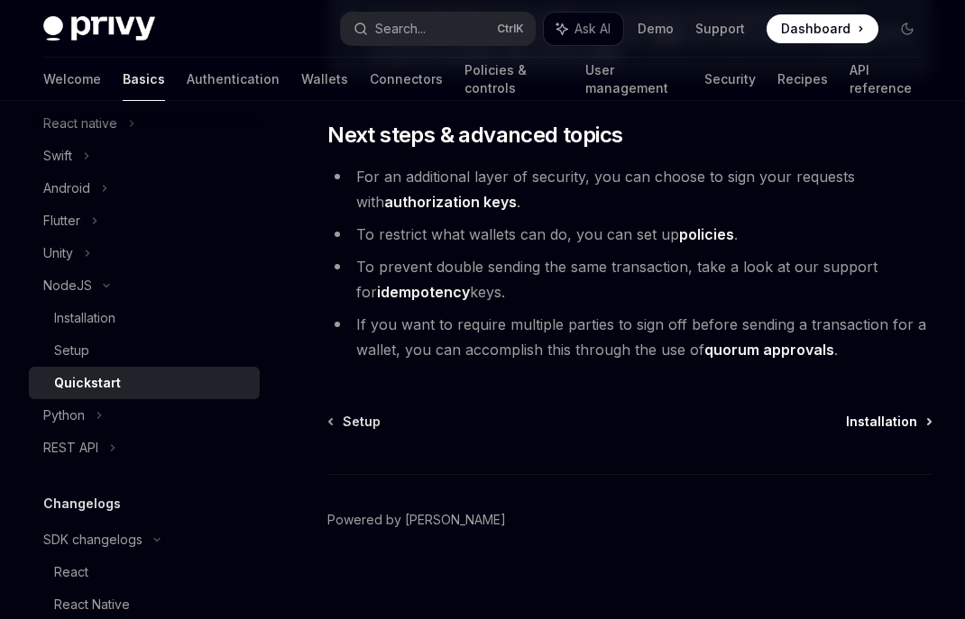
click at [856, 417] on span "Installation" at bounding box center [881, 422] width 71 height 18
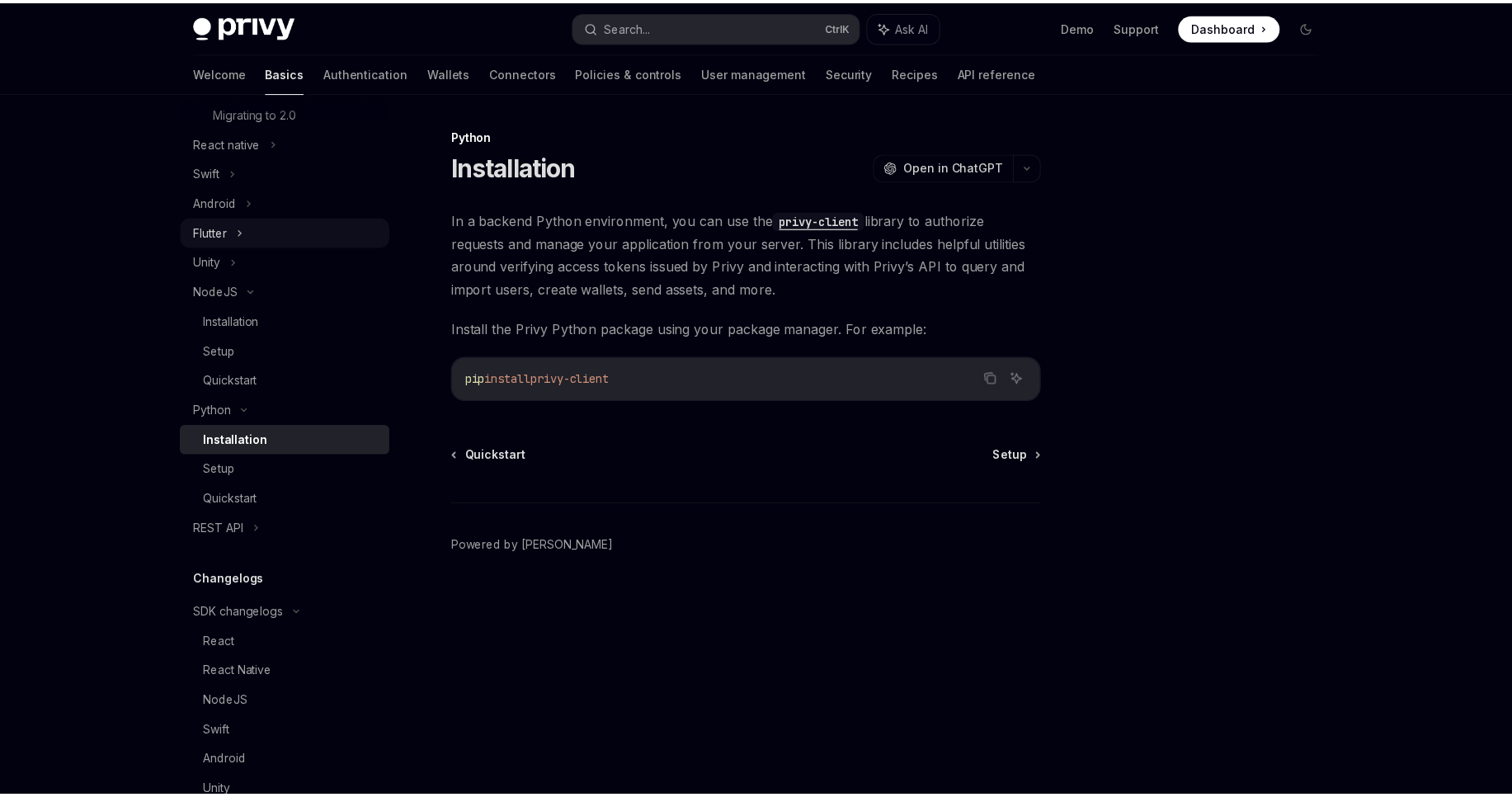
scroll to position [396, 0]
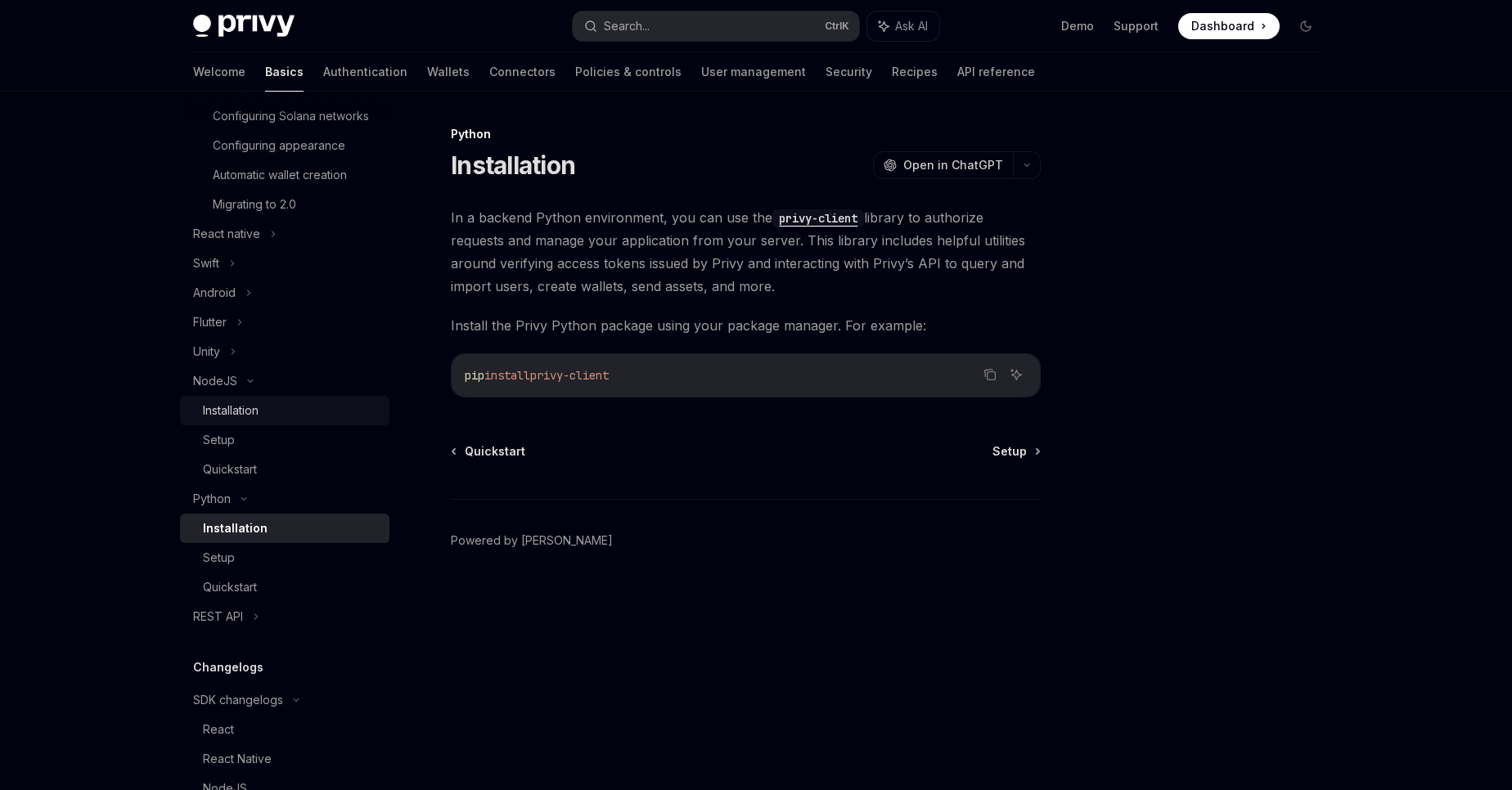
click at [265, 420] on div "Installation" at bounding box center [291, 411] width 177 height 20
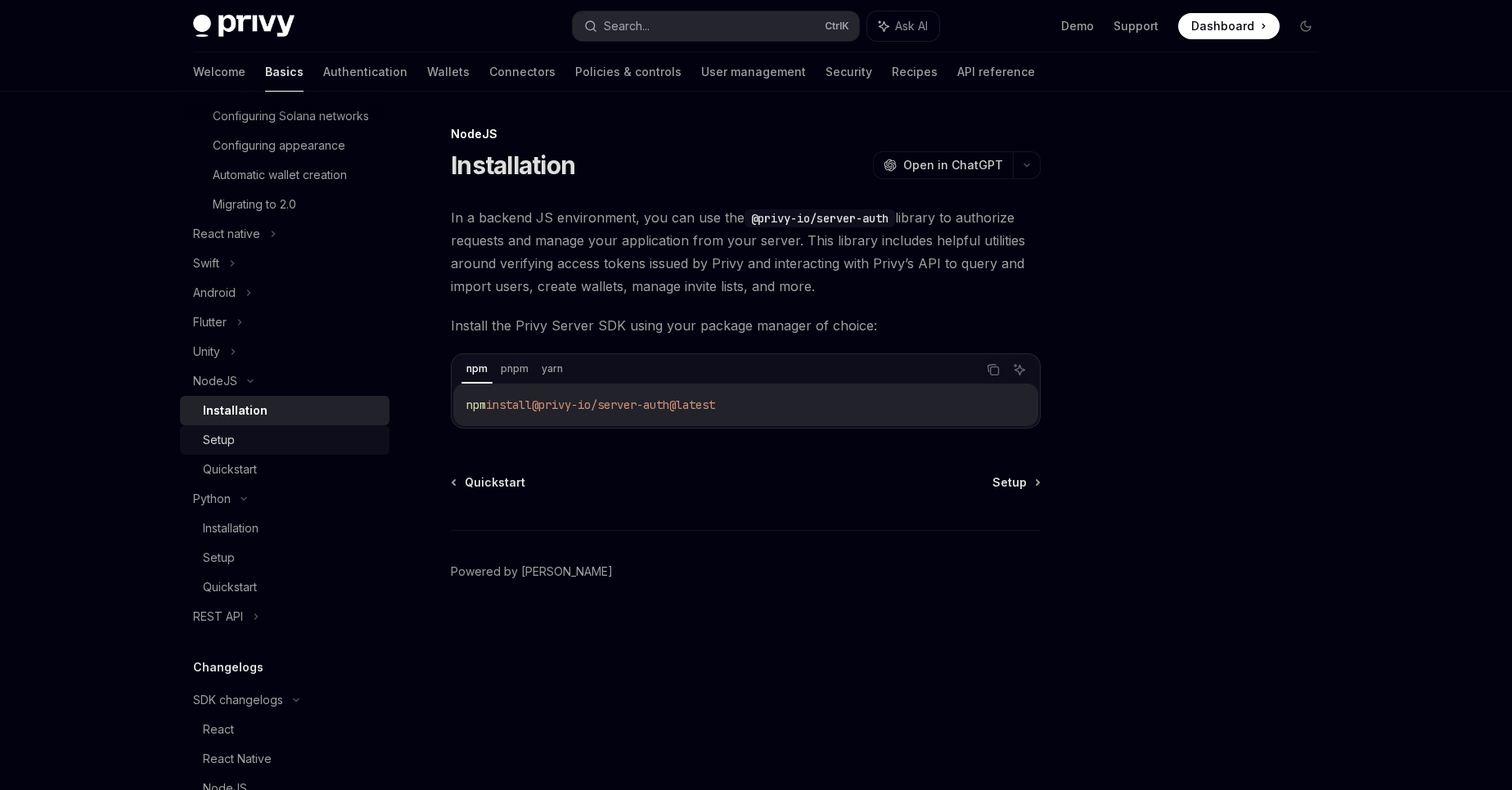
click at [324, 450] on div "Setup" at bounding box center [291, 440] width 177 height 20
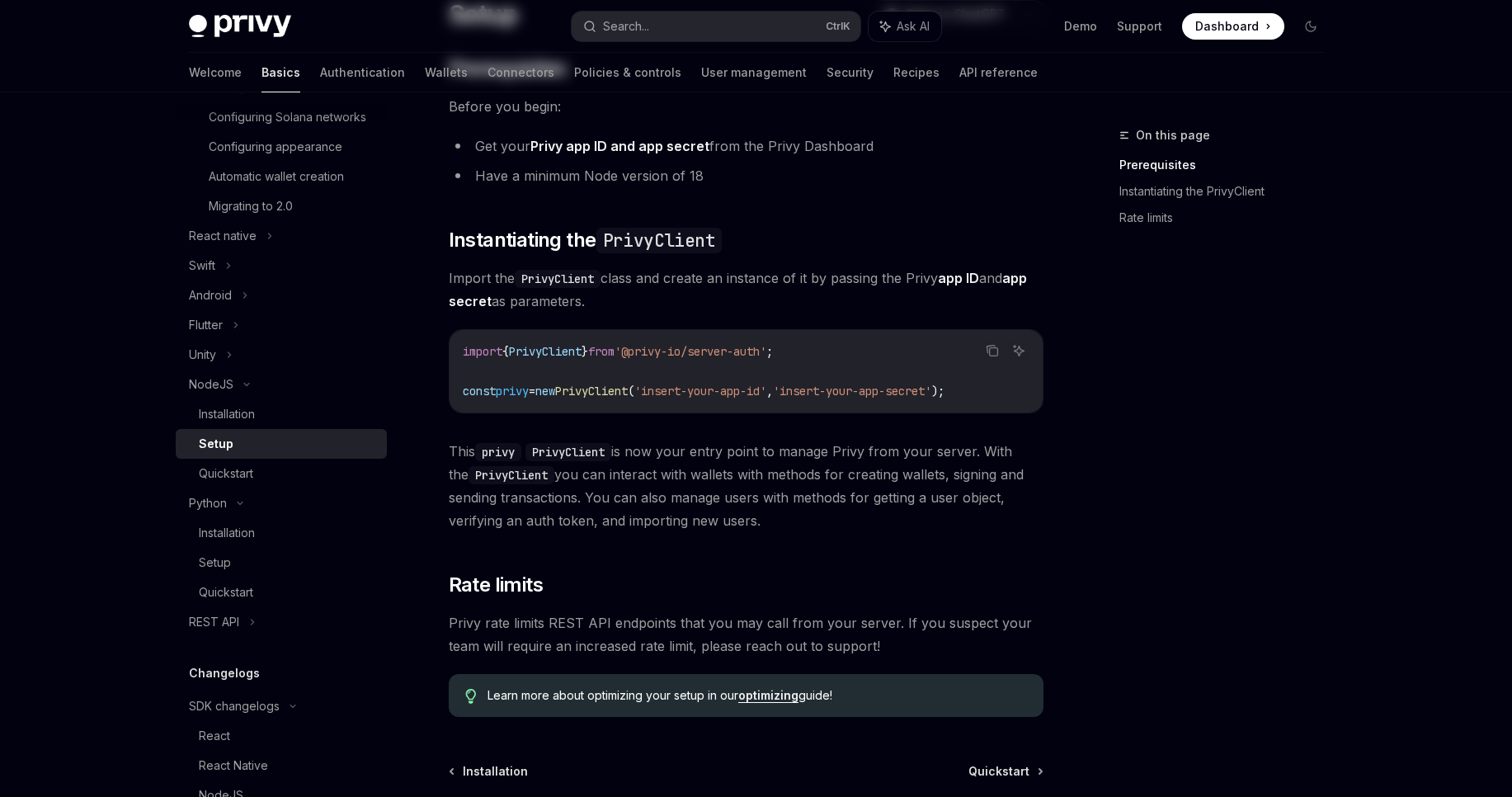
scroll to position [318, 0]
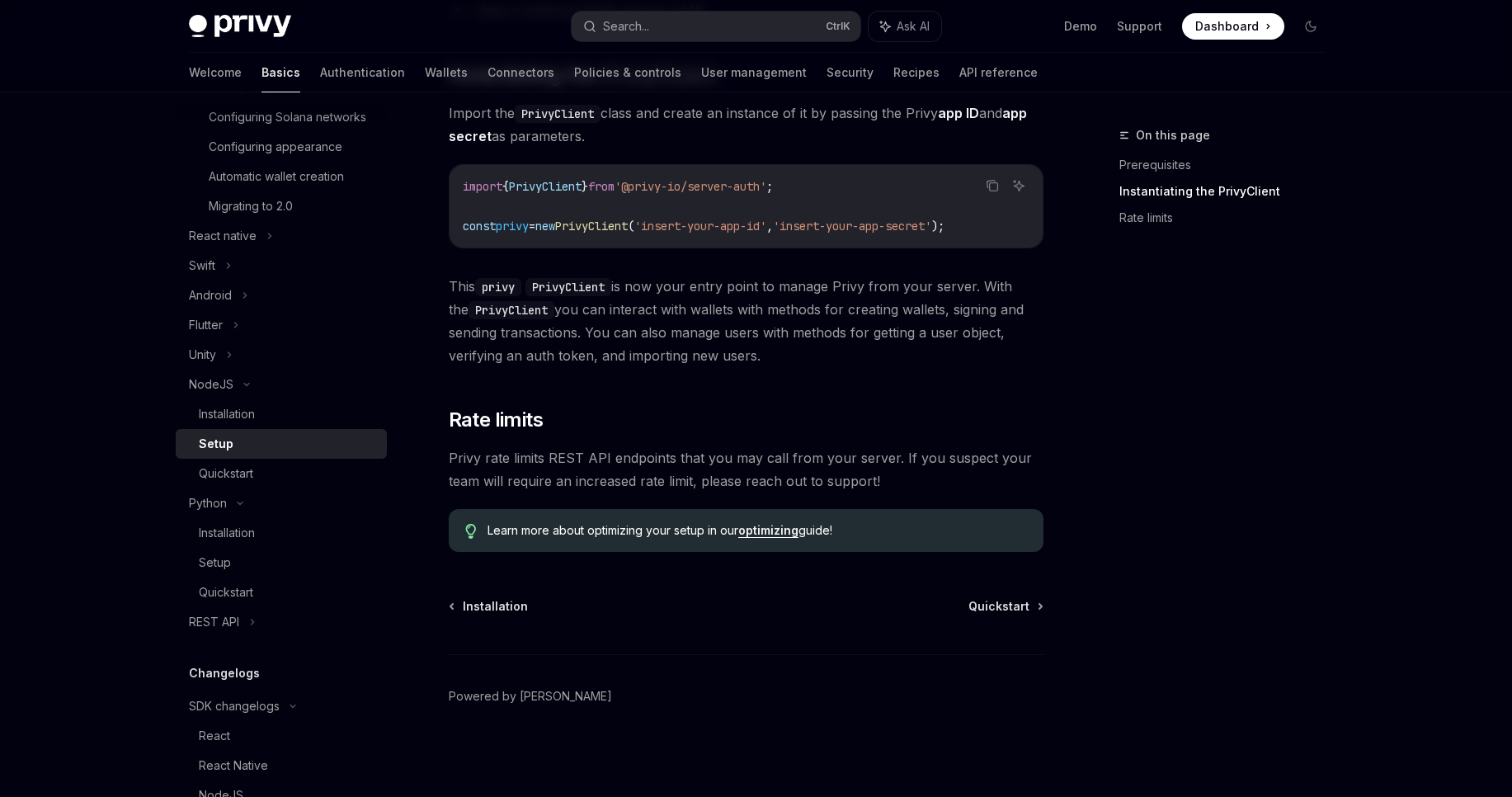
click at [969, 609] on div "Installation Quickstart" at bounding box center [746, 607] width 595 height 16
click at [982, 609] on span "Quickstart" at bounding box center [999, 607] width 61 height 16
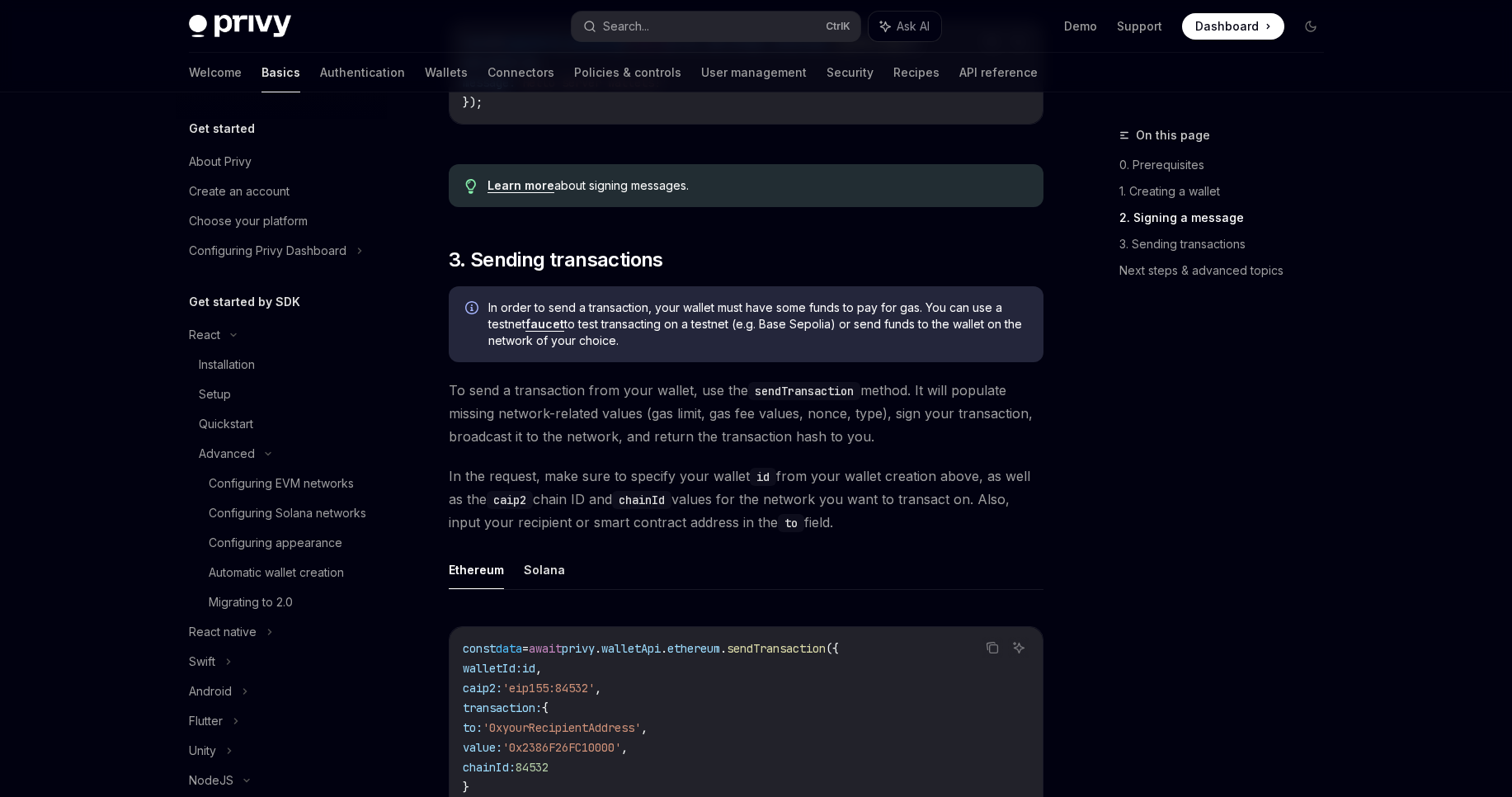
scroll to position [678, 0]
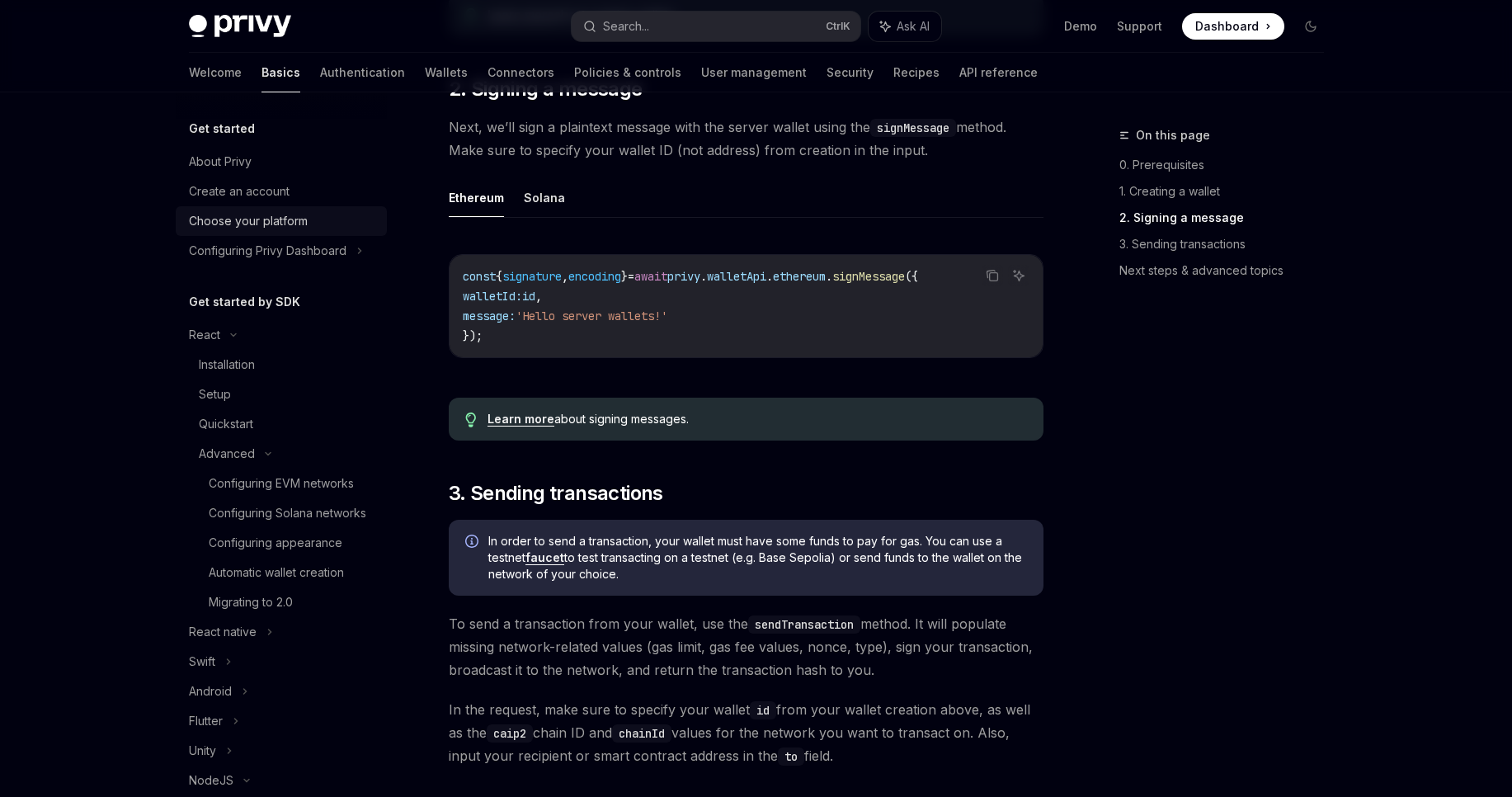
click at [273, 221] on div "Choose your platform" at bounding box center [248, 221] width 119 height 20
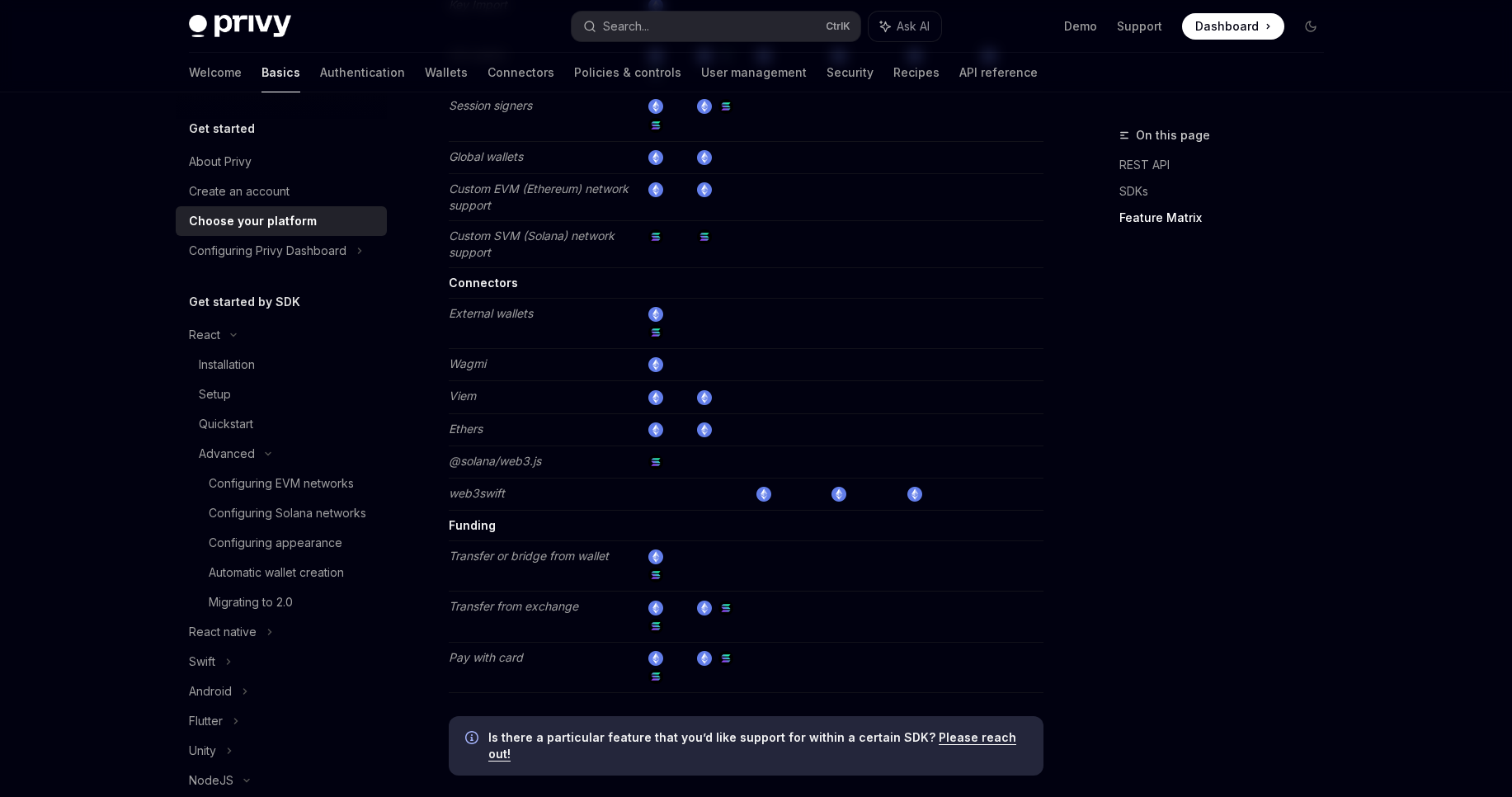
scroll to position [2932, 0]
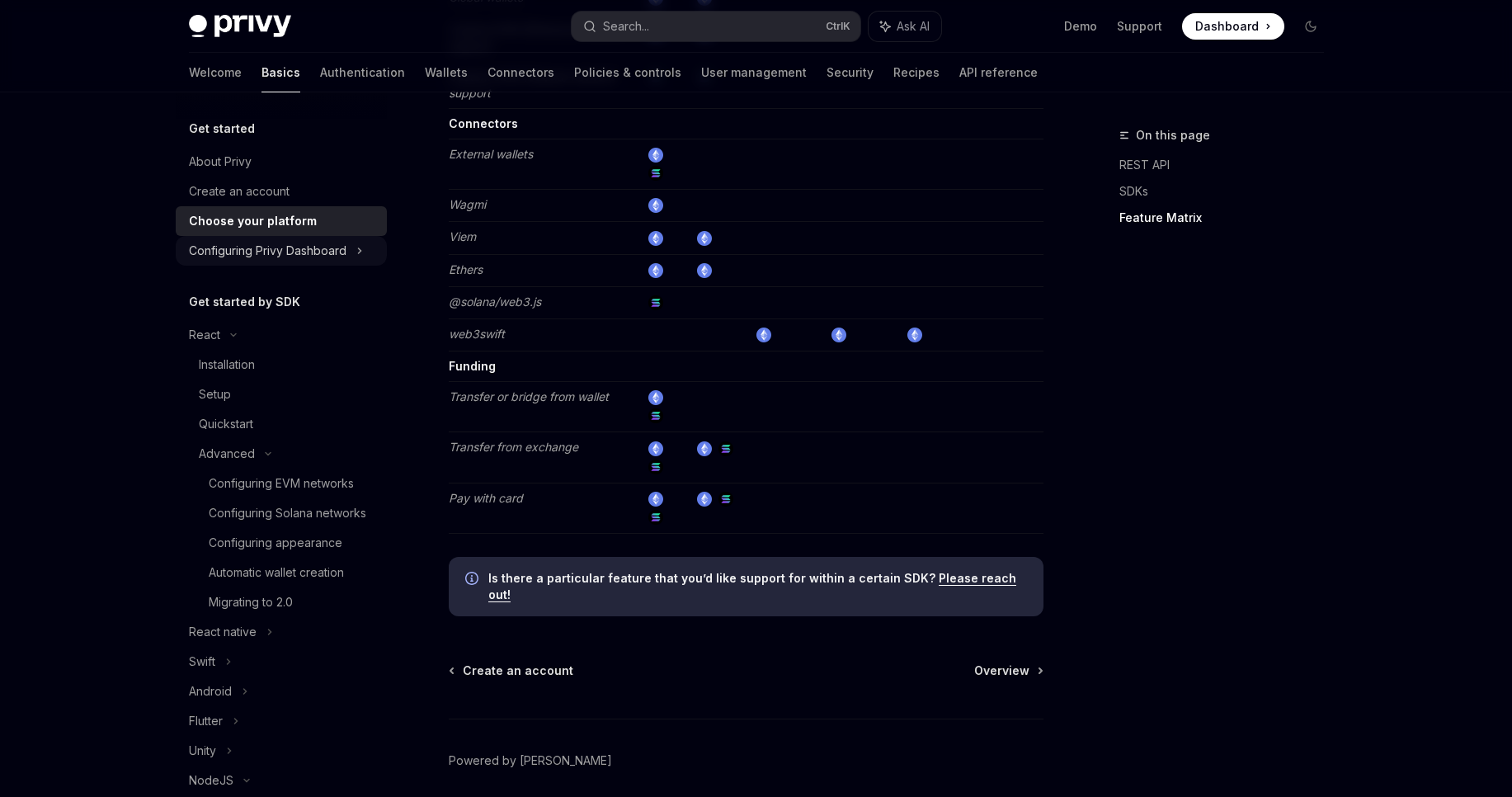
click at [282, 249] on div "Configuring Privy Dashboard" at bounding box center [267, 251] width 157 height 20
type textarea "*"
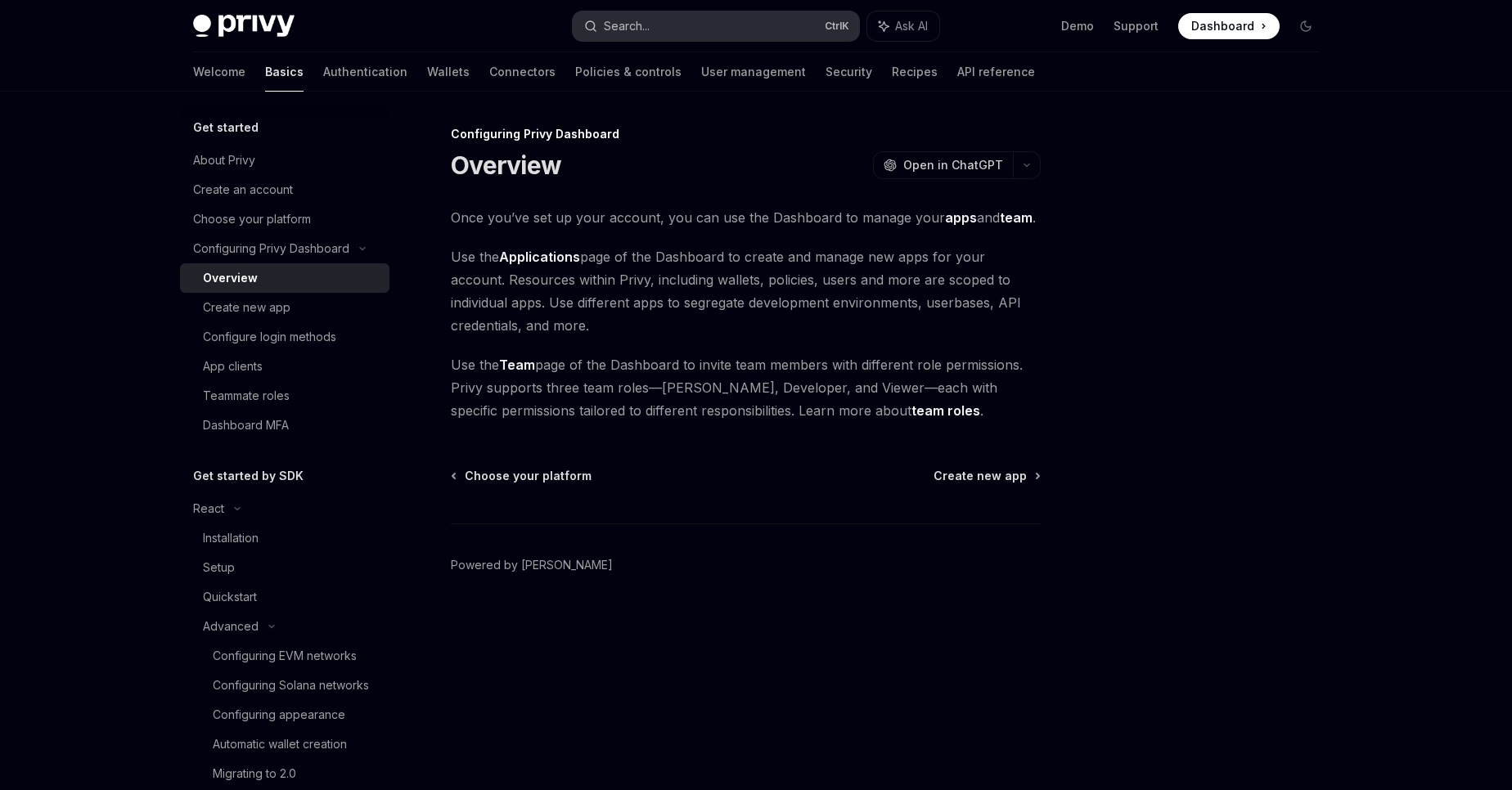
click at [692, 22] on button "Search... Ctrl K" at bounding box center [716, 26] width 287 height 29
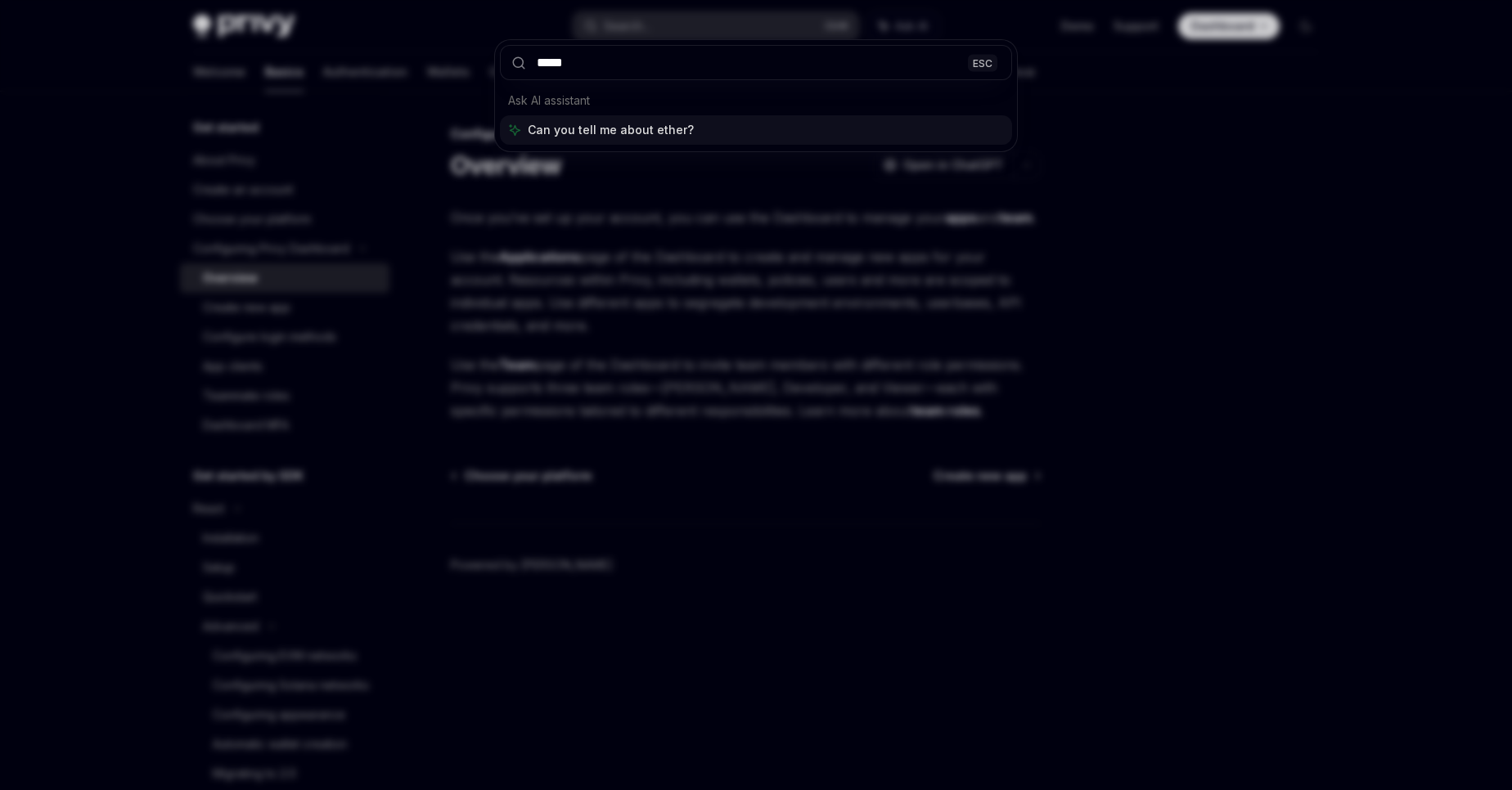
type input "******"
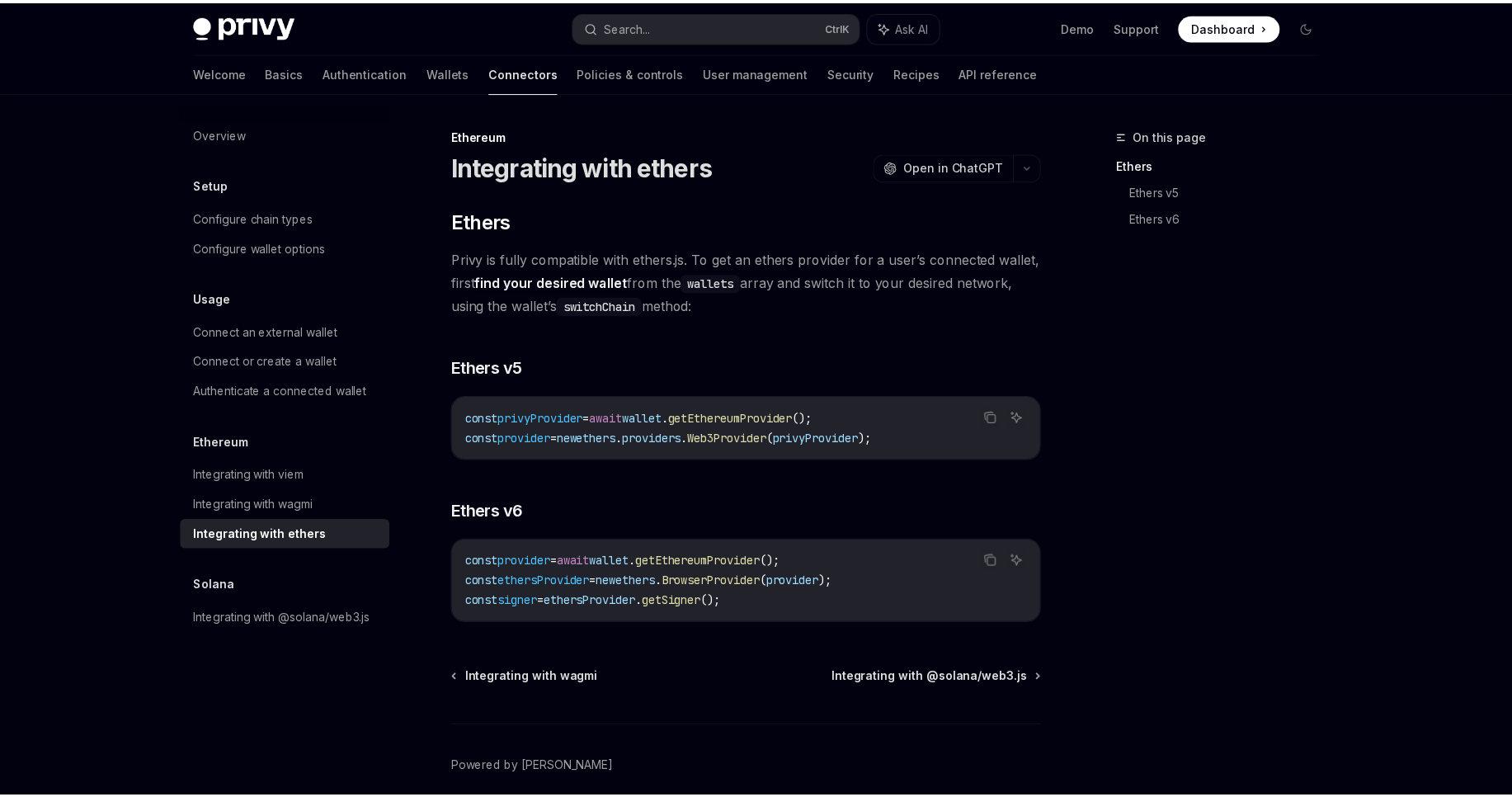
scroll to position [71, 0]
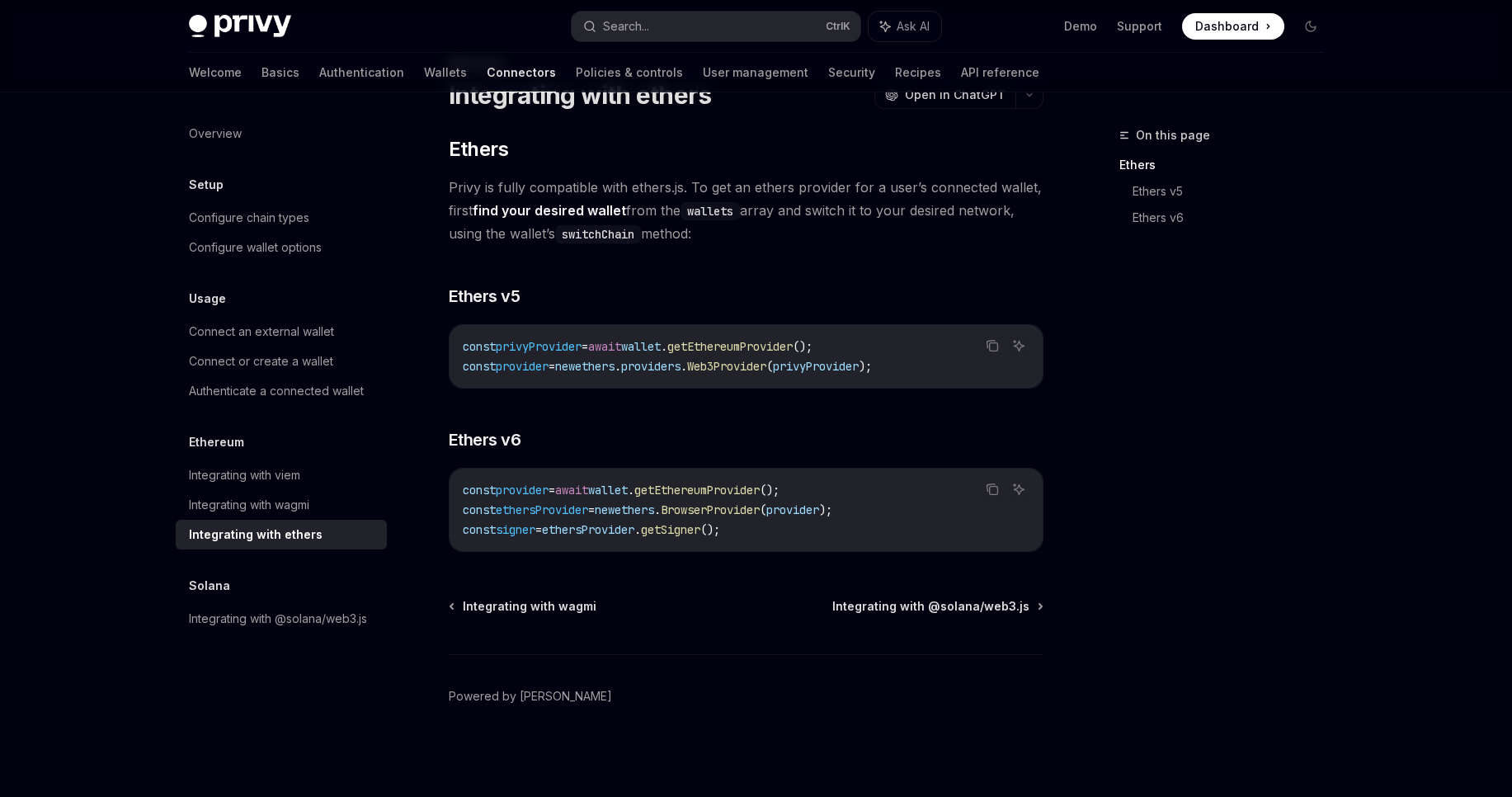
click at [759, 490] on span "getEthereumProvider" at bounding box center [696, 490] width 125 height 15
click at [759, 507] on span "BrowserProvider" at bounding box center [710, 510] width 99 height 15
copy span "BrowserProvider"
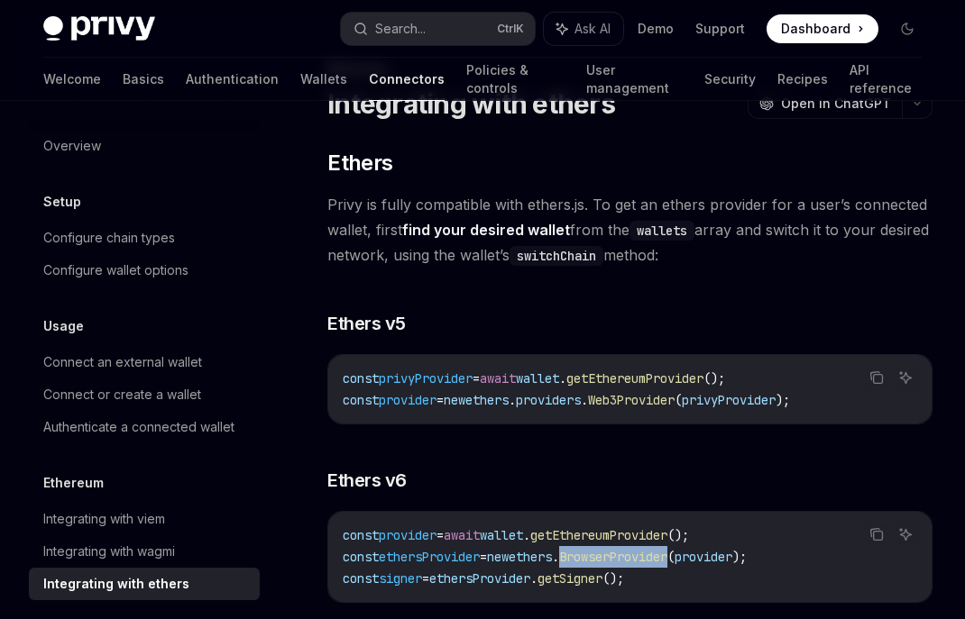
type textarea "*"
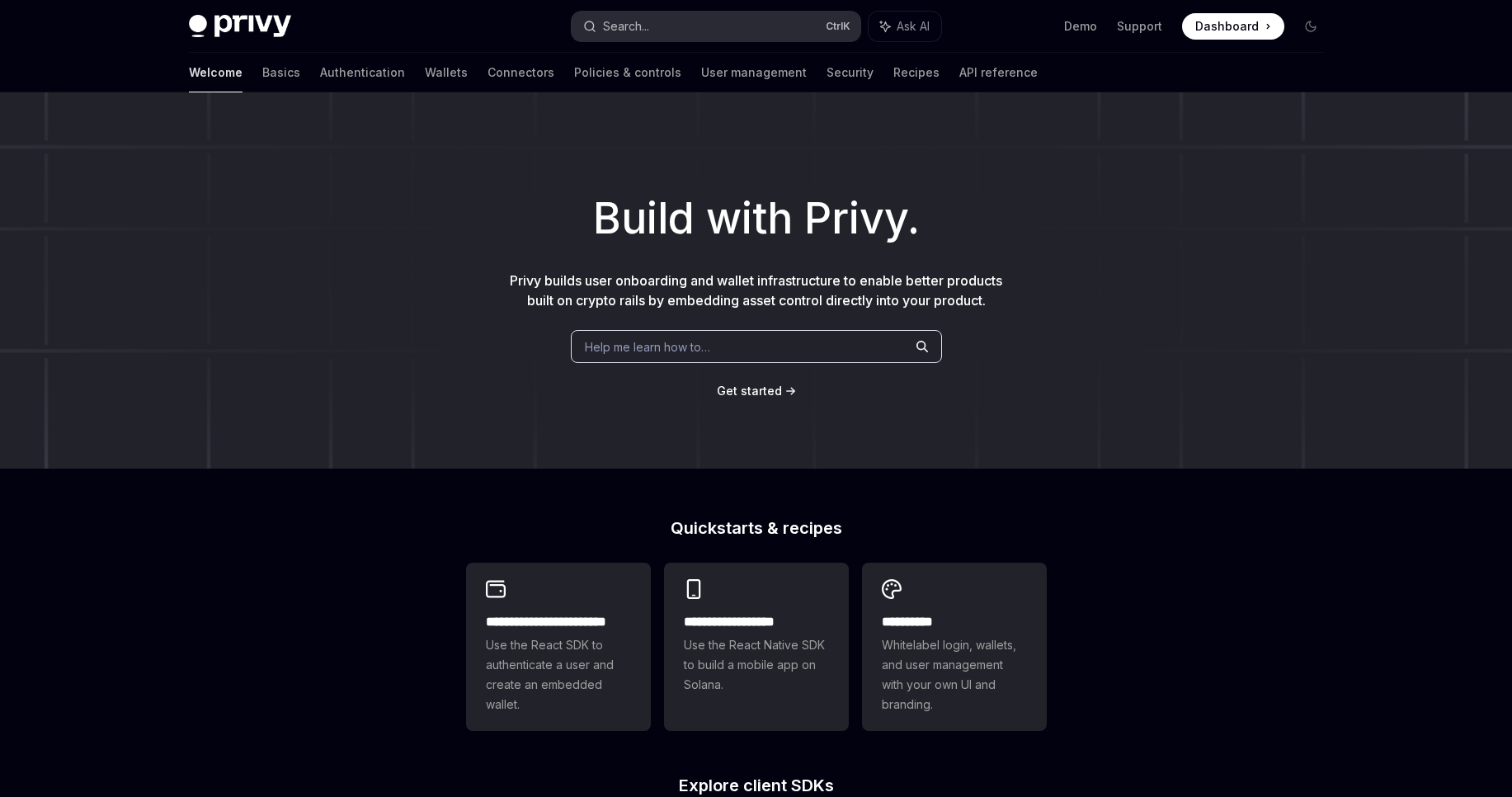
click at [735, 34] on button "Search... Ctrl K" at bounding box center [716, 27] width 289 height 29
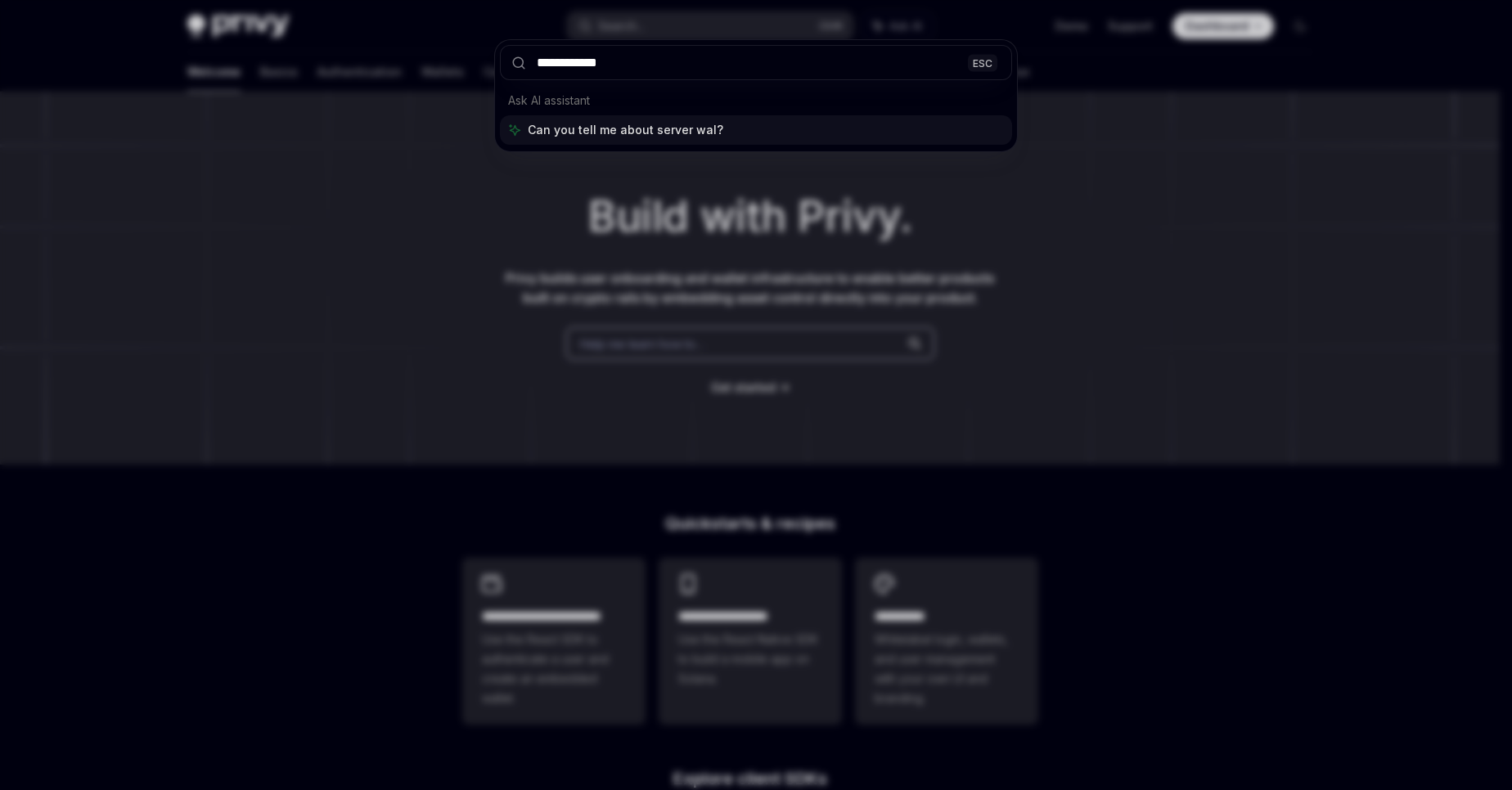
type input "**********"
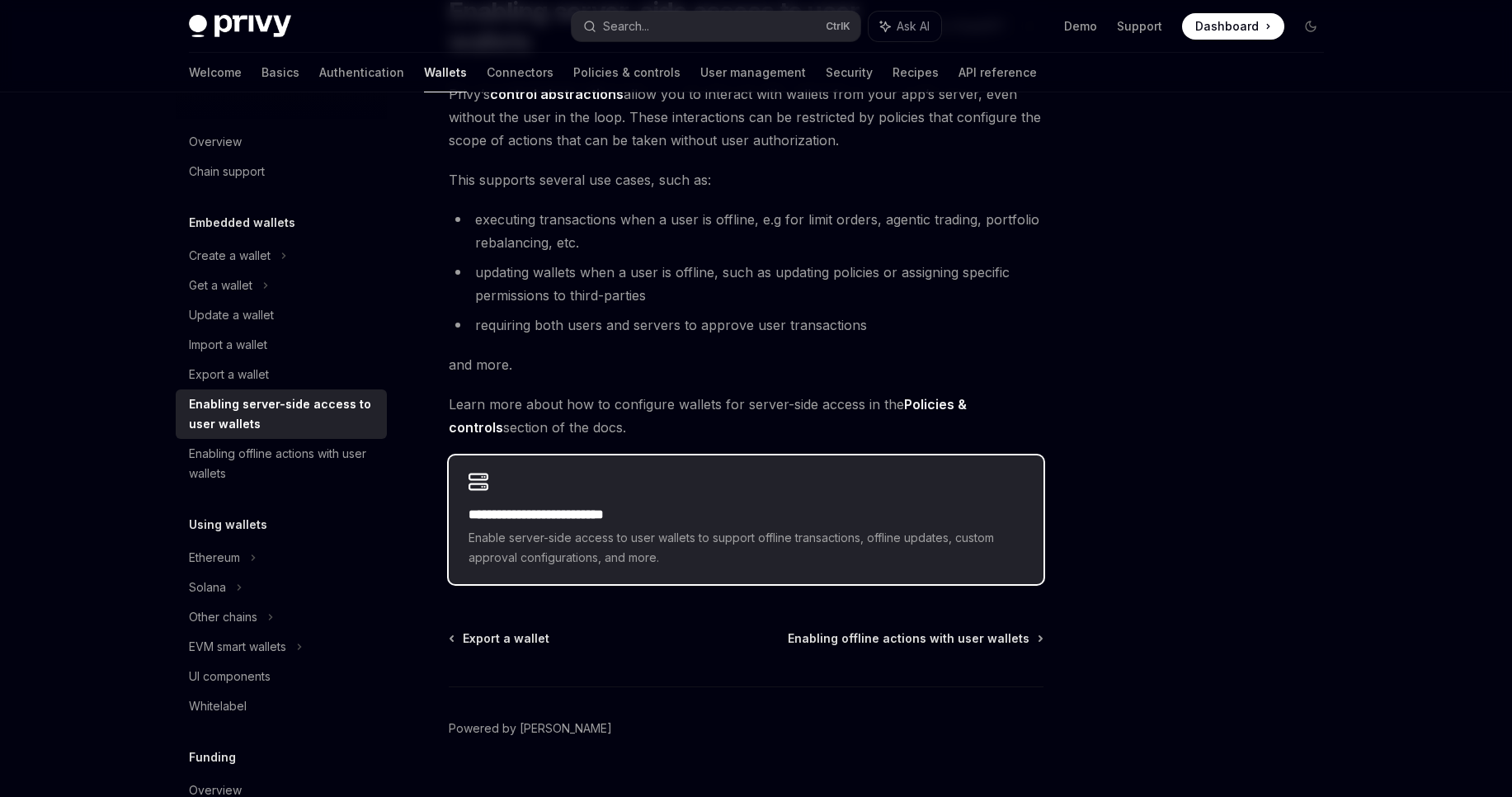
scroll to position [188, 0]
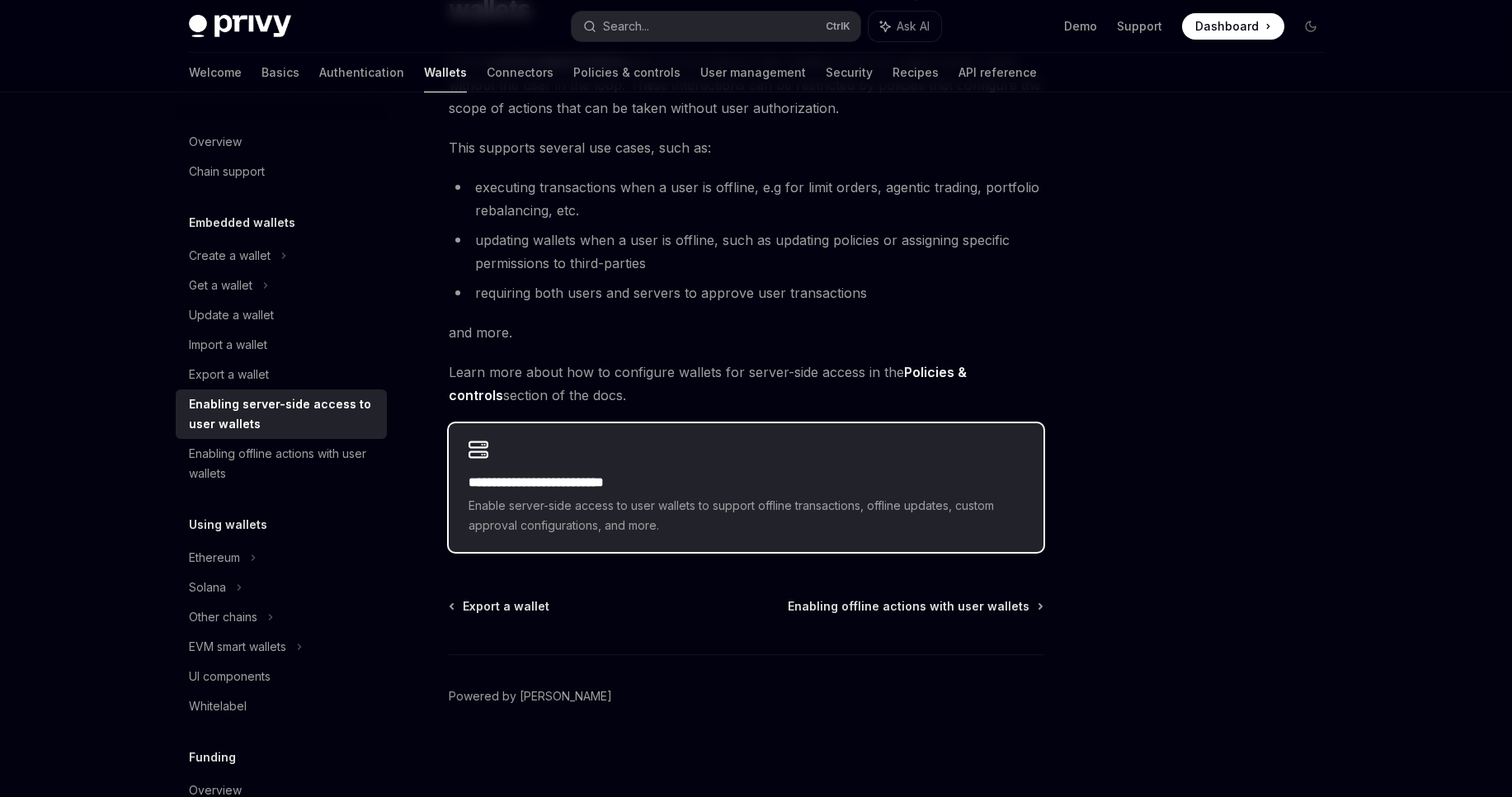
click at [808, 524] on span "Enable server-side access to user wallets to support offline transactions, offl…" at bounding box center [745, 515] width 555 height 39
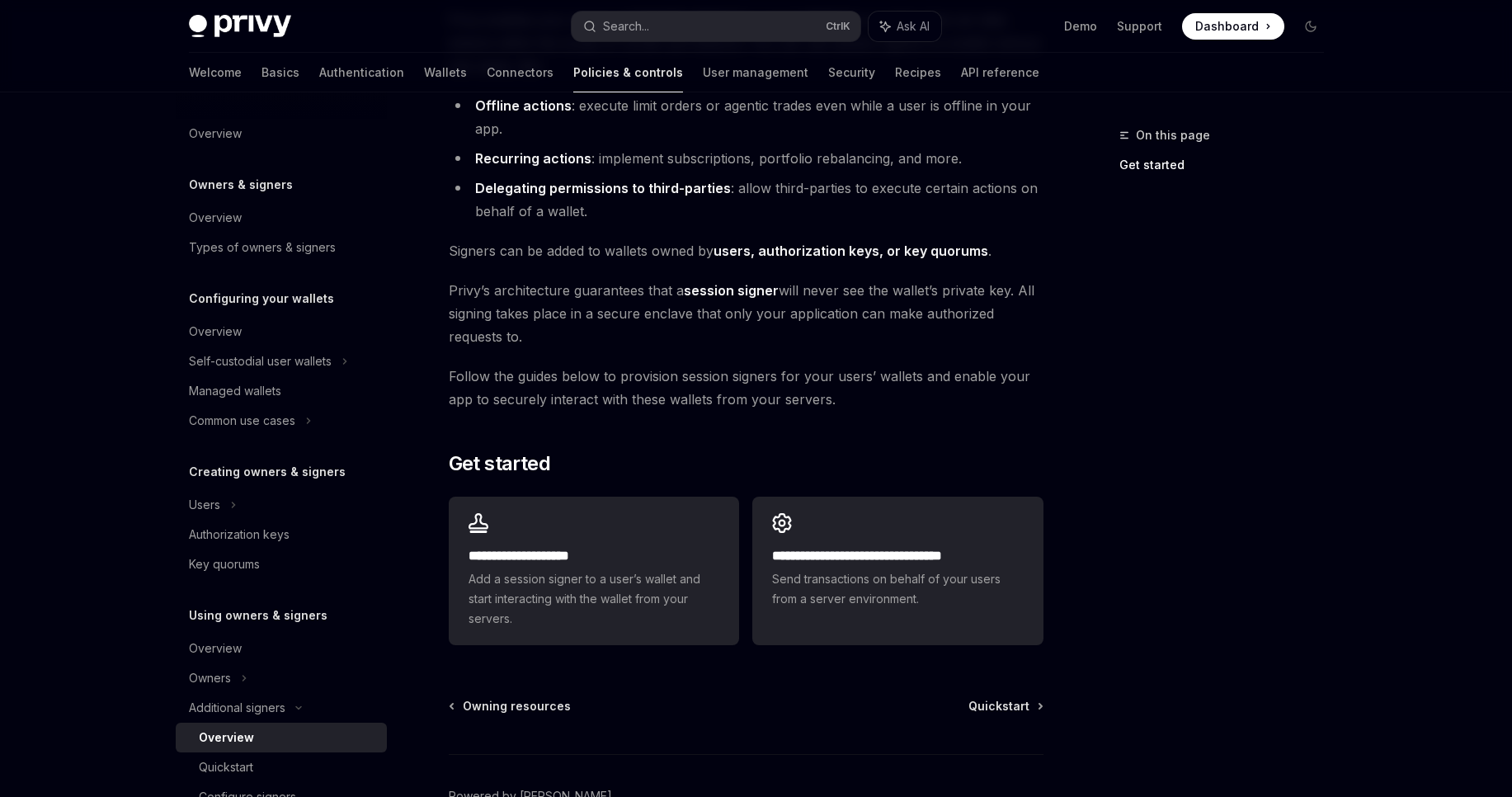
scroll to position [299, 0]
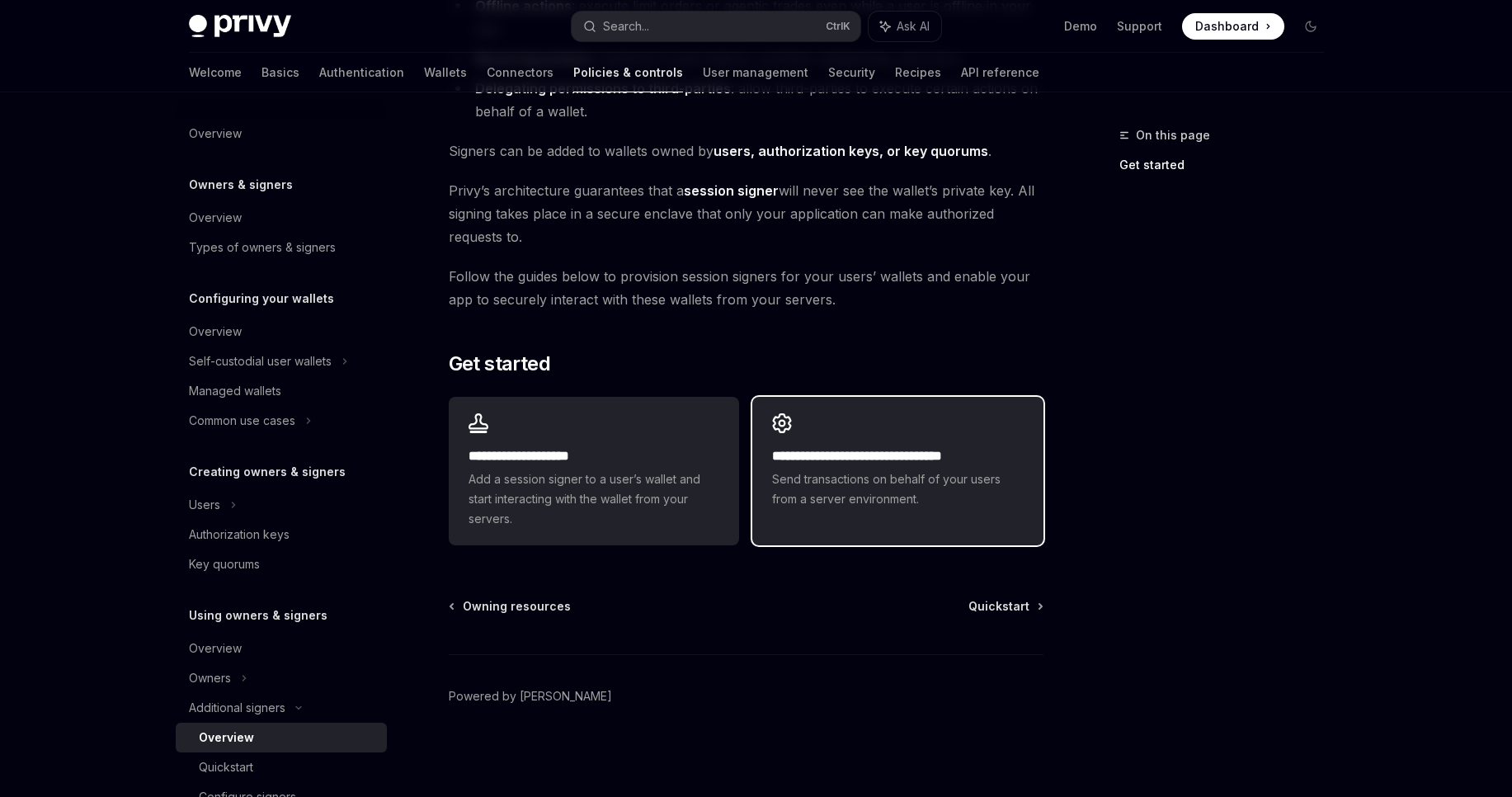
click at [799, 490] on span "Send transactions on behalf of your users from a server environment." at bounding box center [897, 489] width 251 height 39
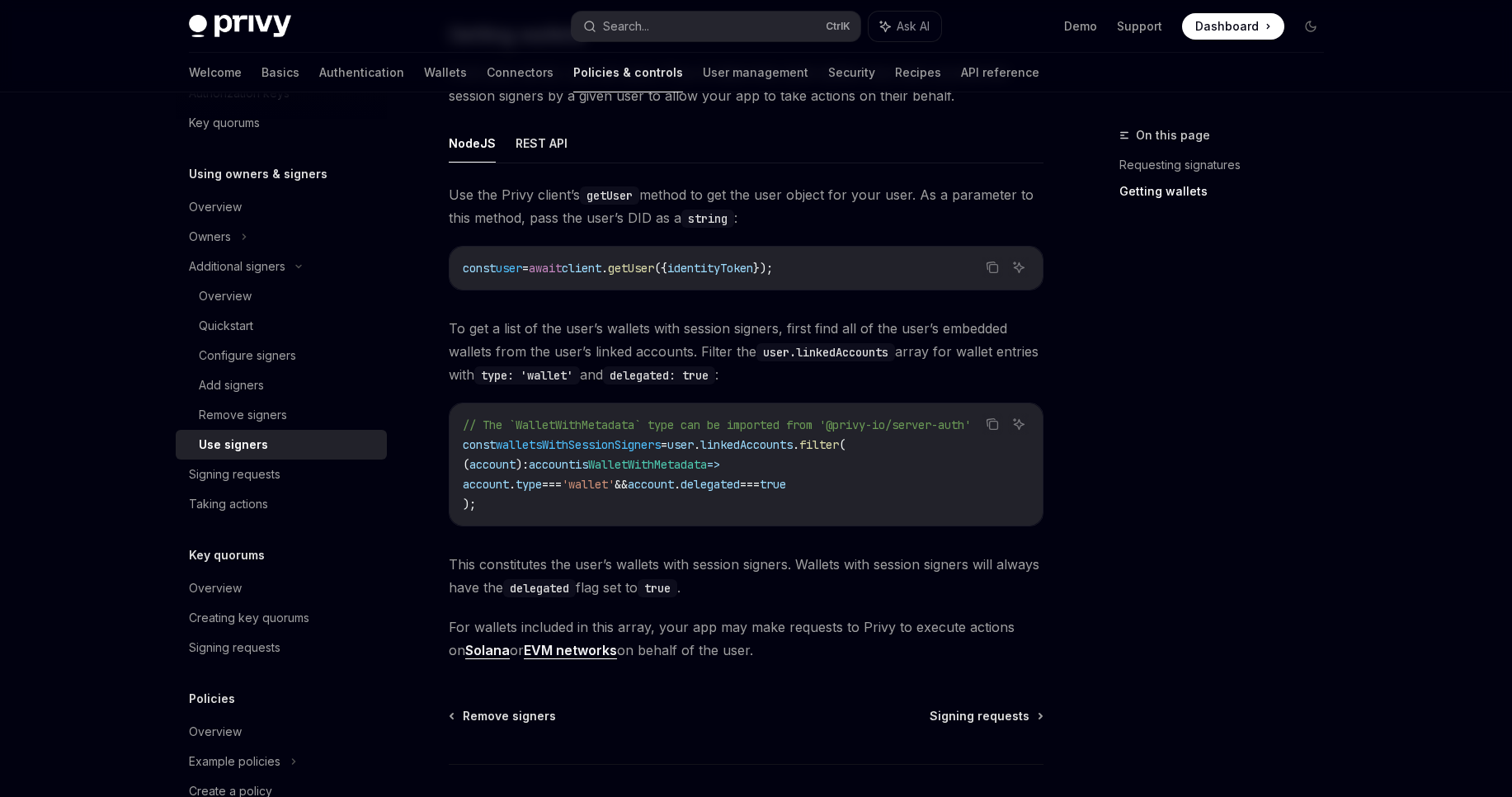
scroll to position [726, 0]
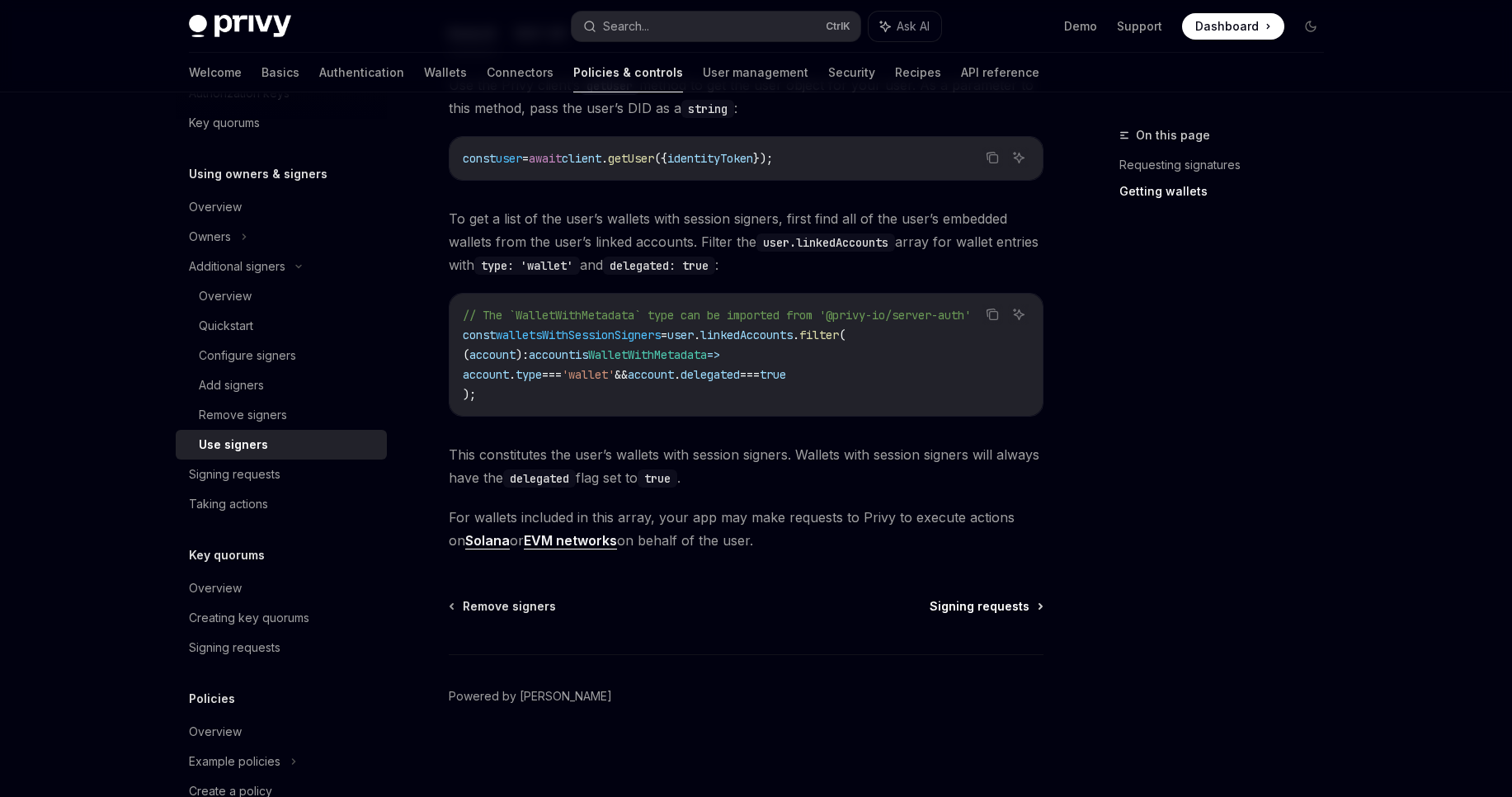
click at [1007, 607] on span "Signing requests" at bounding box center [979, 607] width 100 height 16
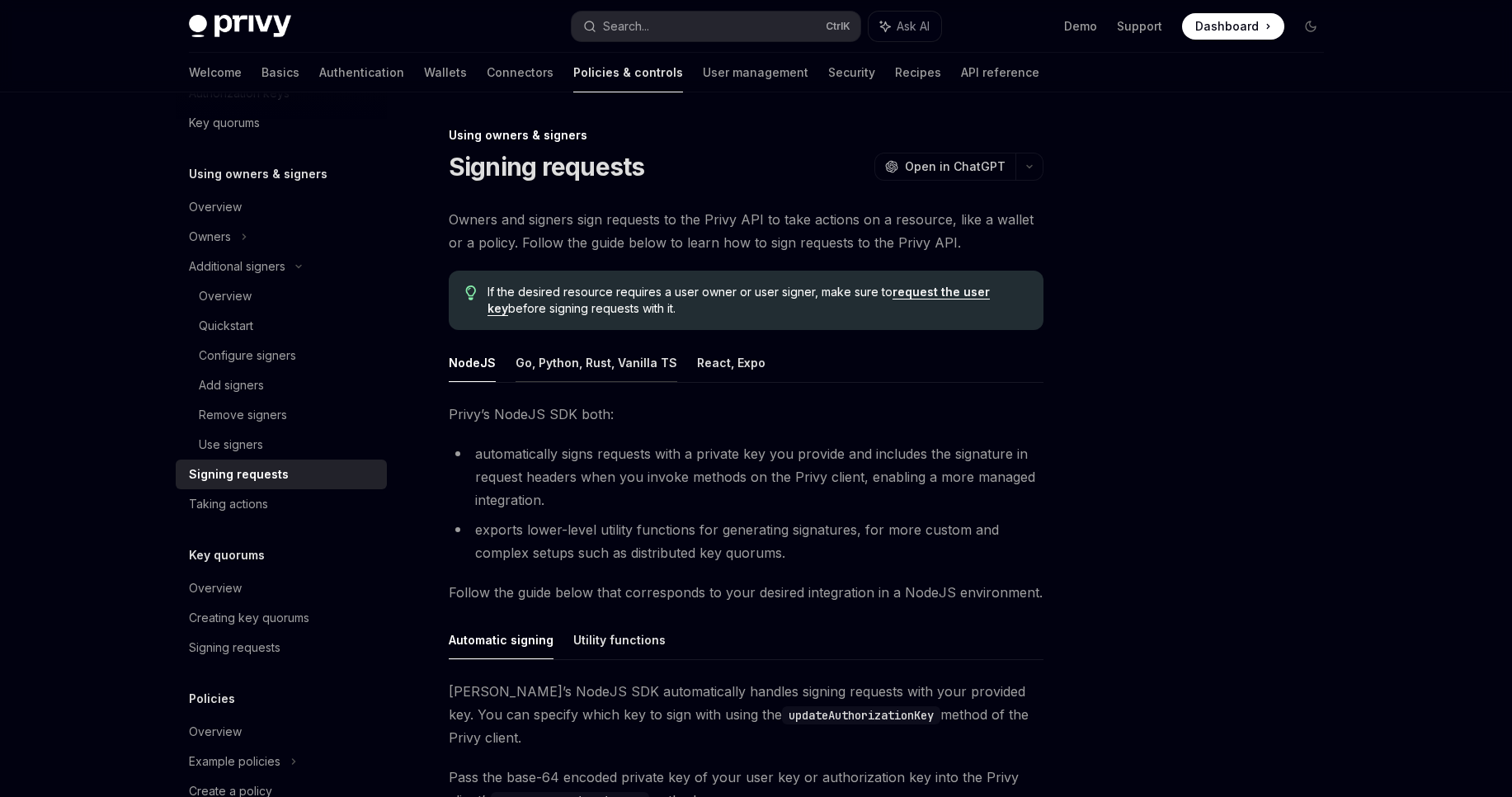
click at [583, 359] on button "Go, Python, Rust, Vanilla TS" at bounding box center [596, 362] width 162 height 38
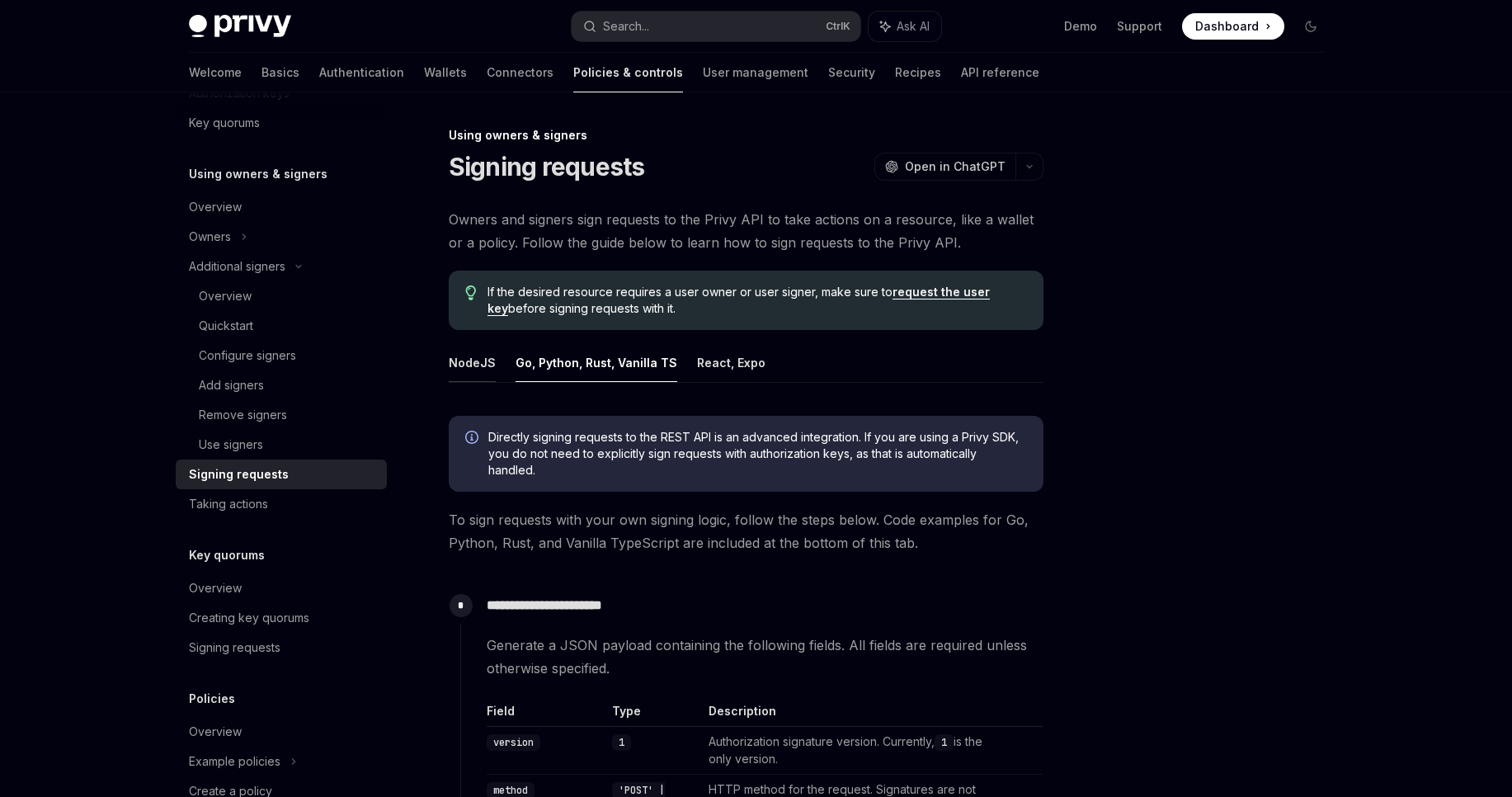
click at [458, 373] on button "NodeJS" at bounding box center [472, 362] width 47 height 38
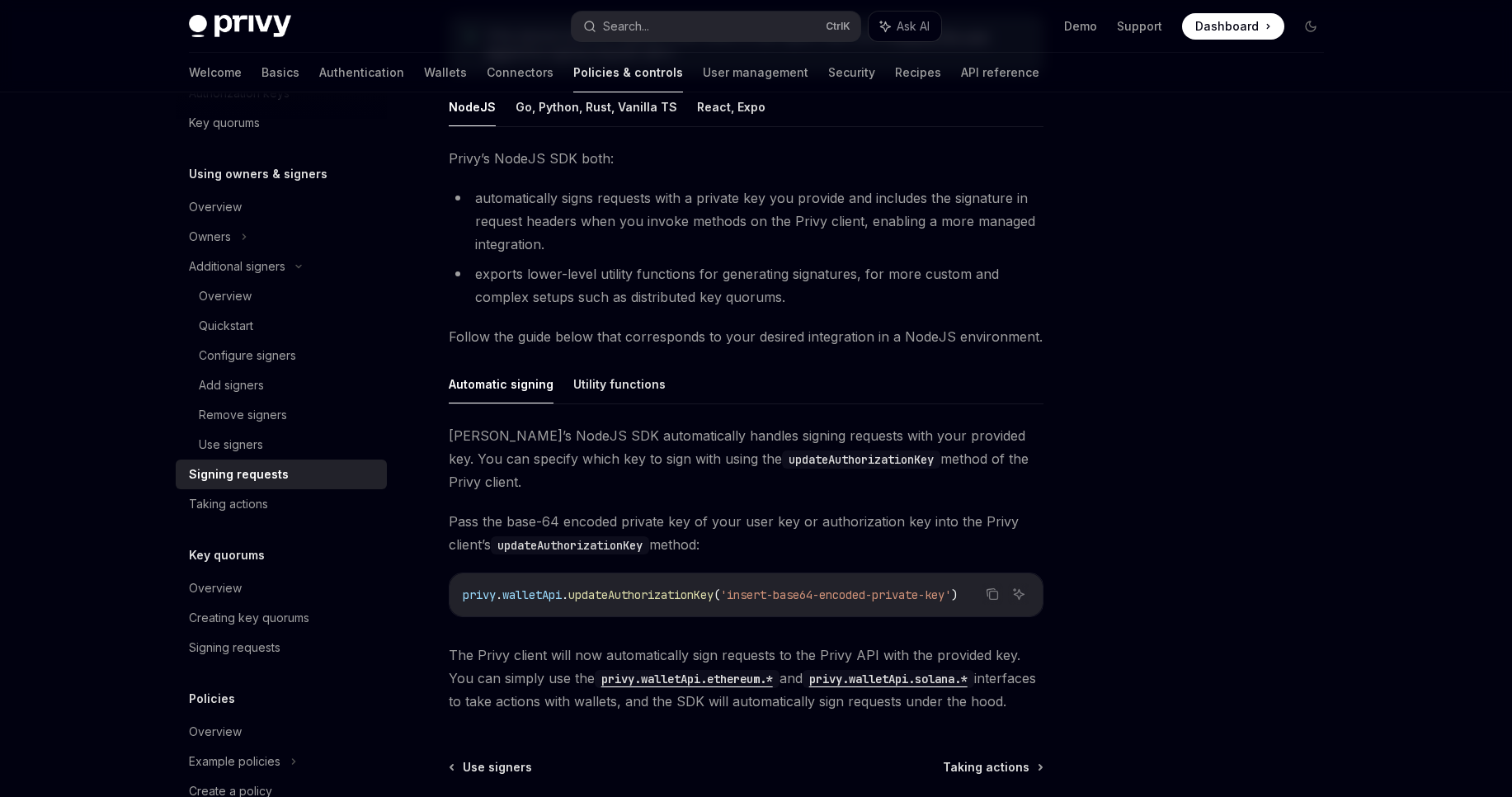
scroll to position [393, 0]
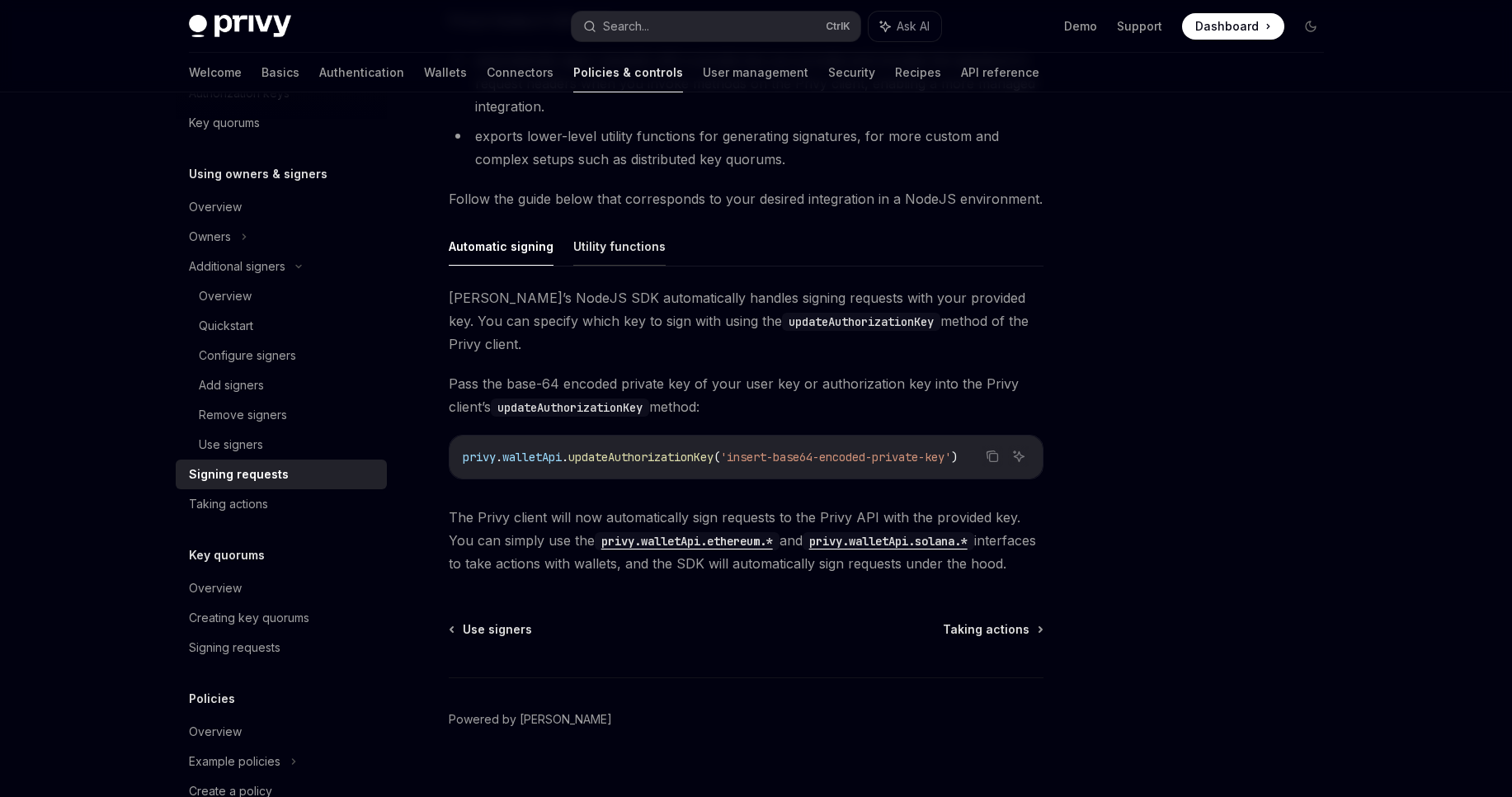
click at [616, 253] on button "Utility functions" at bounding box center [619, 246] width 92 height 38
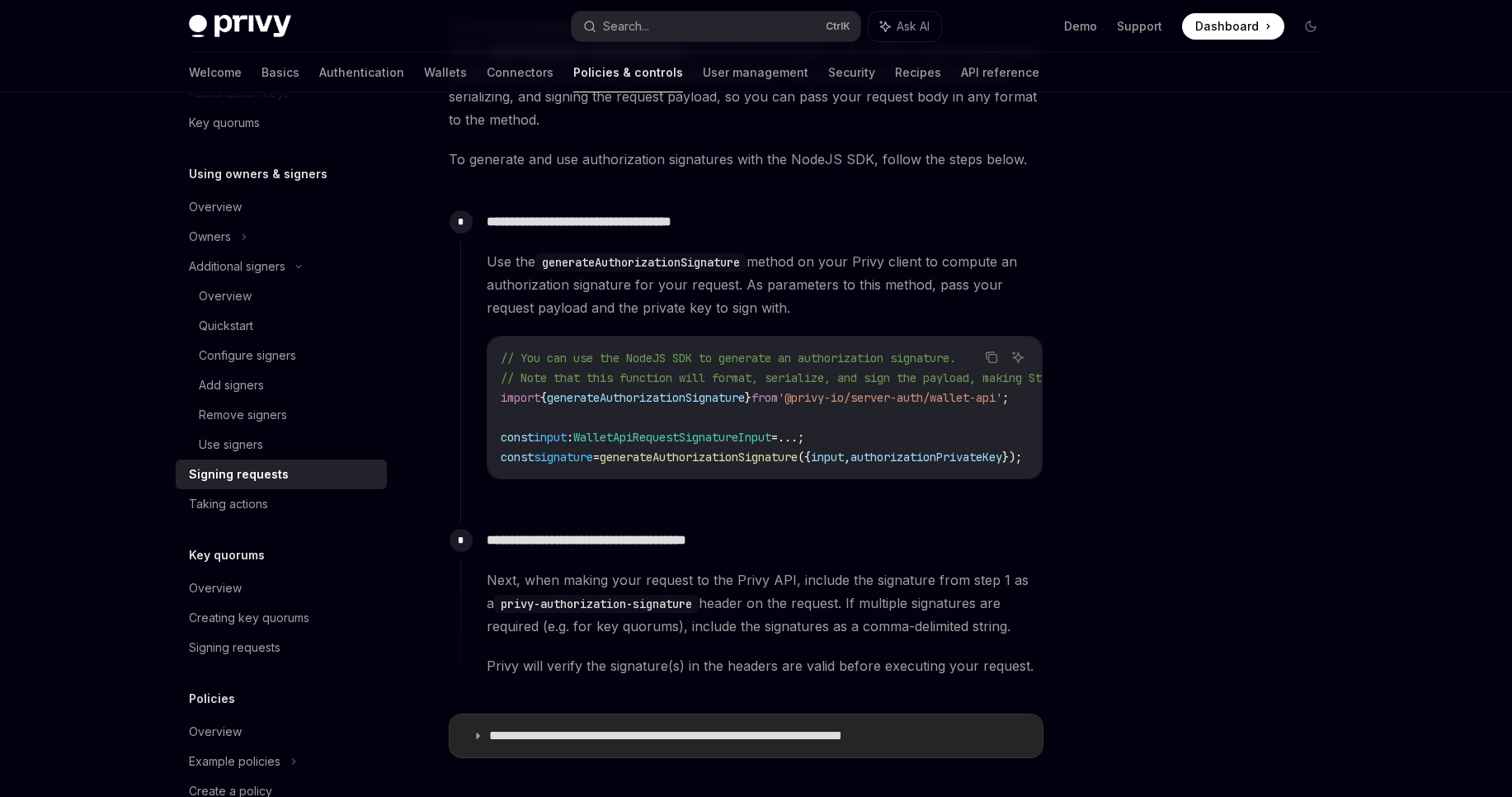
scroll to position [887, 0]
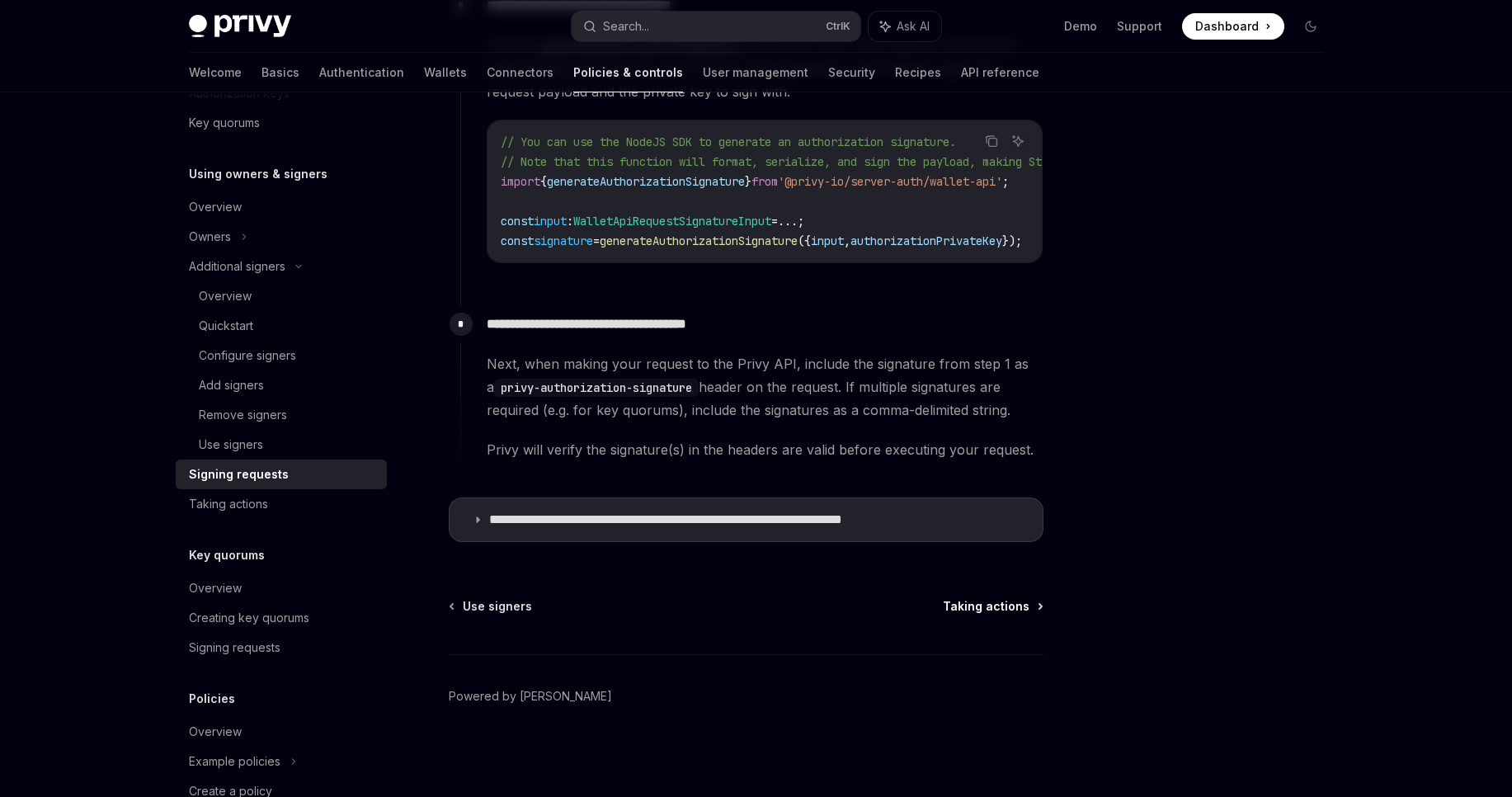
click at [1000, 614] on span "Taking actions" at bounding box center [986, 607] width 87 height 16
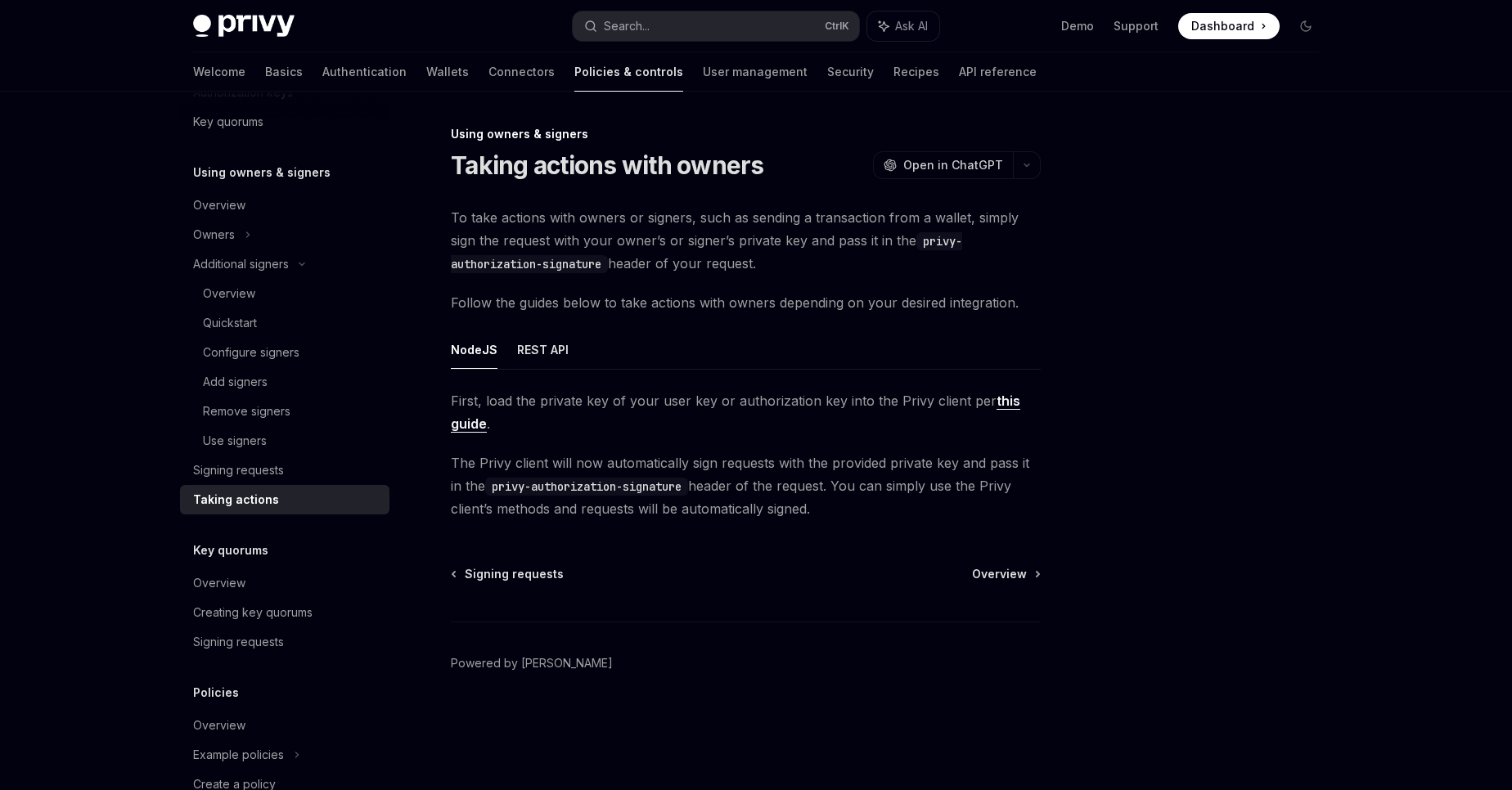
click at [475, 428] on link "this guide" at bounding box center [736, 413] width 570 height 40
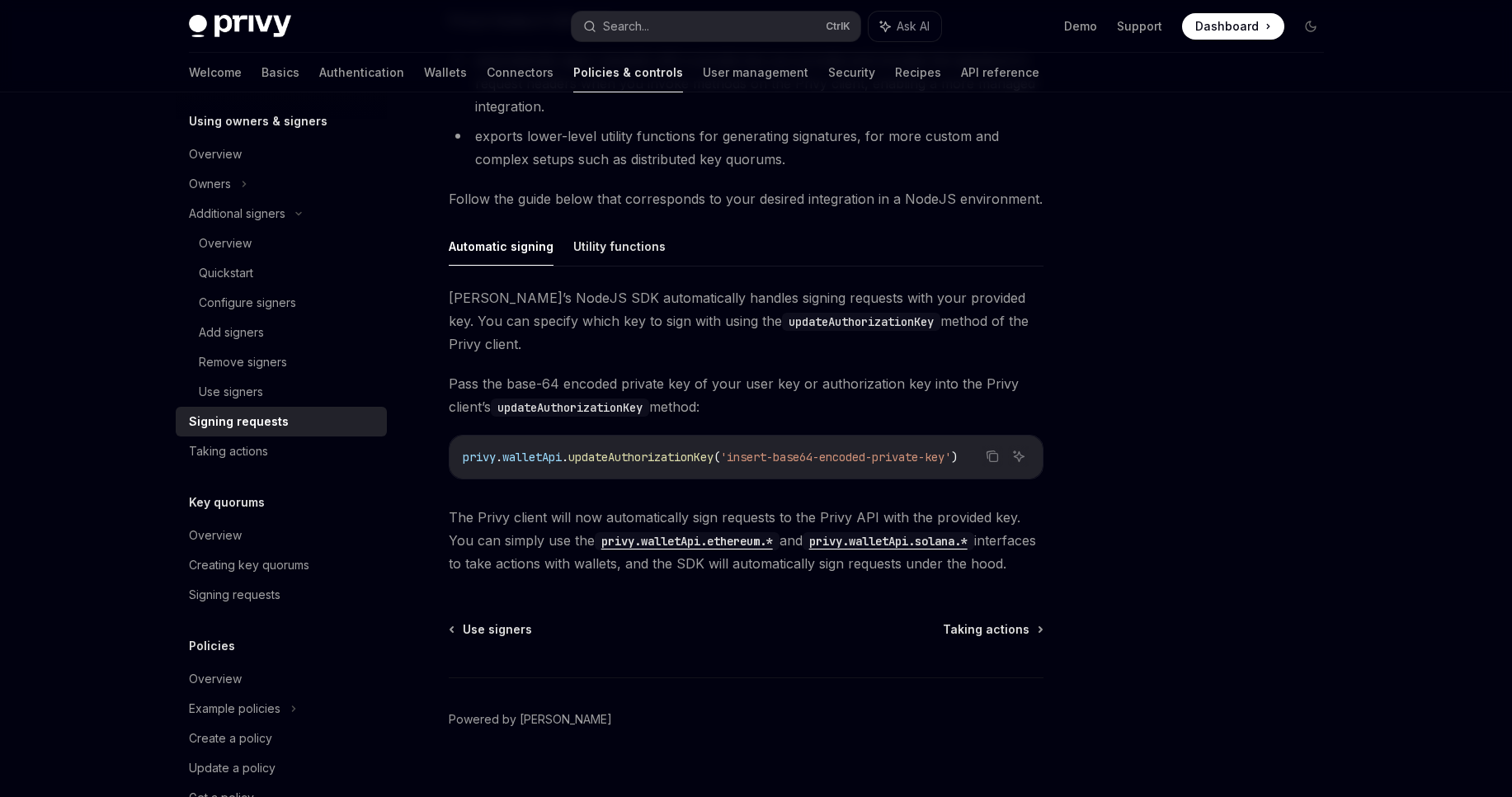
scroll to position [543, 0]
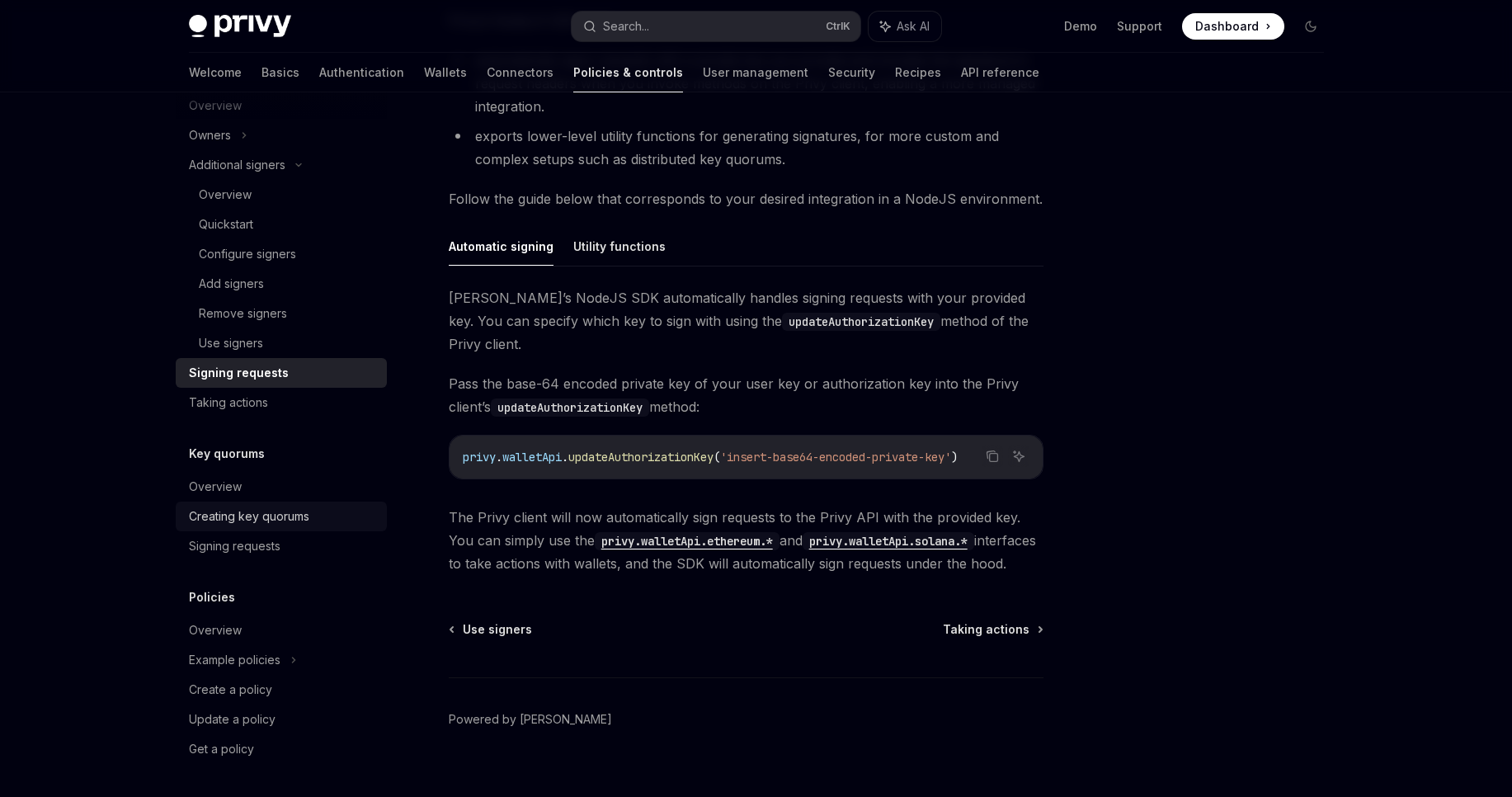
click at [301, 512] on div "Creating key quorums" at bounding box center [249, 517] width 121 height 20
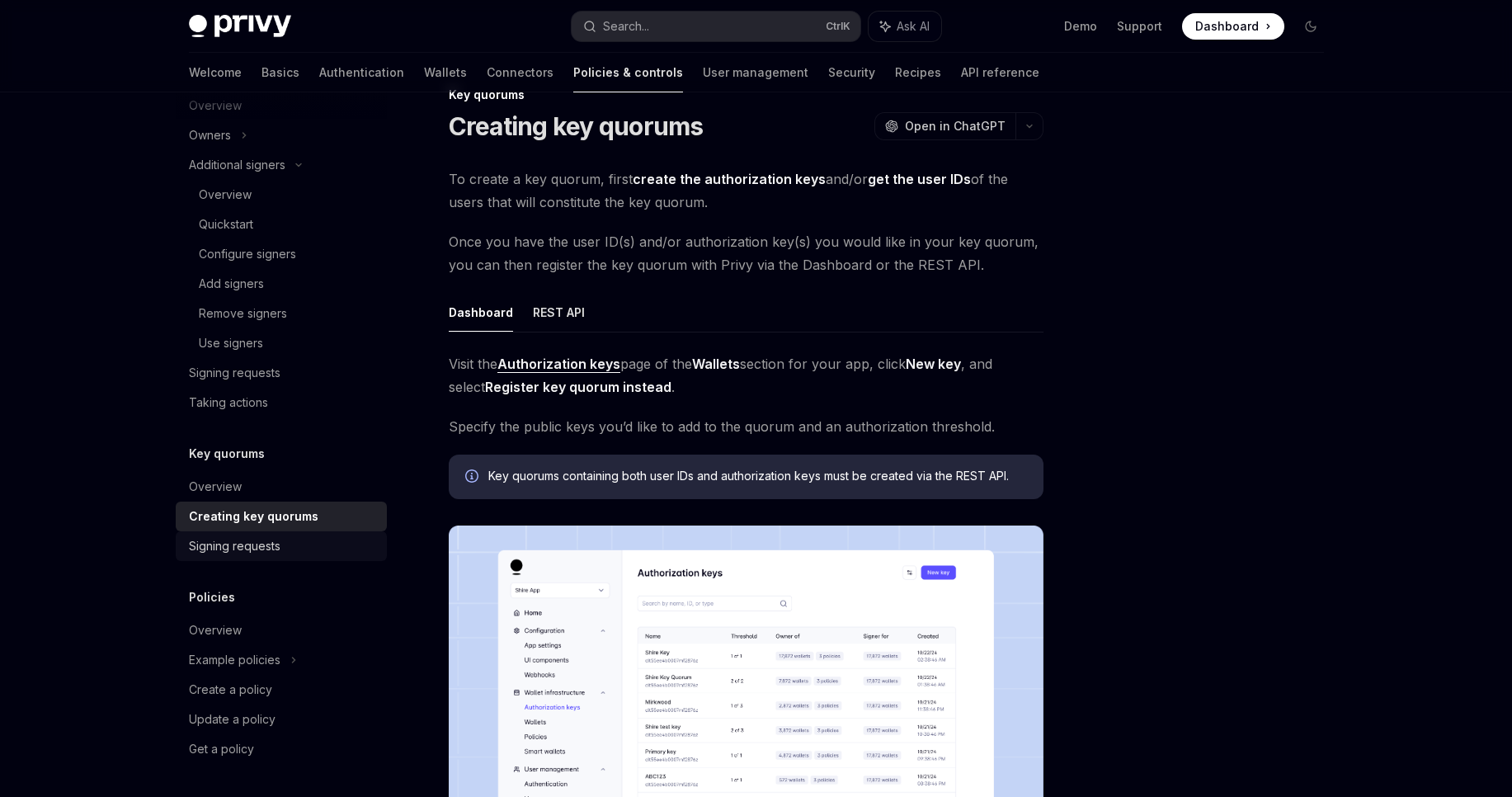
scroll to position [393, 0]
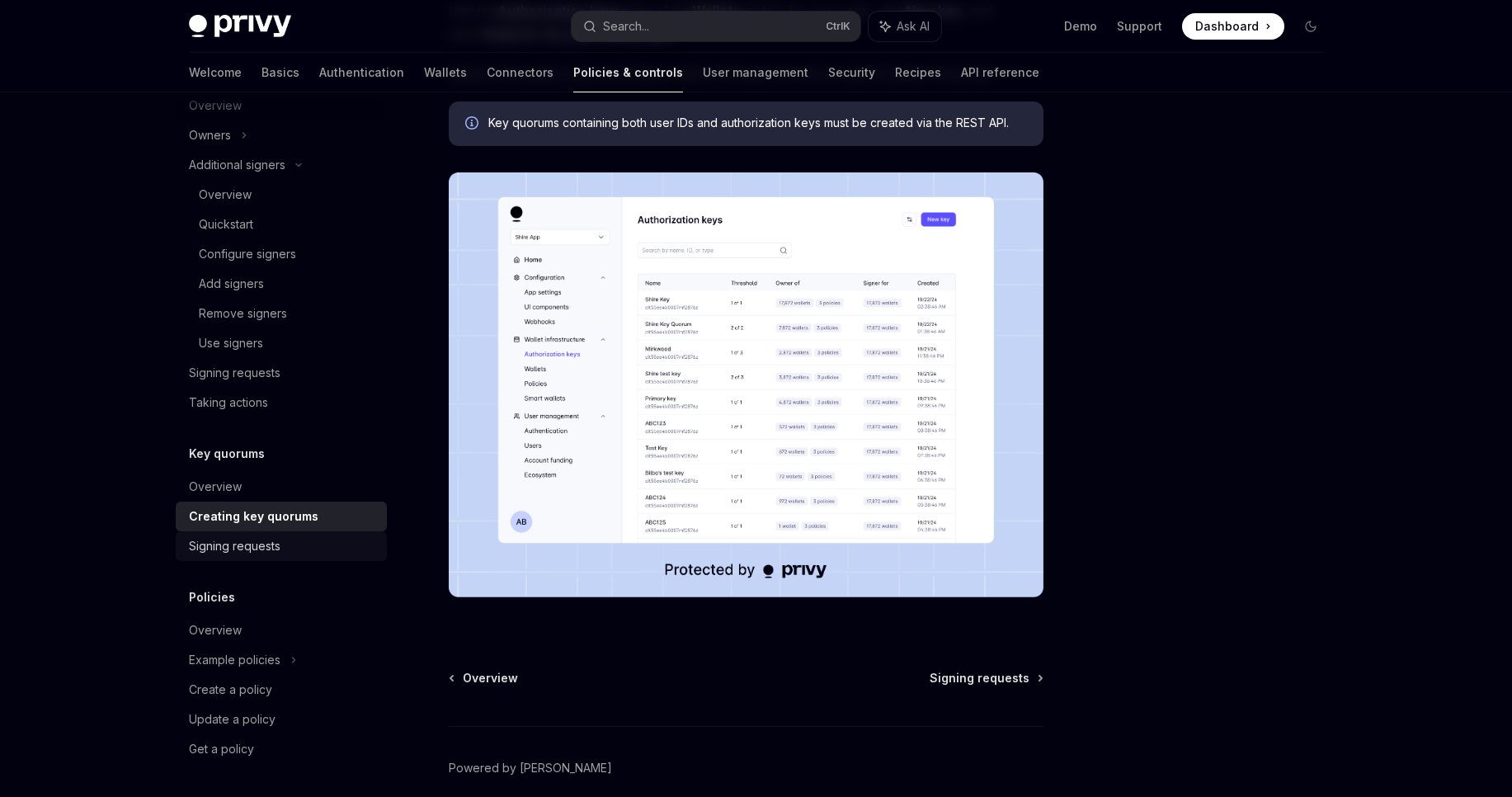
click at [273, 545] on div "Signing requests" at bounding box center [234, 546] width 91 height 20
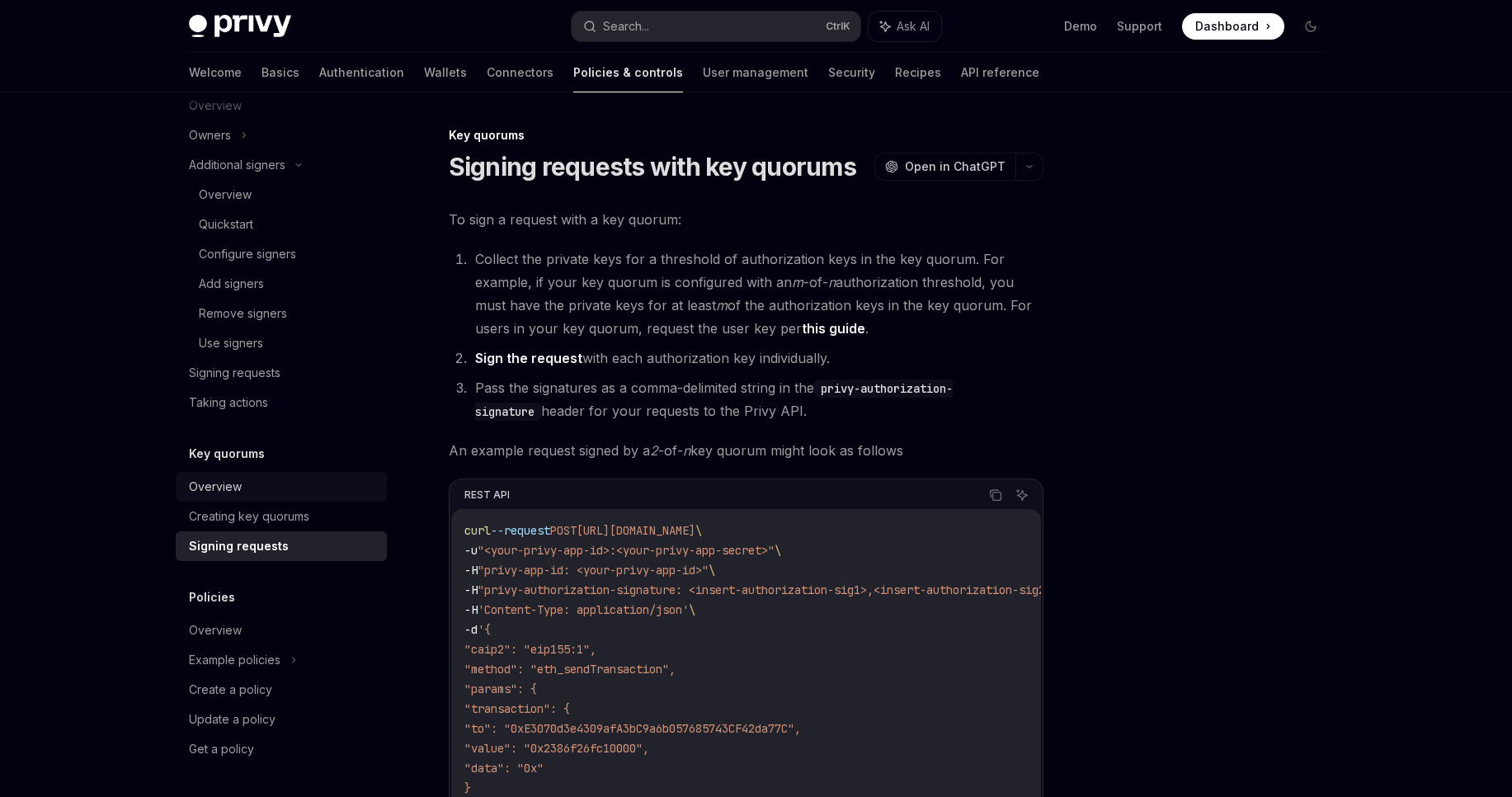
click at [258, 486] on div "Overview" at bounding box center [283, 487] width 188 height 20
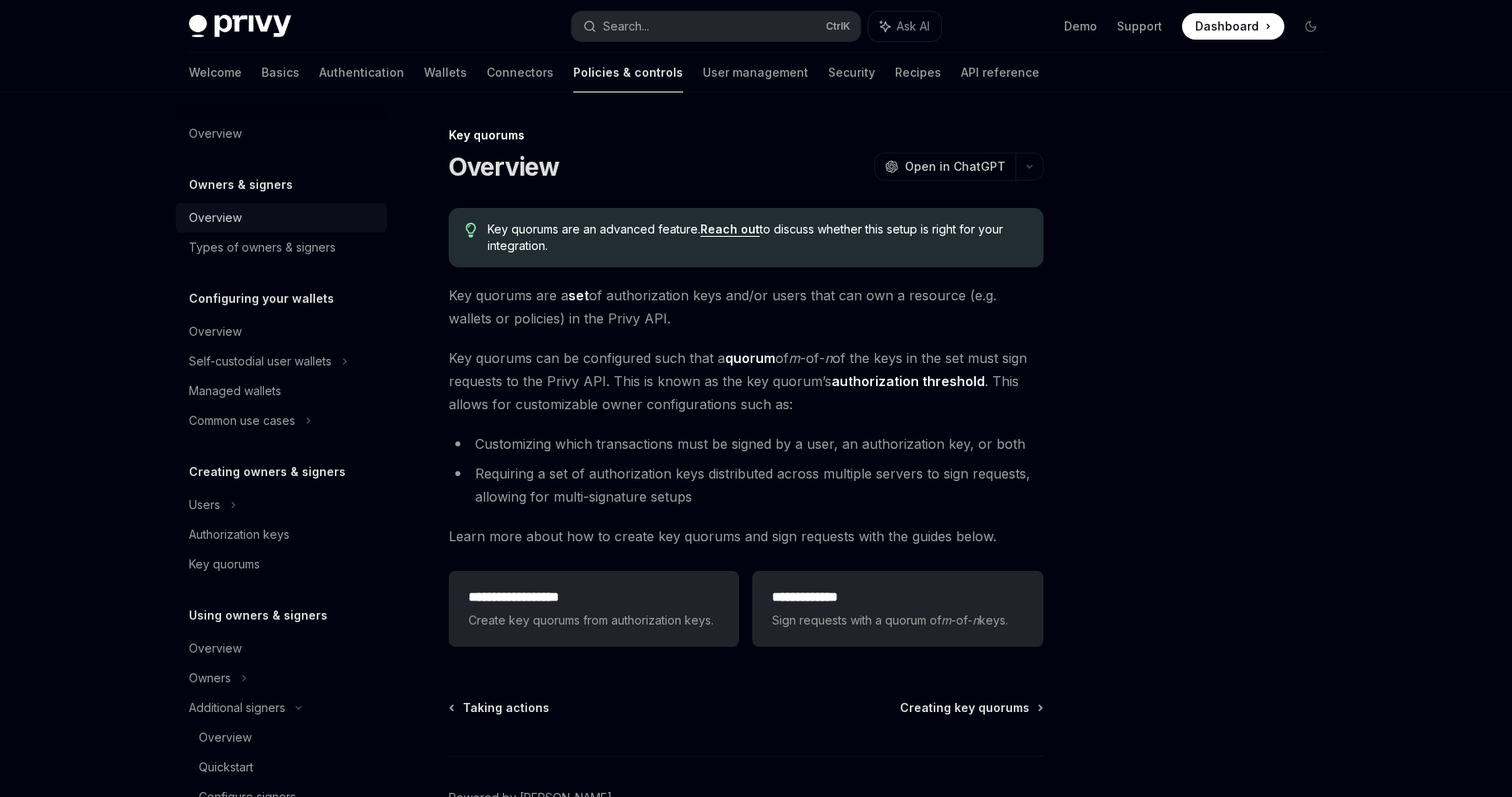
click at [231, 227] on div "Overview" at bounding box center [215, 218] width 53 height 20
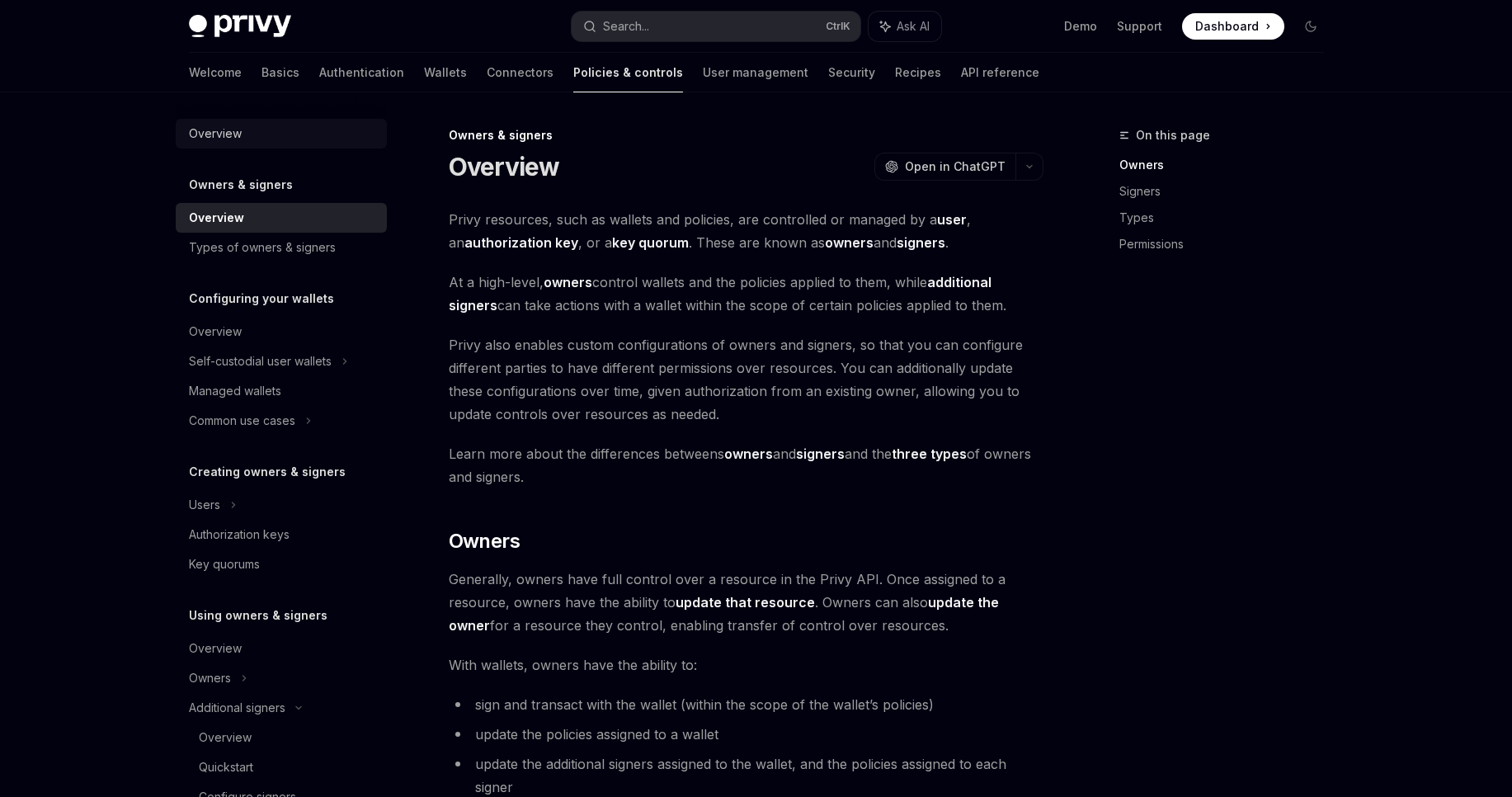
click at [229, 132] on div "Overview" at bounding box center [215, 134] width 53 height 20
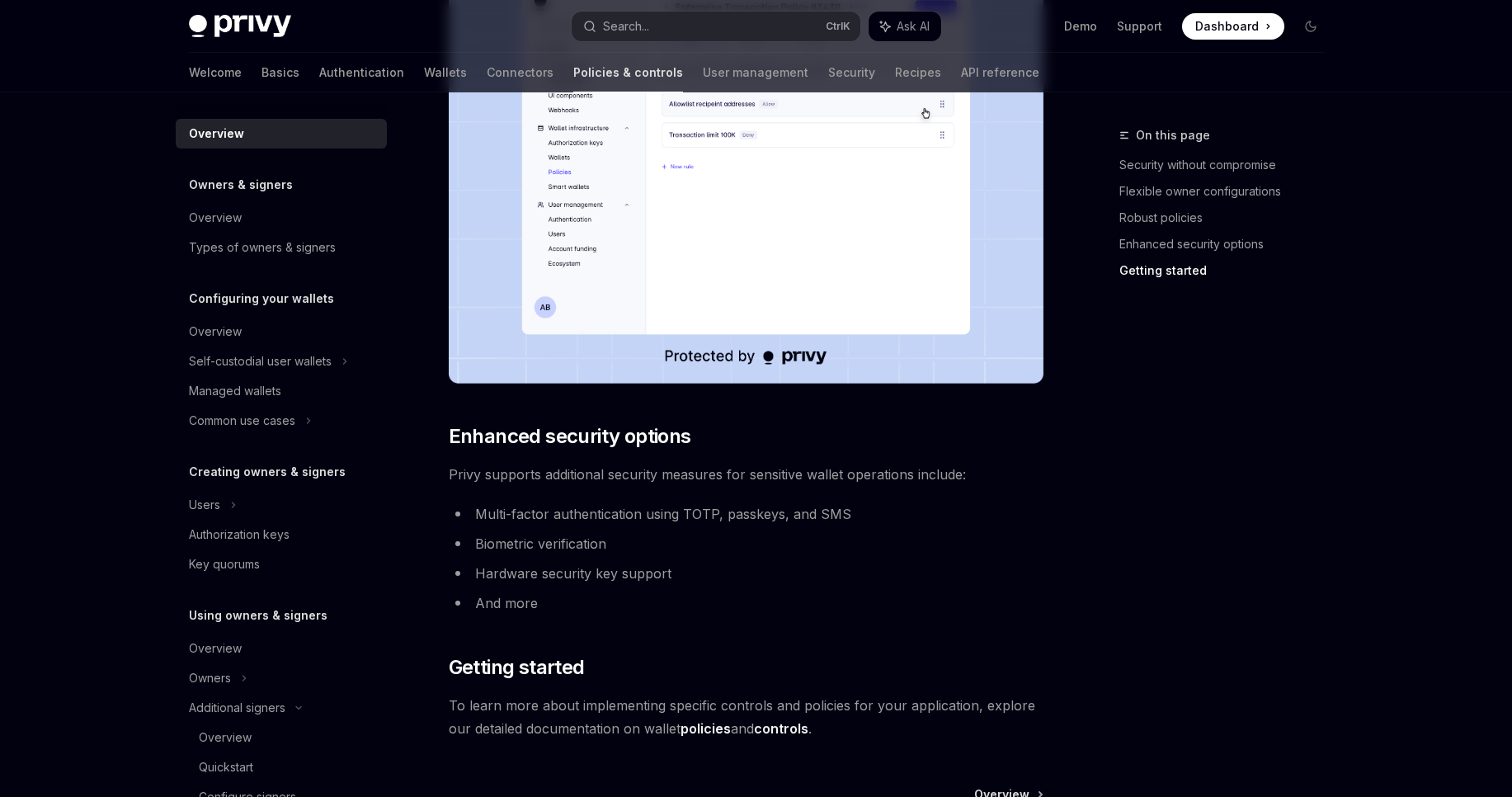
scroll to position [1297, 0]
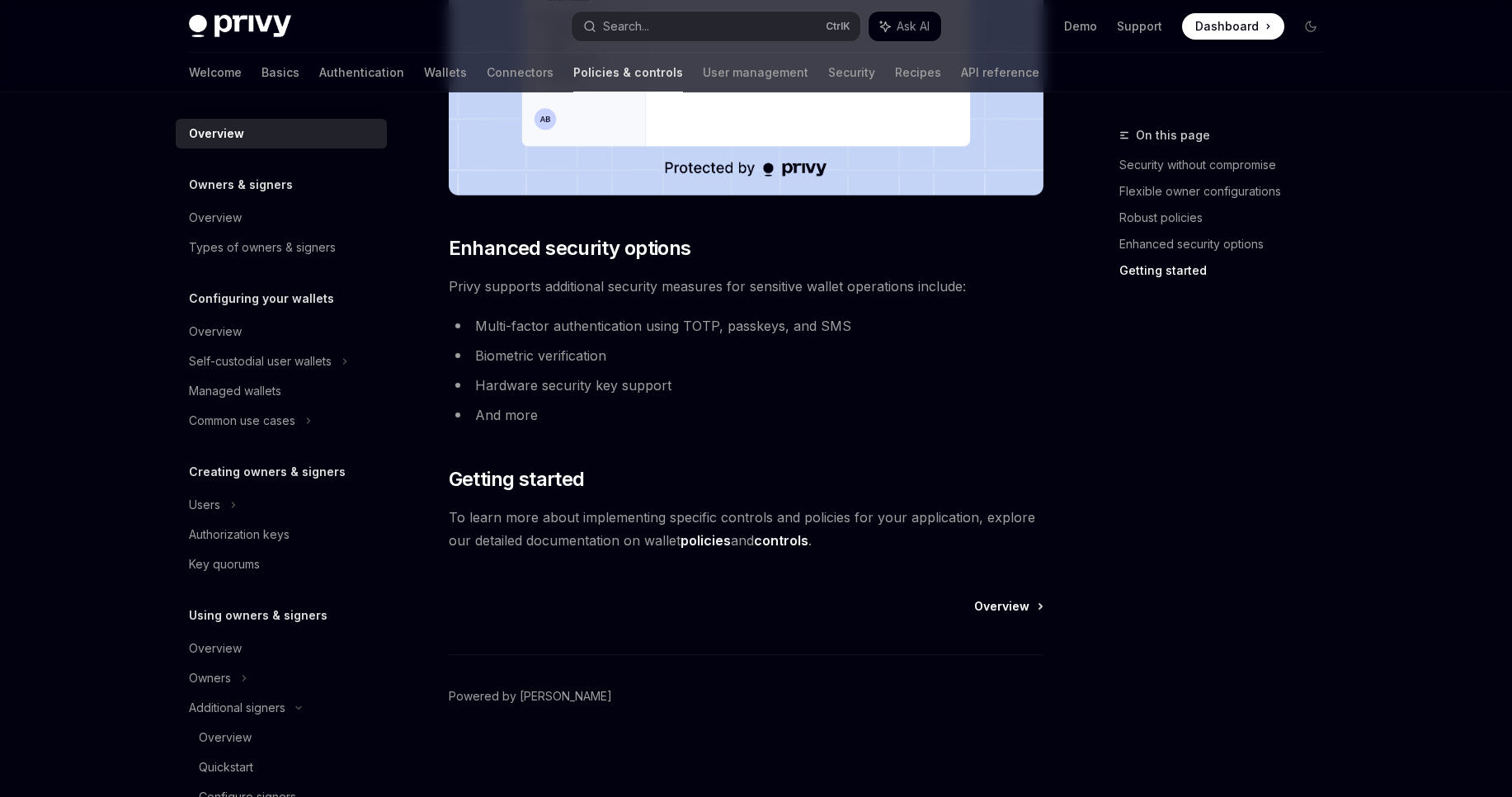
click at [1003, 622] on div "Overview Powered by Mintlify" at bounding box center [746, 697] width 595 height 199
click at [1001, 609] on span "Overview" at bounding box center [1002, 607] width 55 height 16
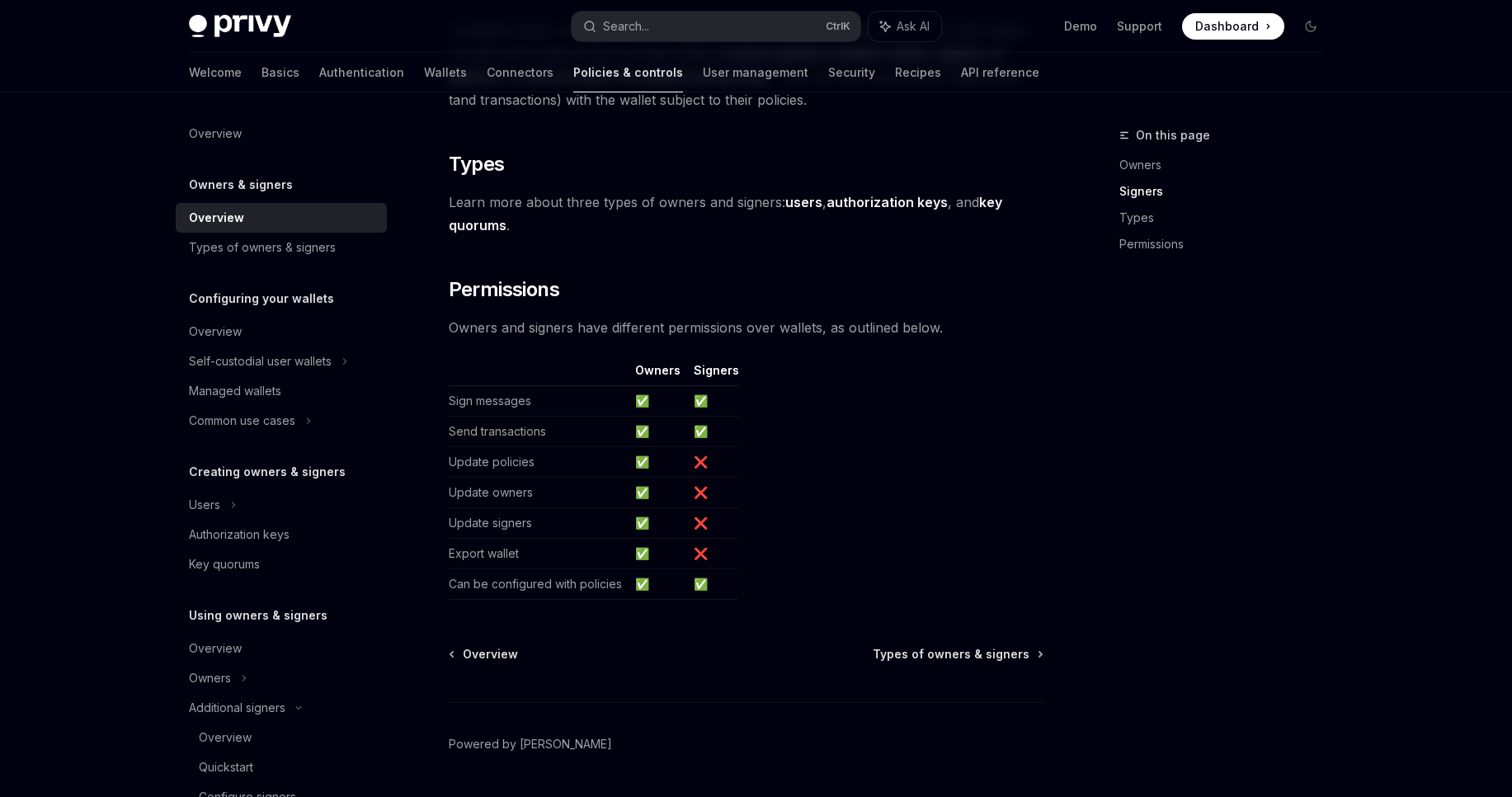
scroll to position [1289, 0]
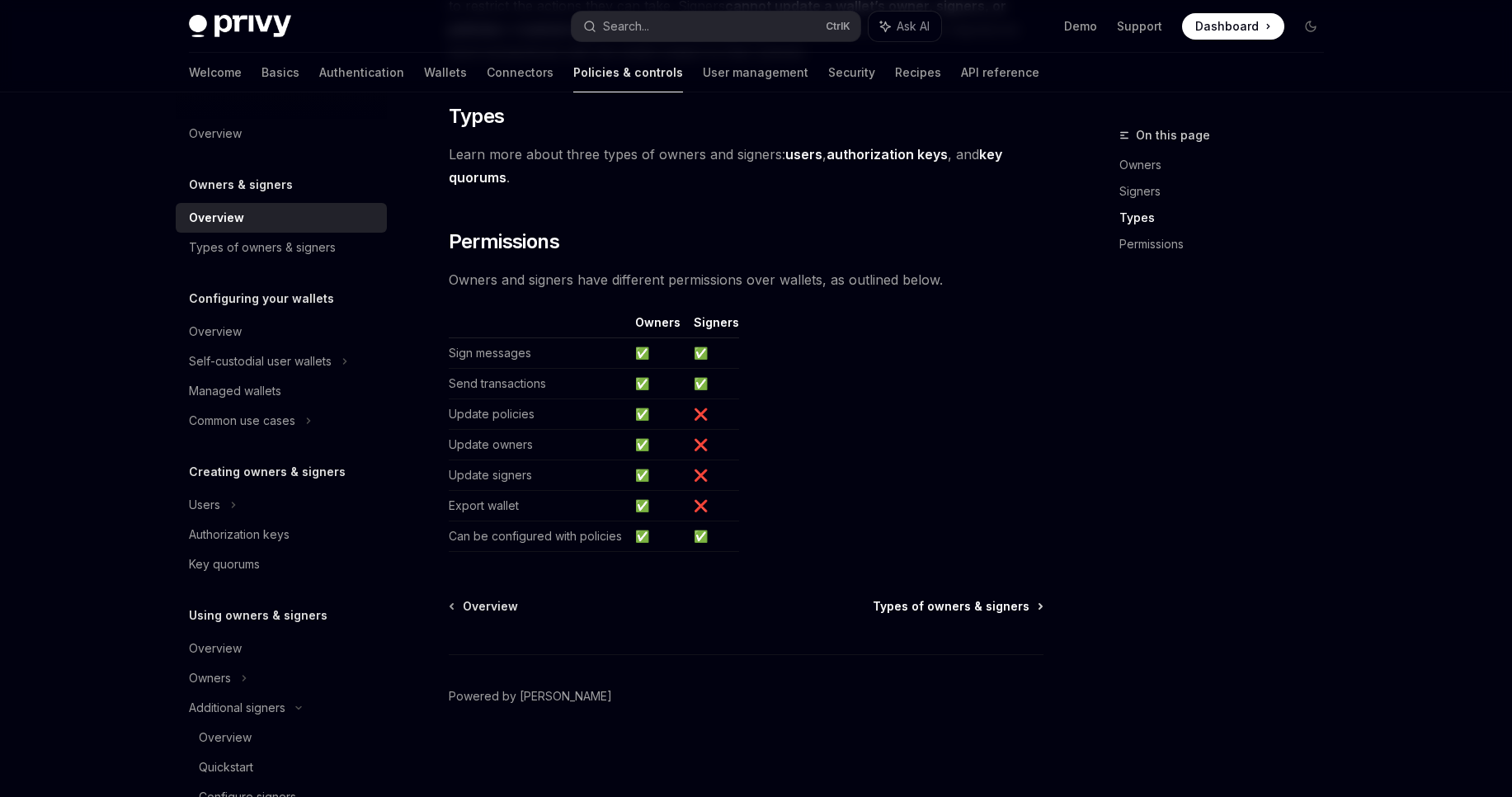
click at [985, 608] on span "Types of owners & signers" at bounding box center [950, 607] width 156 height 16
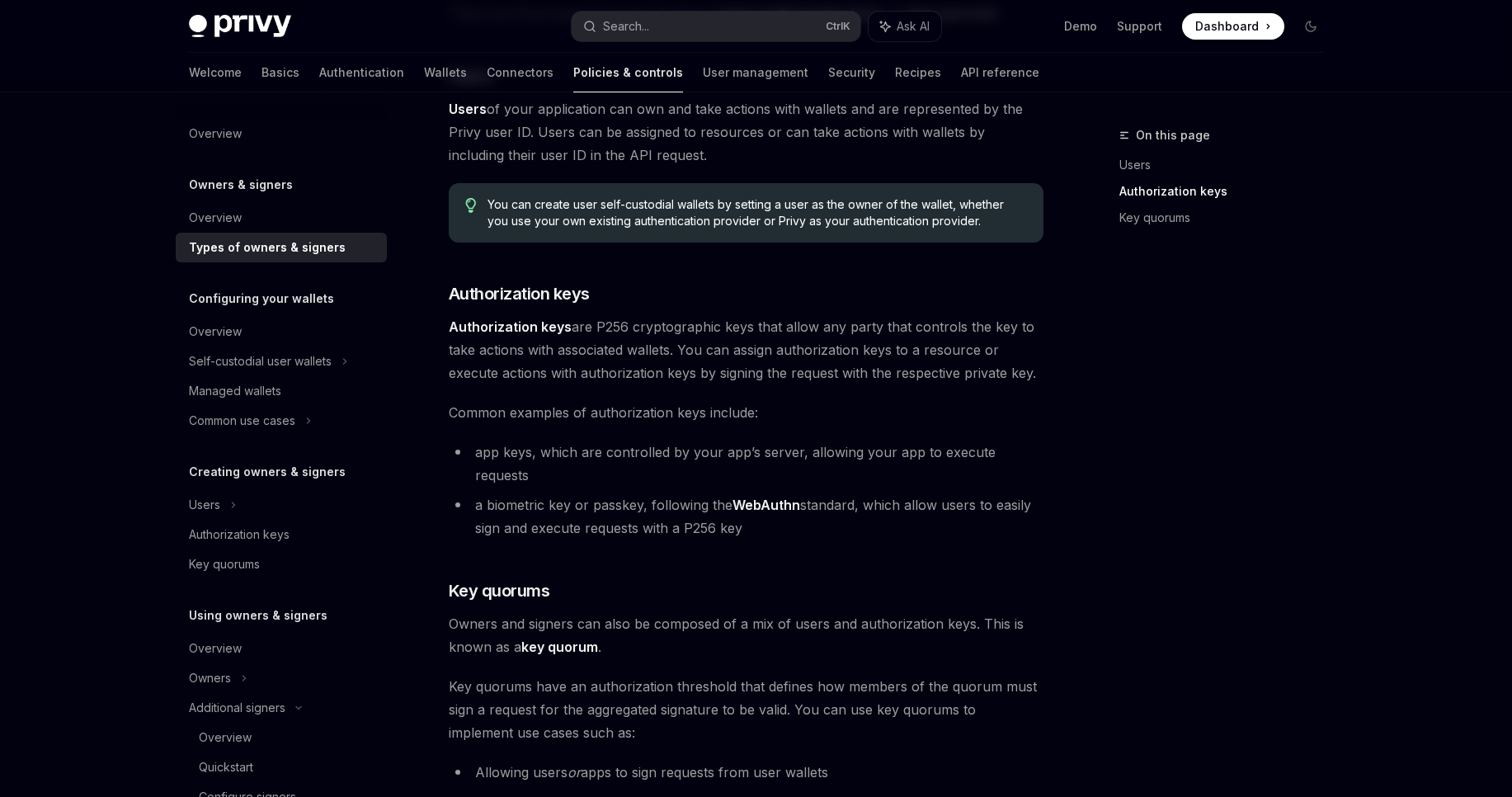
scroll to position [550, 0]
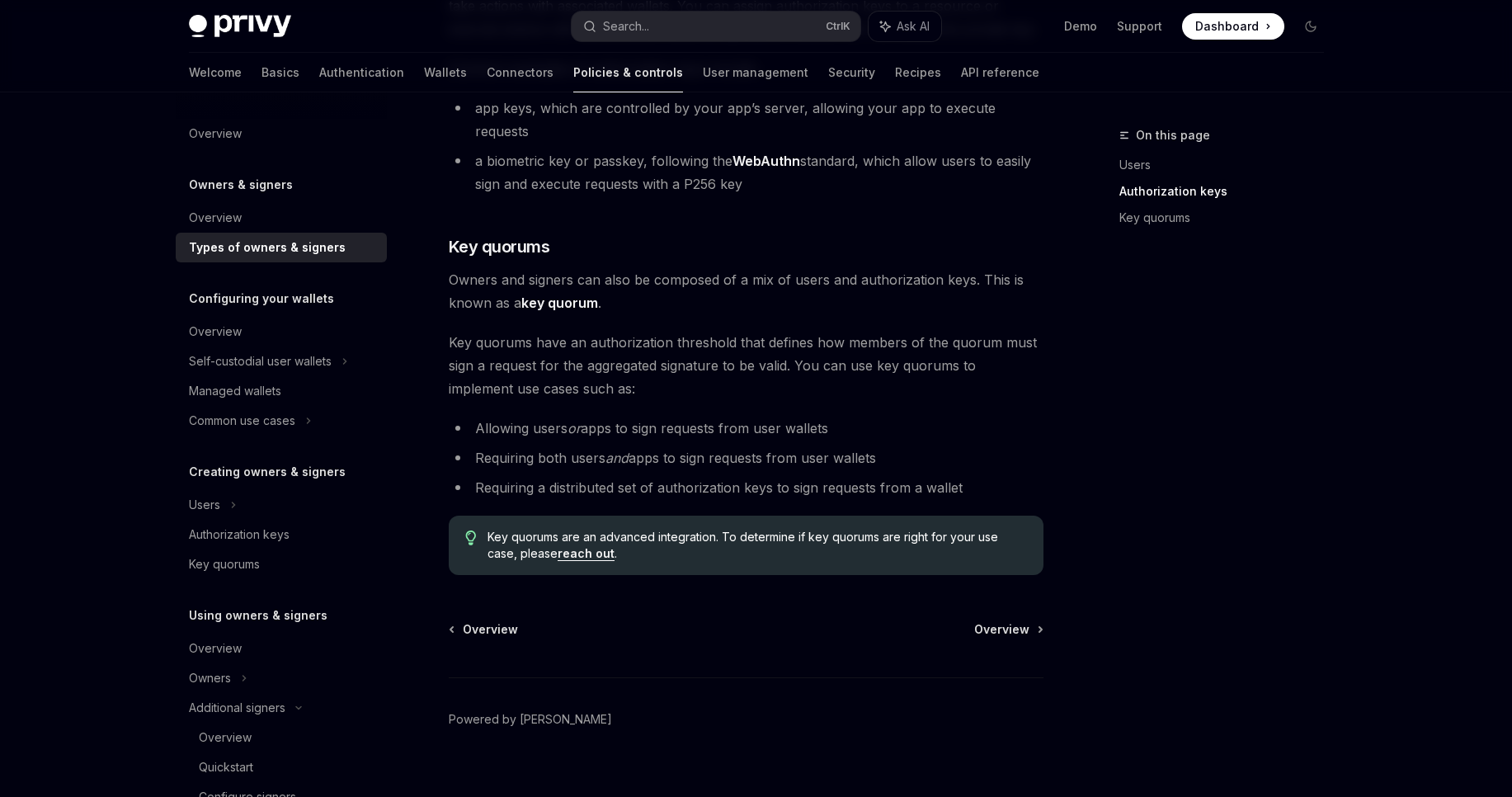
click at [975, 621] on div "Overview Overview" at bounding box center [746, 630] width 595 height 16
click at [984, 621] on span "Overview" at bounding box center [1002, 630] width 55 height 16
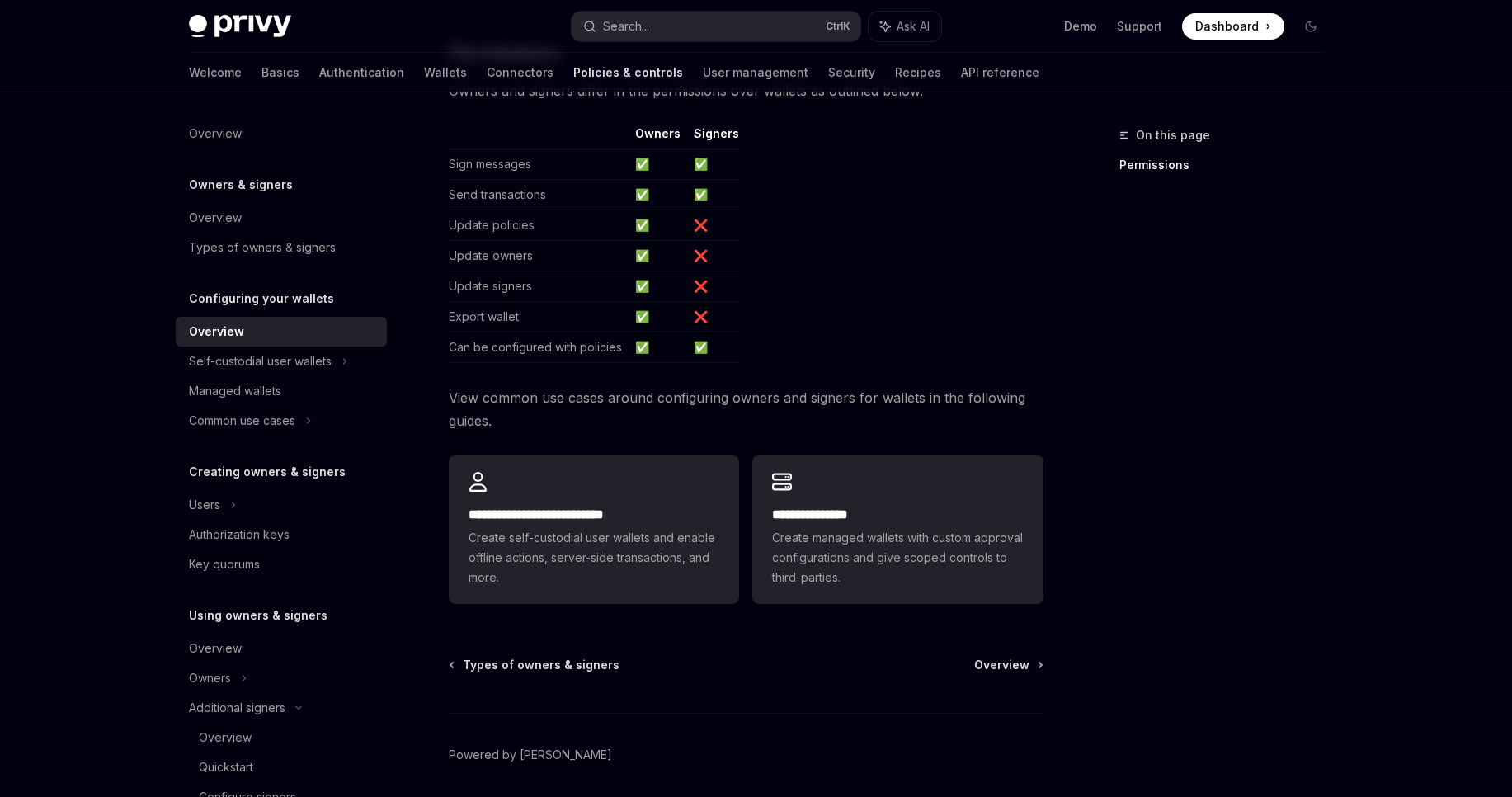
scroll to position [336, 0]
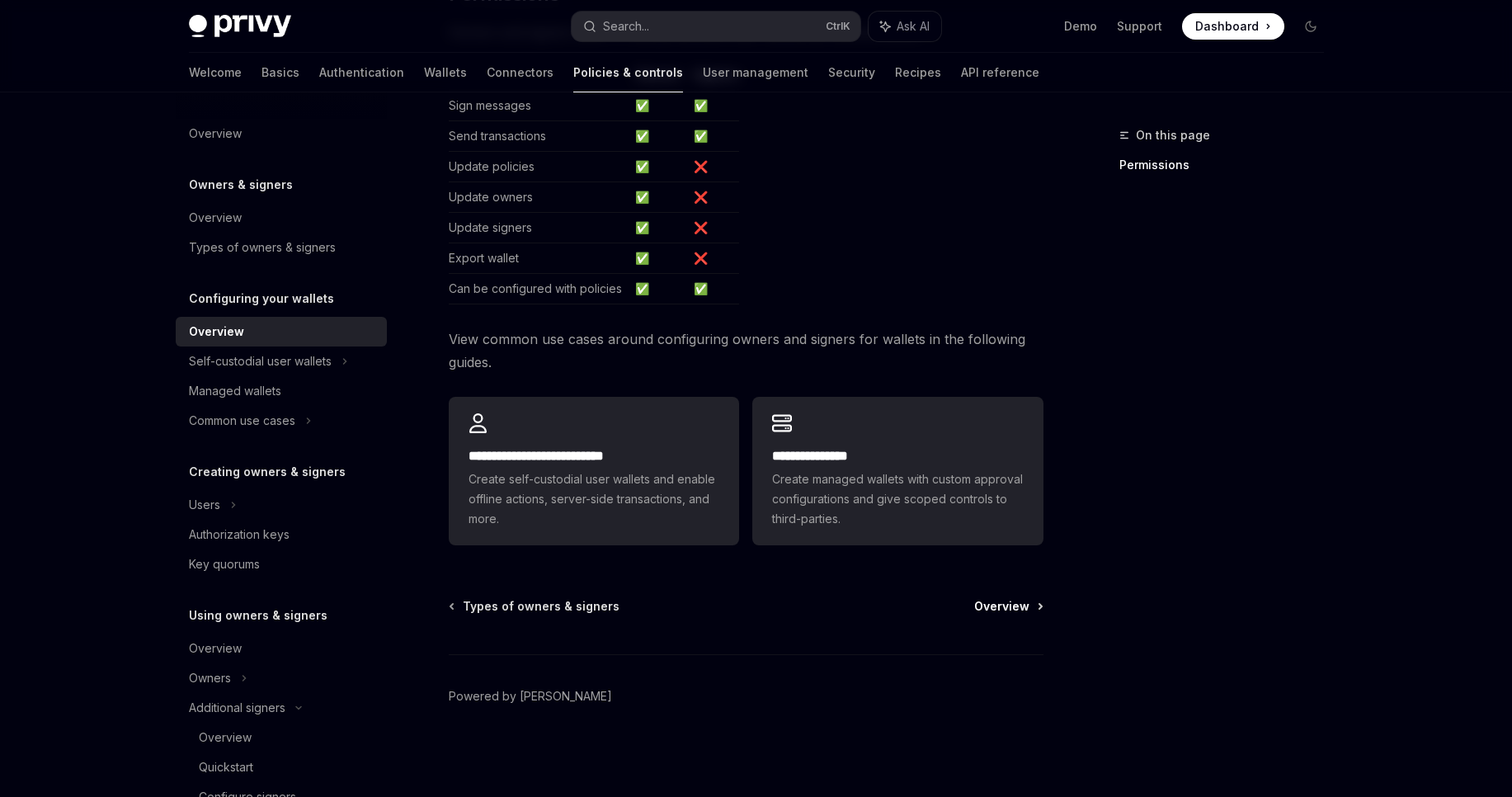
click at [1000, 601] on span "Overview" at bounding box center [1002, 607] width 55 height 16
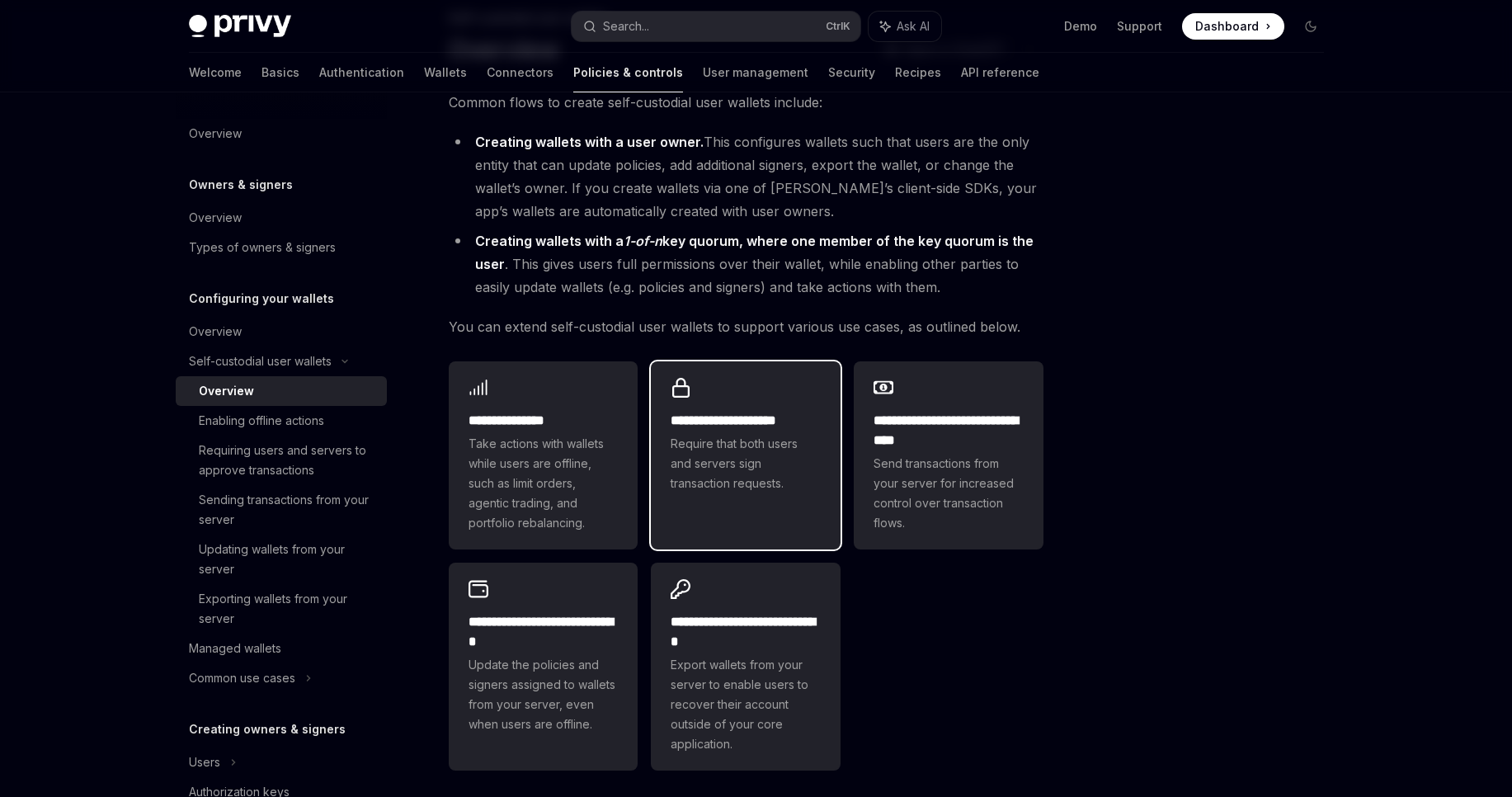
scroll to position [198, 0]
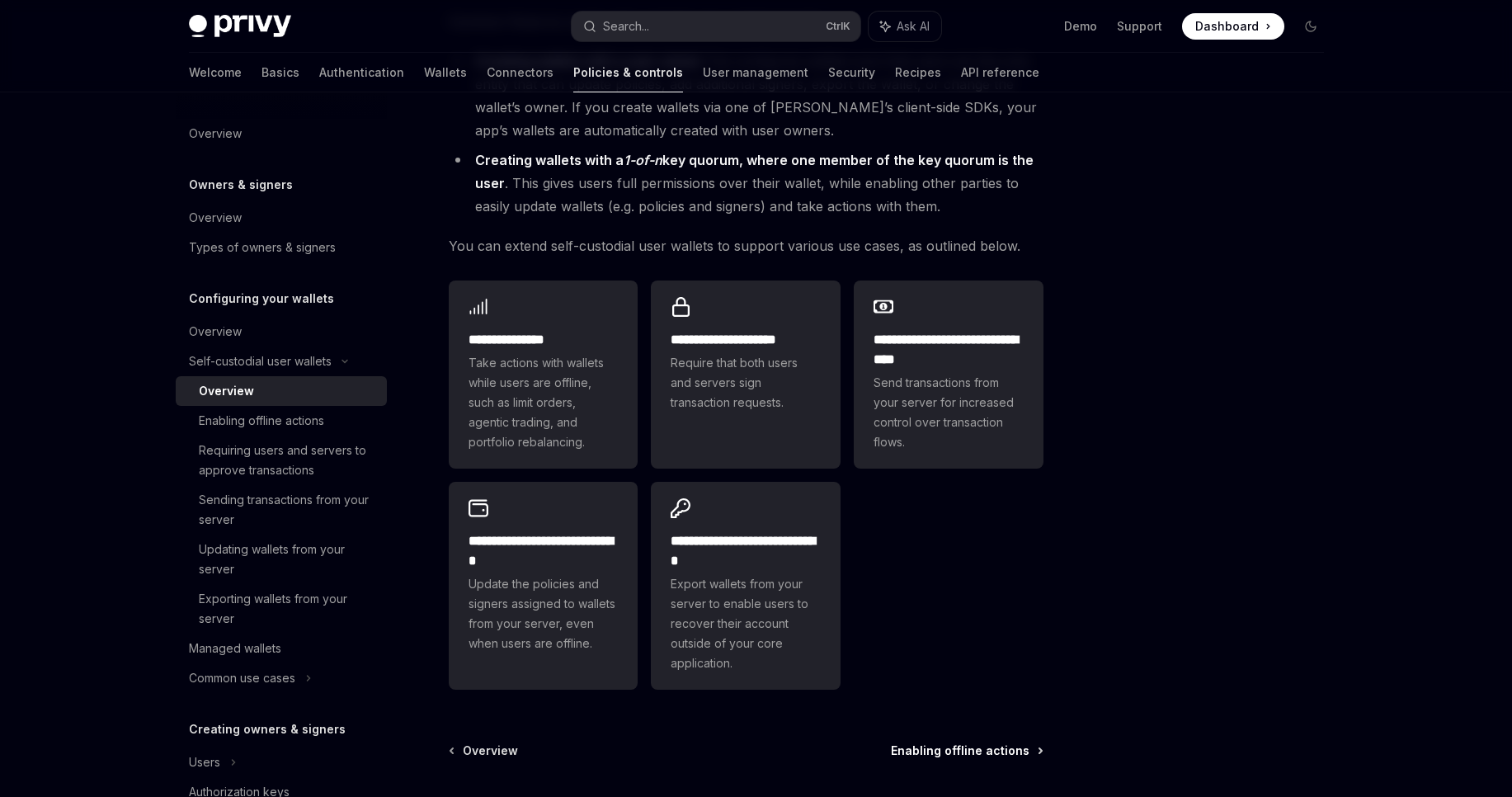
click at [939, 749] on span "Enabling offline actions" at bounding box center [960, 751] width 138 height 16
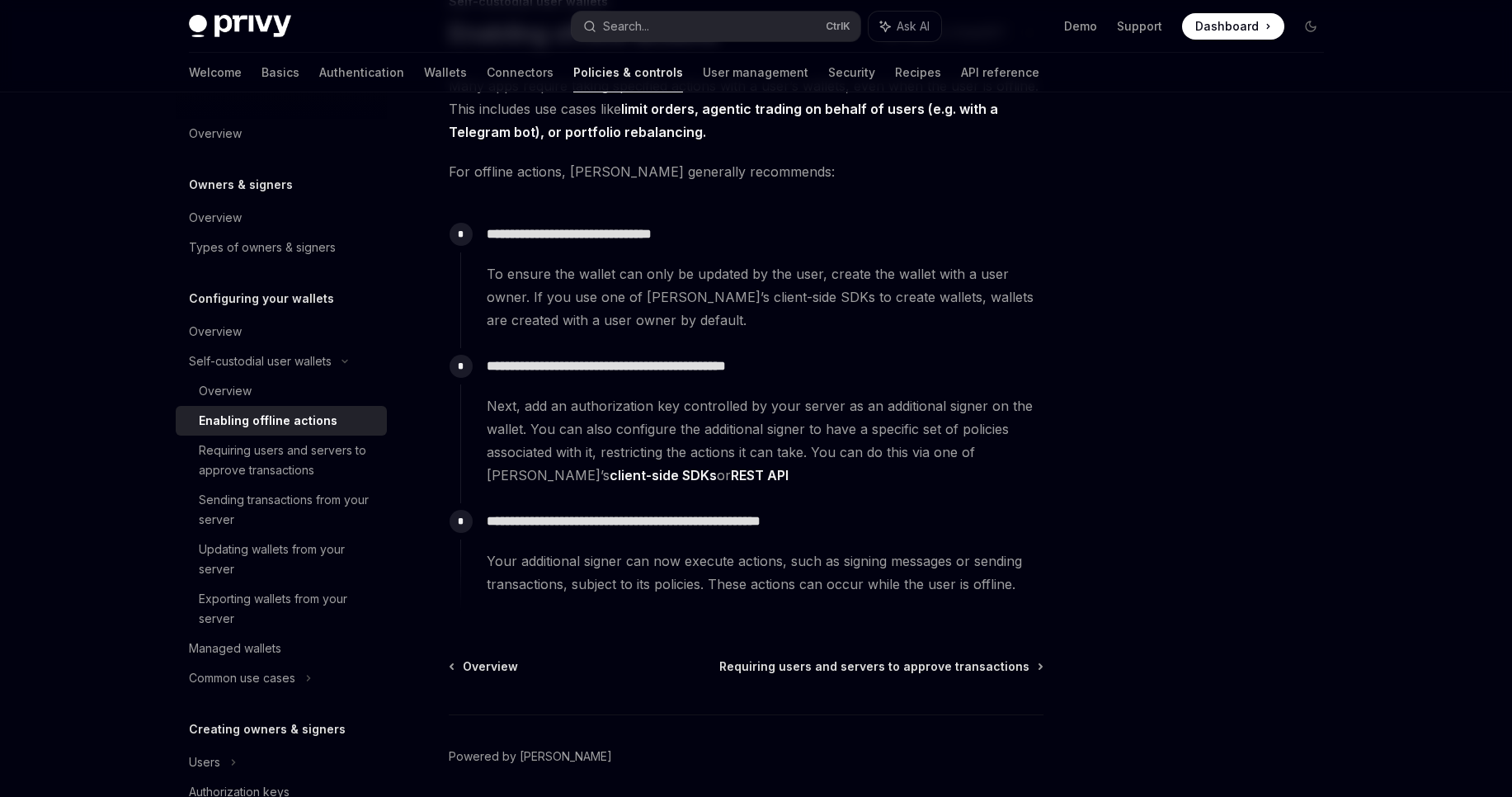
scroll to position [194, 0]
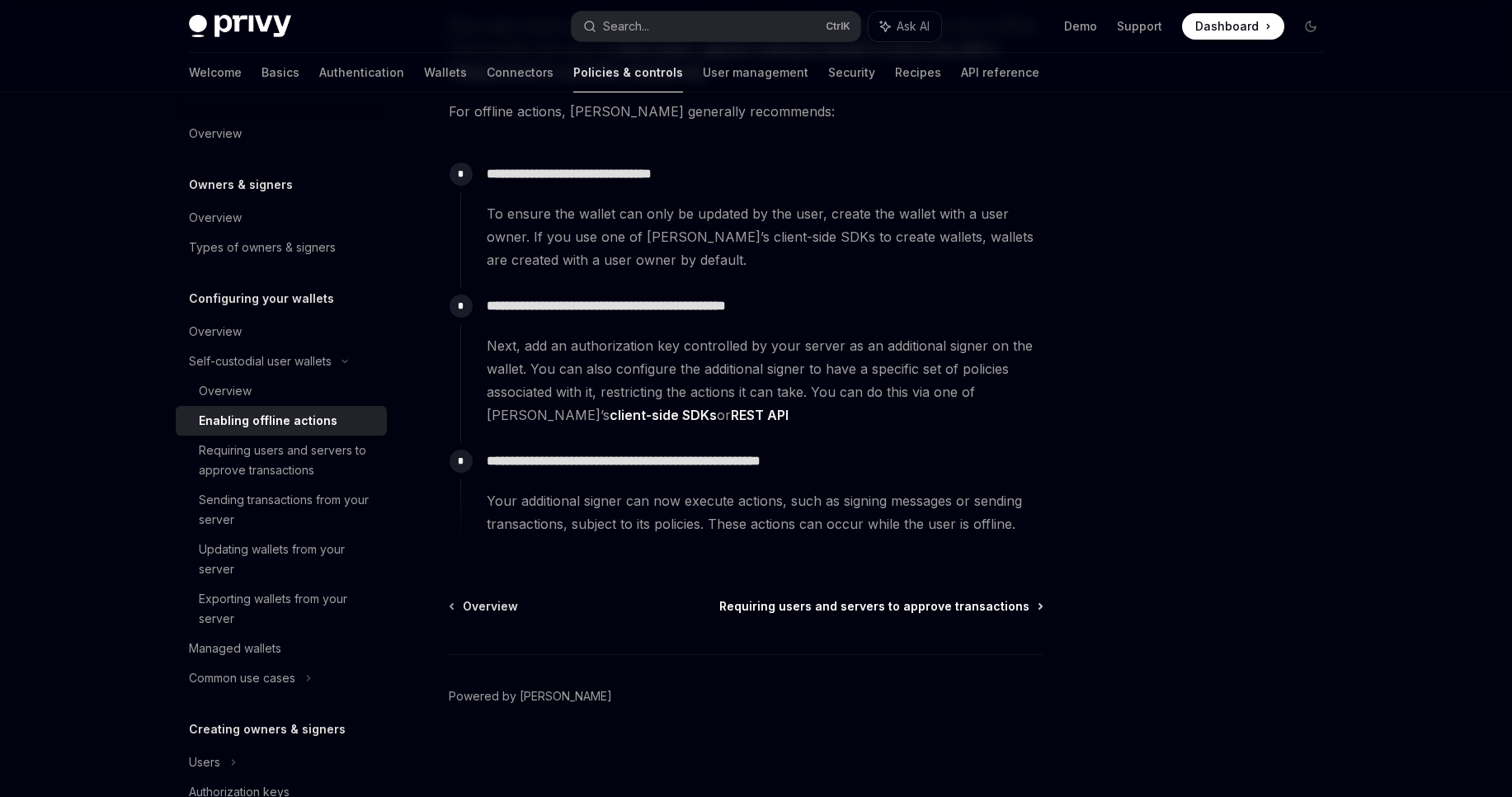
click at [853, 616] on div "Overview Requiring users and servers to approve transactions Powered by Mintlify" at bounding box center [746, 697] width 595 height 199
click at [860, 600] on span "Requiring users and servers to approve transactions" at bounding box center [874, 607] width 310 height 16
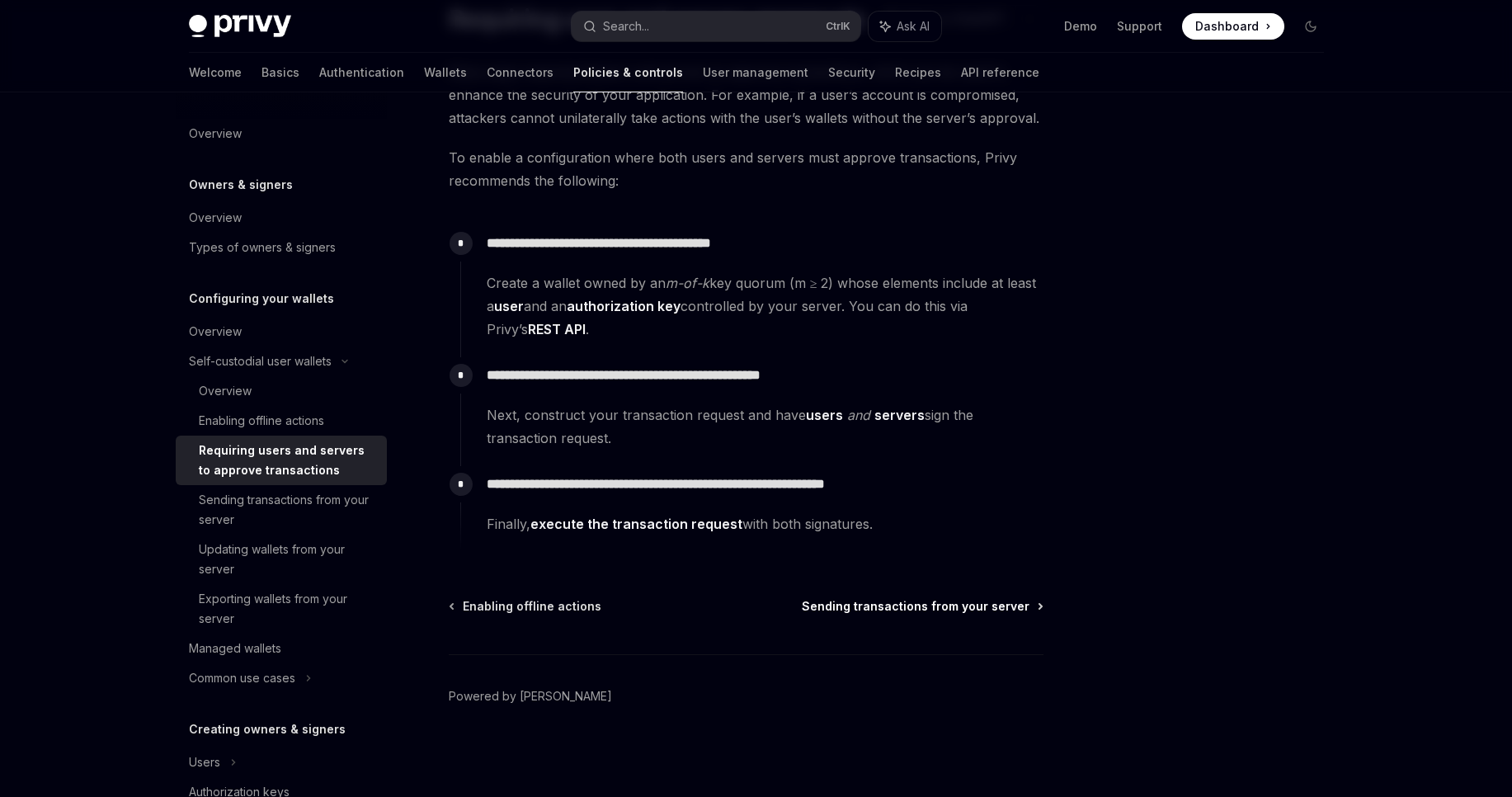
click at [895, 603] on span "Sending transactions from your server" at bounding box center [915, 607] width 228 height 16
type textarea "*"
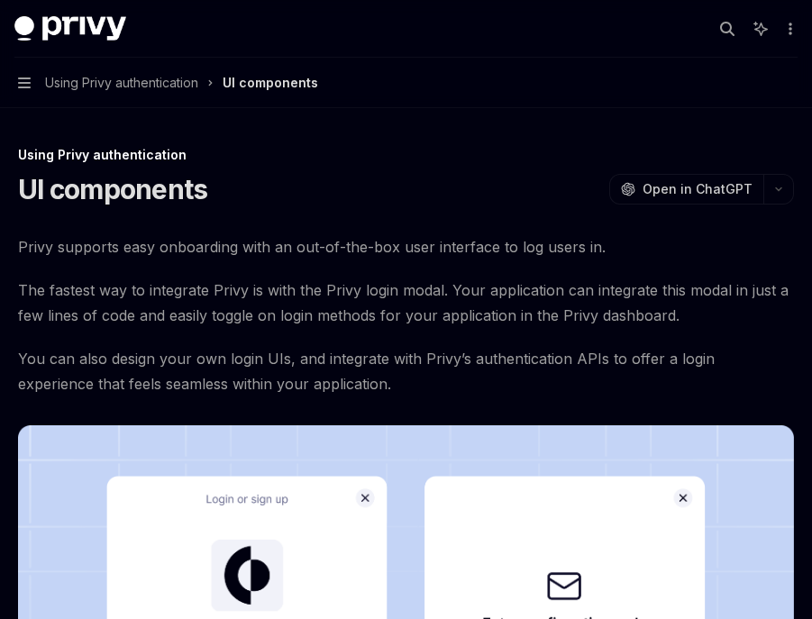
scroll to position [2272, 0]
